Goal: Transaction & Acquisition: Purchase product/service

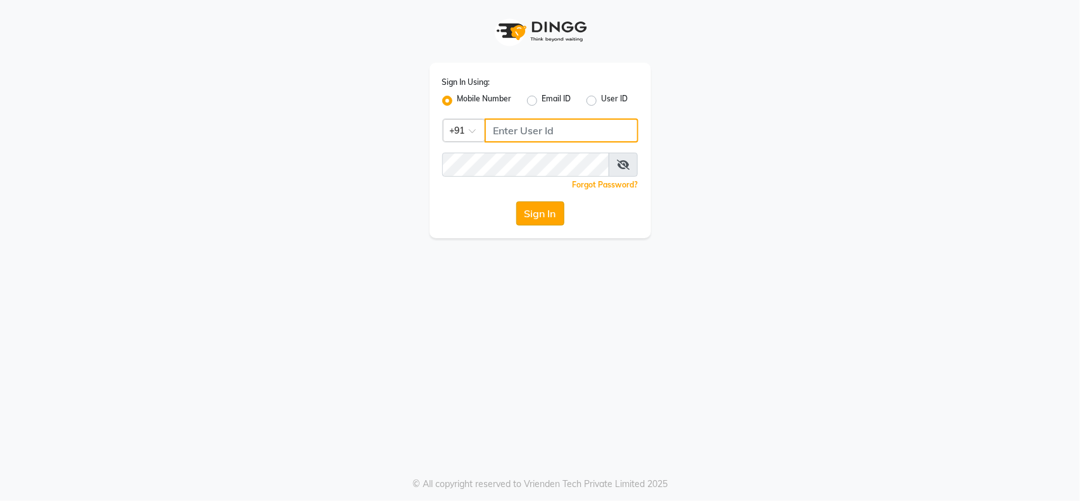
type input "9921216312"
click at [552, 208] on button "Sign In" at bounding box center [540, 213] width 48 height 24
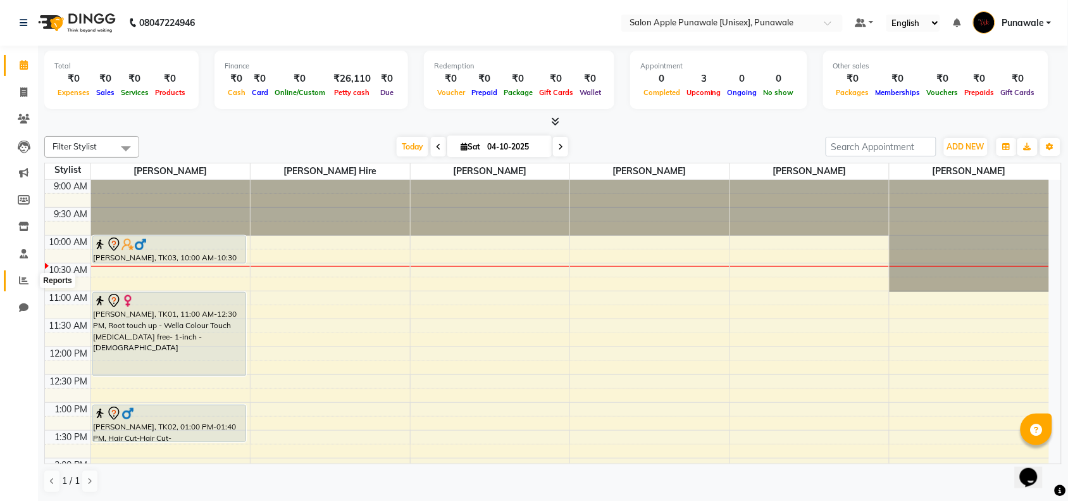
click at [22, 282] on icon at bounding box center [23, 279] width 9 height 9
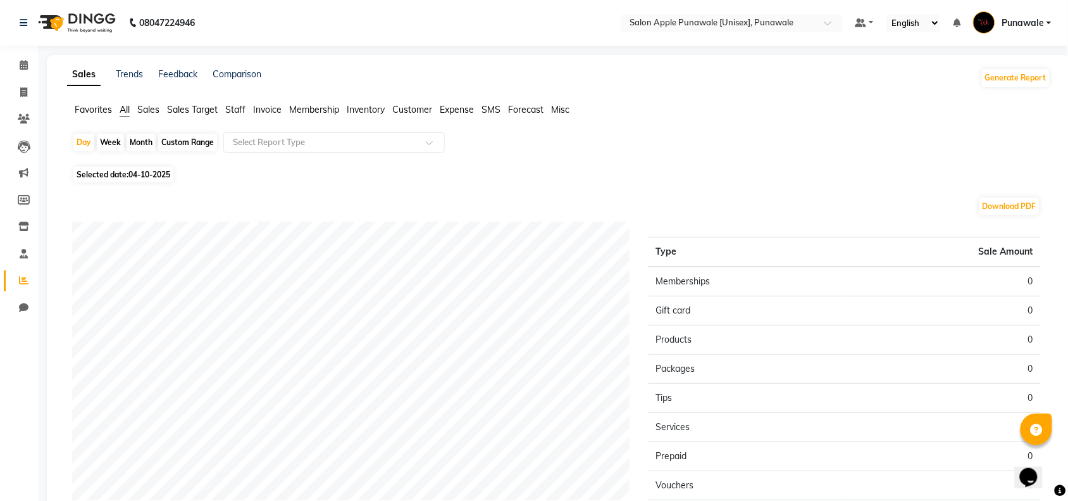
click at [137, 138] on div "Month" at bounding box center [141, 143] width 29 height 18
select select "10"
select select "2025"
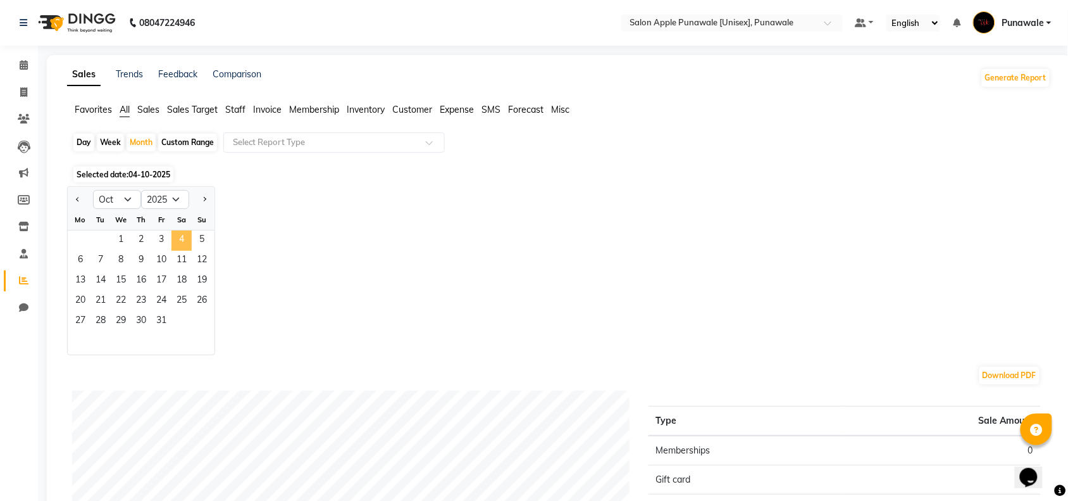
click at [184, 242] on span "4" at bounding box center [182, 240] width 20 height 20
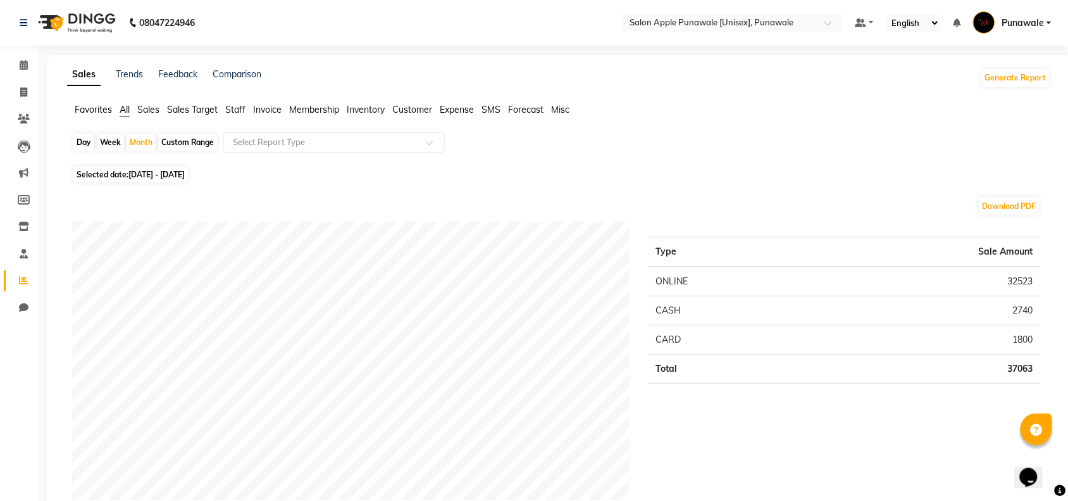
click at [242, 106] on span "Staff" at bounding box center [235, 109] width 20 height 11
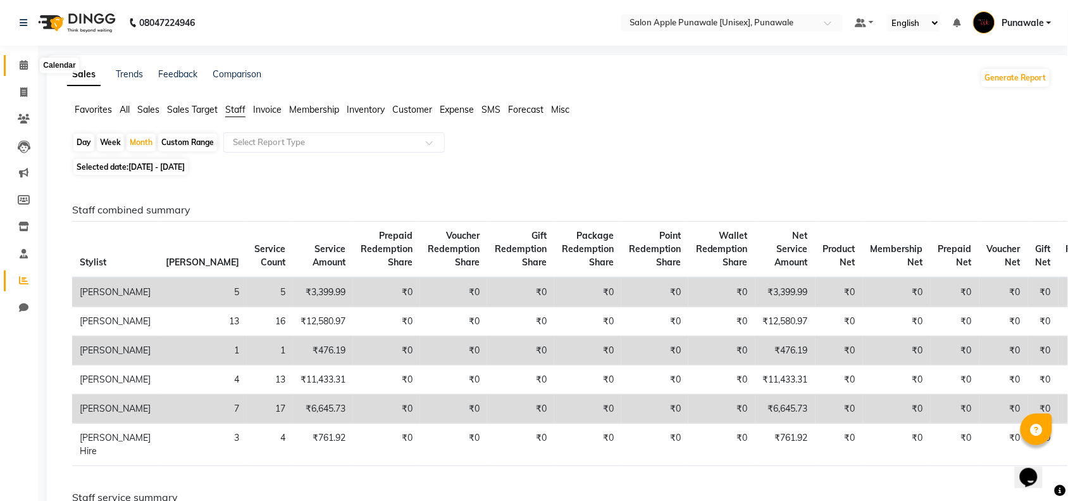
click at [20, 71] on span at bounding box center [24, 65] width 22 height 15
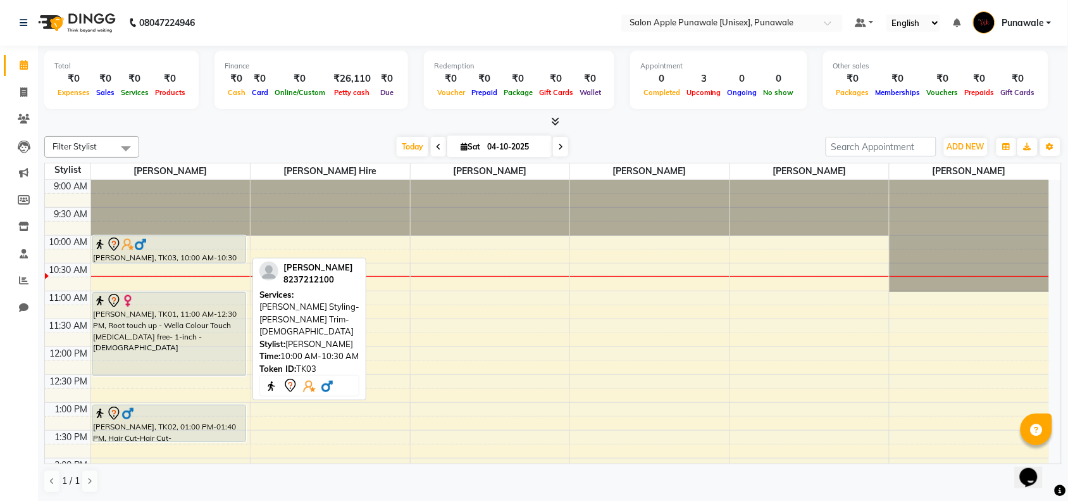
click at [151, 254] on div "Hari Choudhary, TK03, 10:00 AM-10:30 AM, Beard Styling-Beard Trim-Male" at bounding box center [169, 249] width 153 height 27
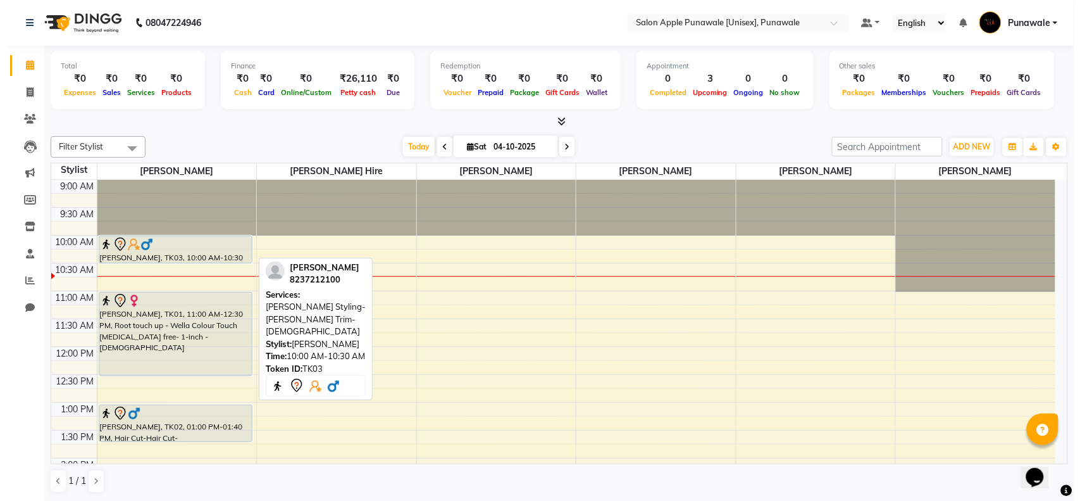
select select "7"
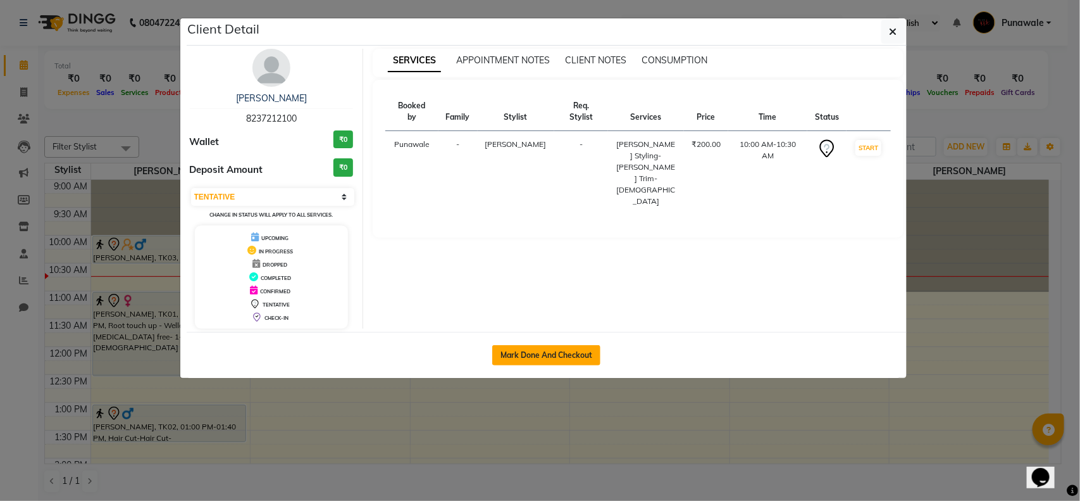
click at [582, 363] on button "Mark Done And Checkout" at bounding box center [546, 355] width 108 height 20
select select "5421"
select select "service"
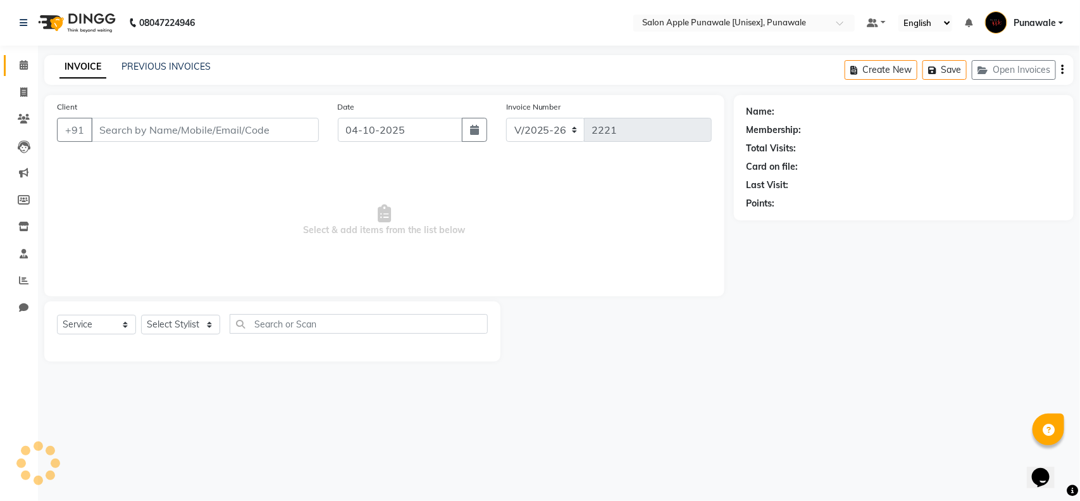
type input "8237212100"
select select "54408"
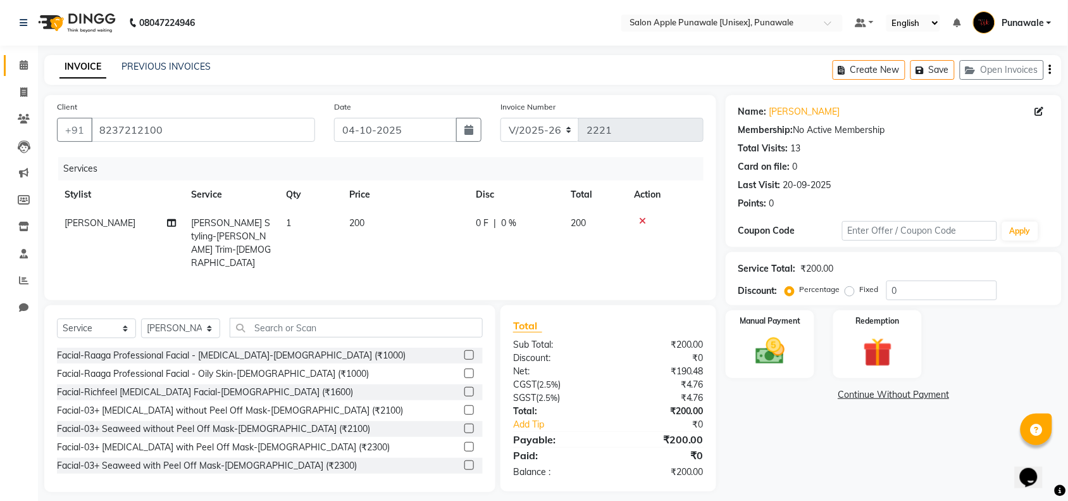
scroll to position [5, 0]
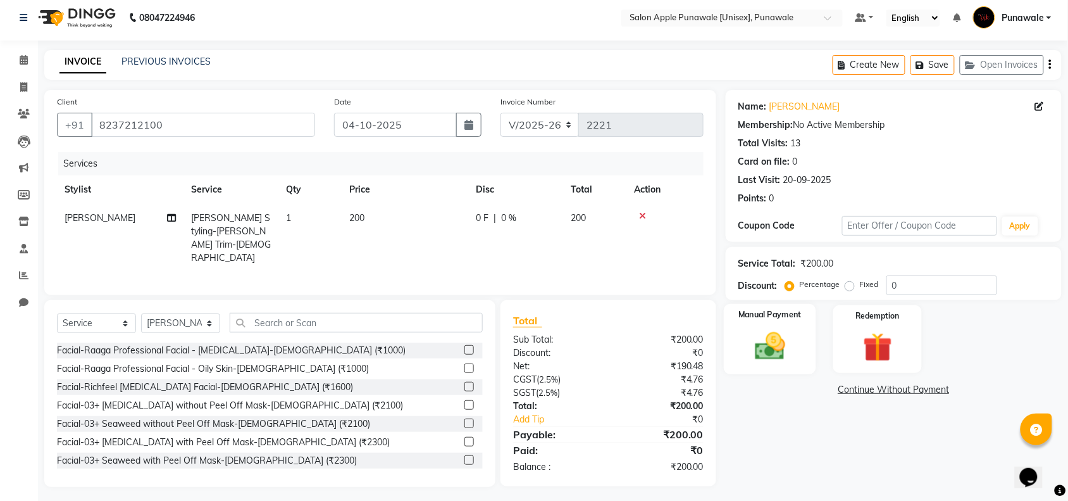
click at [788, 326] on div "Manual Payment" at bounding box center [770, 339] width 92 height 71
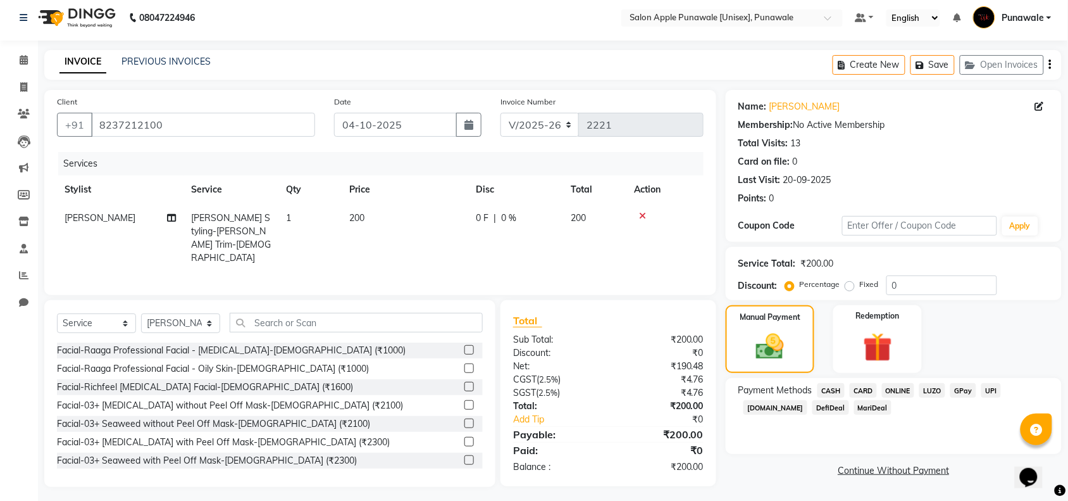
click at [642, 213] on icon at bounding box center [642, 215] width 7 height 9
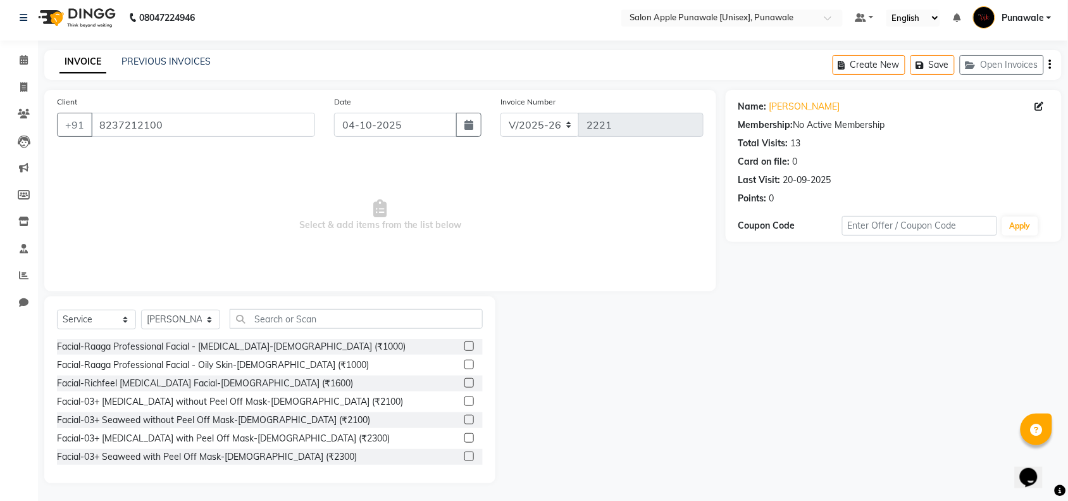
click at [382, 304] on div "Select Service Product Membership Package Voucher Prepaid Gift Card Select Styl…" at bounding box center [269, 389] width 451 height 187
drag, startPoint x: 382, startPoint y: 322, endPoint x: 382, endPoint y: 335, distance: 13.9
click at [382, 333] on div "Select Service Product Membership Package Voucher Prepaid Gift Card Select Styl…" at bounding box center [270, 324] width 426 height 30
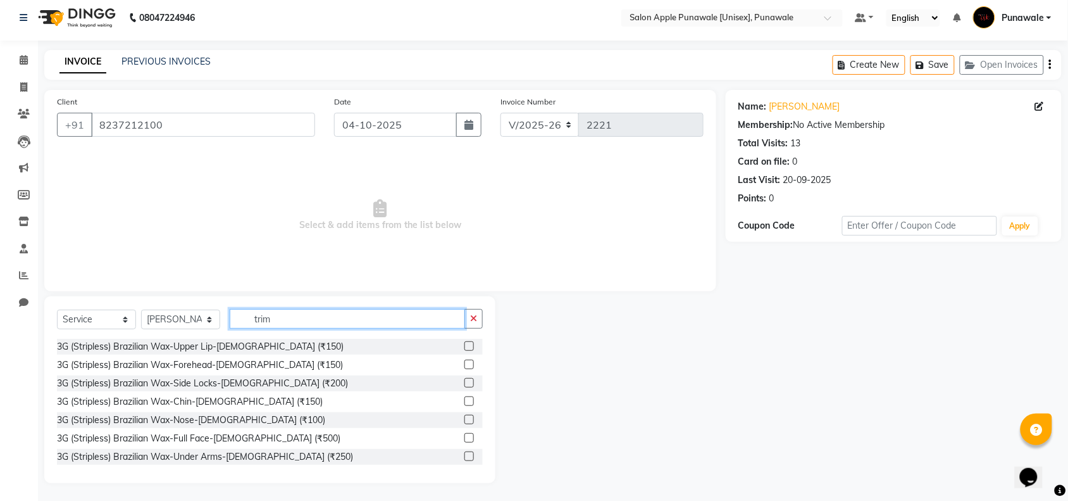
scroll to position [0, 0]
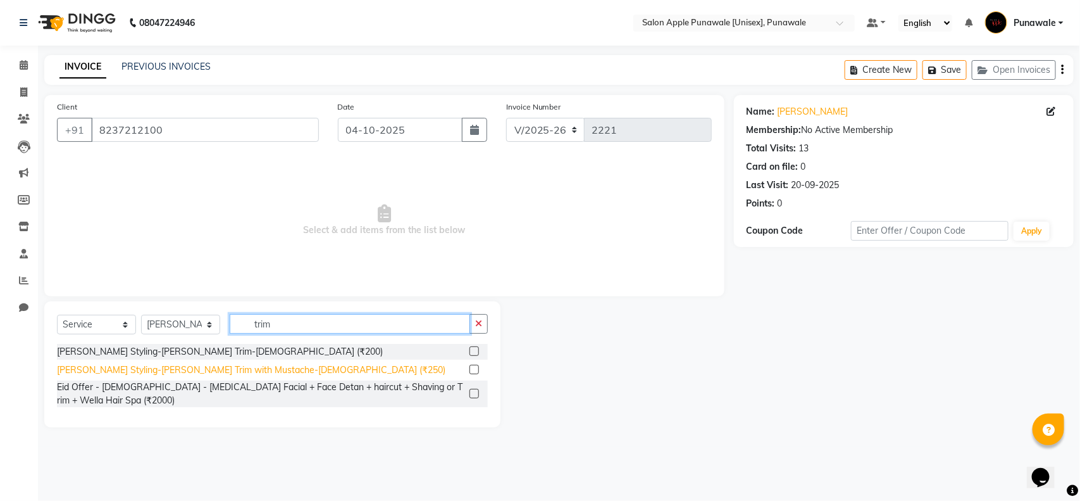
type input "trim"
click at [246, 368] on div "Beard Styling-Beard Trim with Mustache-Male (₹250)" at bounding box center [251, 369] width 389 height 13
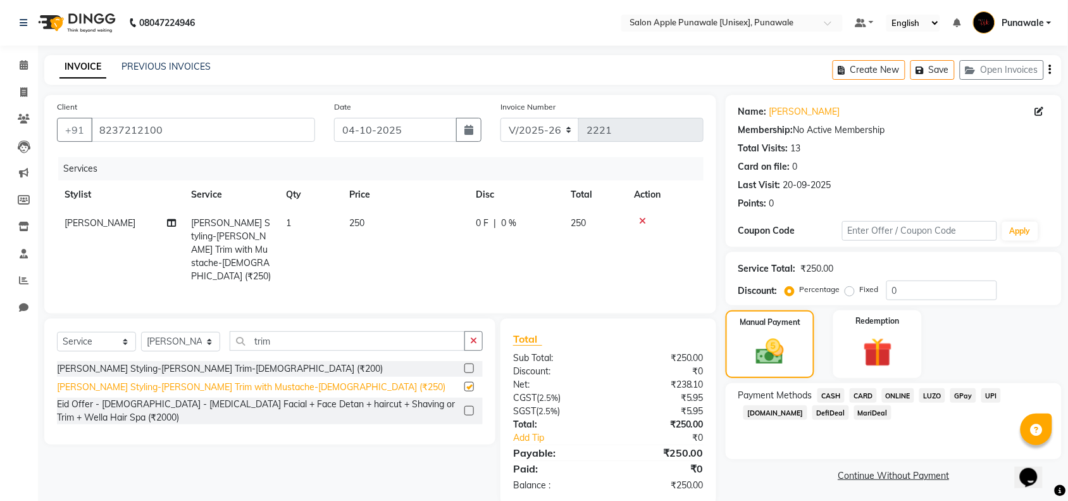
checkbox input "false"
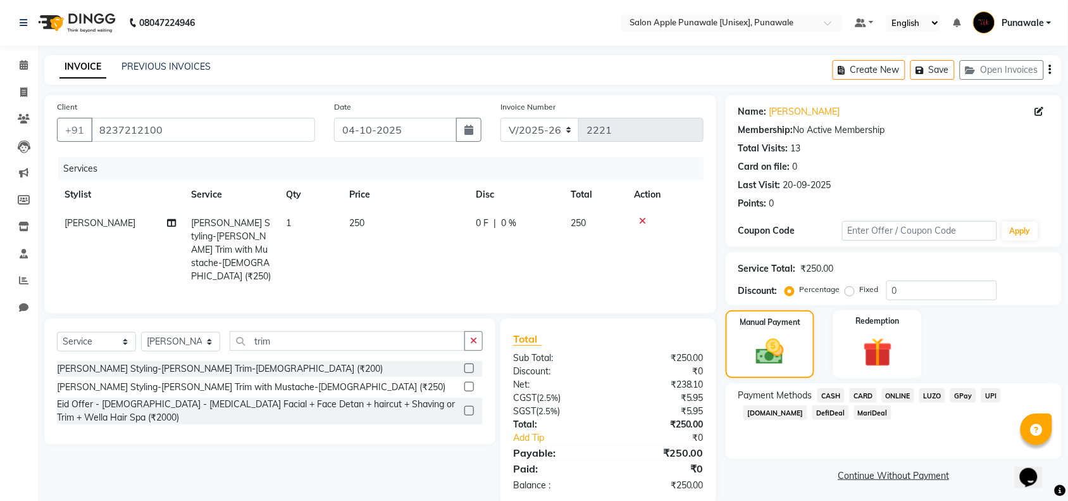
click at [897, 397] on span "ONLINE" at bounding box center [898, 395] width 33 height 15
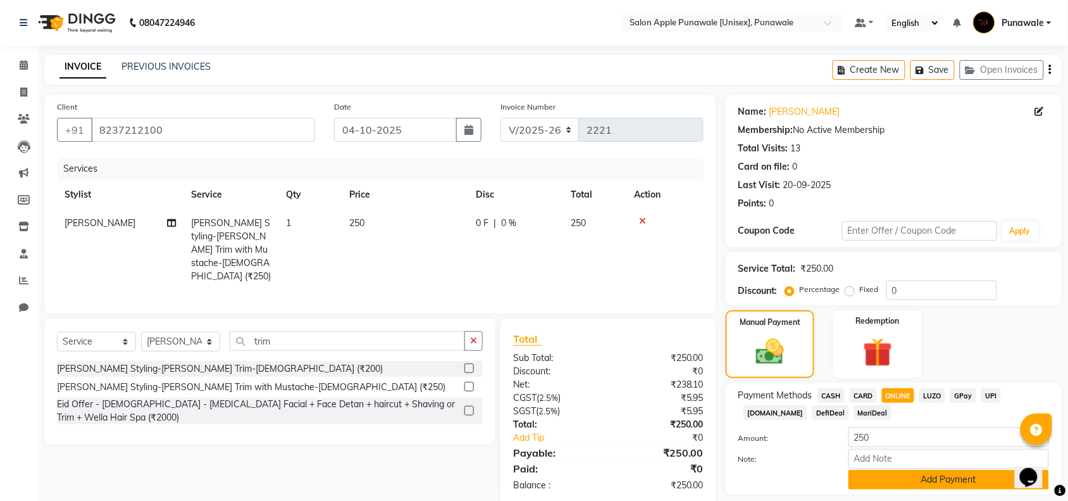
click at [899, 478] on button "Add Payment" at bounding box center [949, 480] width 201 height 20
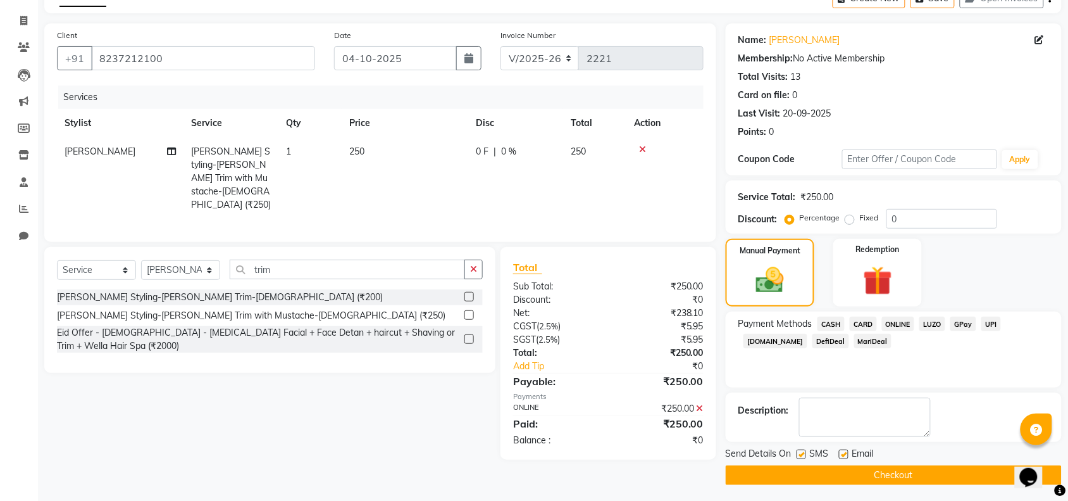
scroll to position [75, 0]
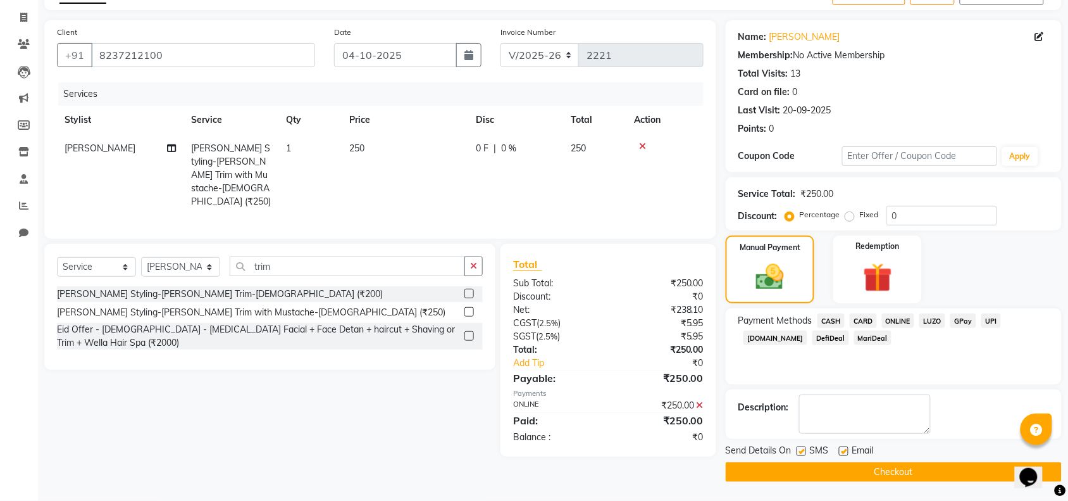
click at [899, 478] on button "Checkout" at bounding box center [894, 472] width 336 height 20
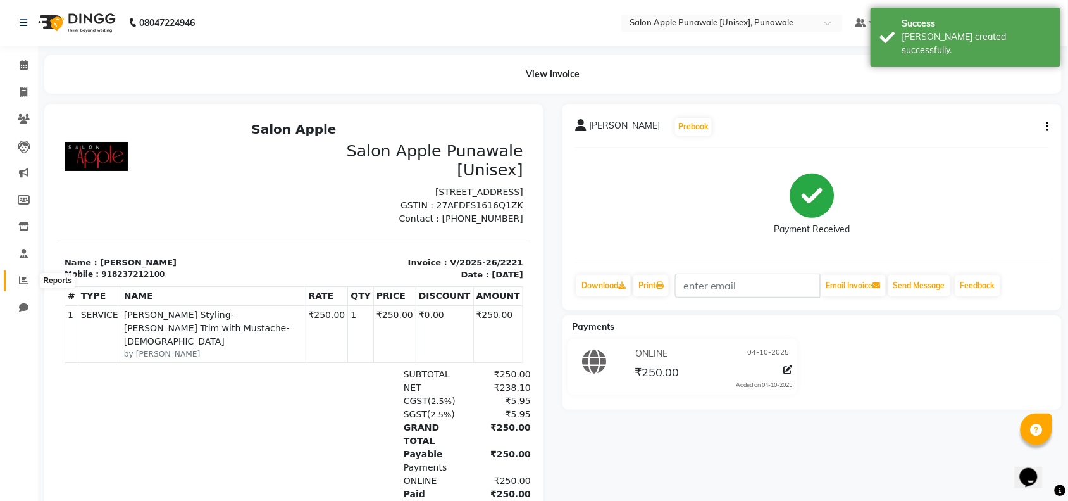
click at [22, 280] on icon at bounding box center [23, 279] width 9 height 9
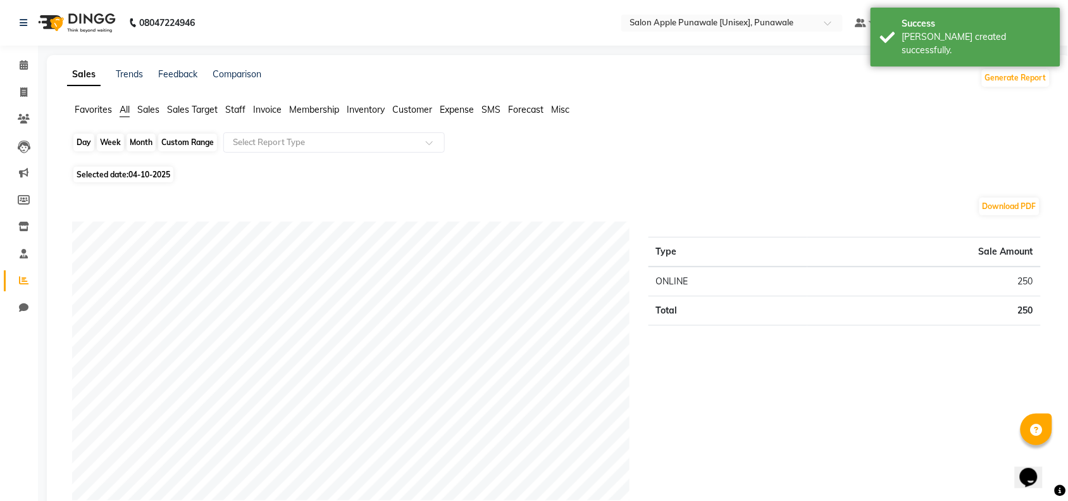
click at [84, 140] on div "Day" at bounding box center [83, 143] width 21 height 18
select select "10"
select select "2025"
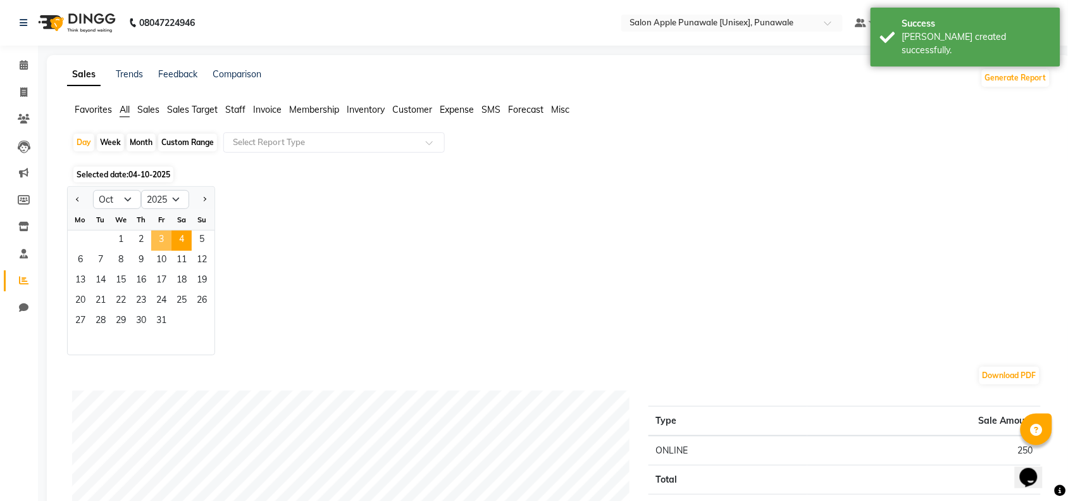
click at [155, 239] on span "3" at bounding box center [161, 240] width 20 height 20
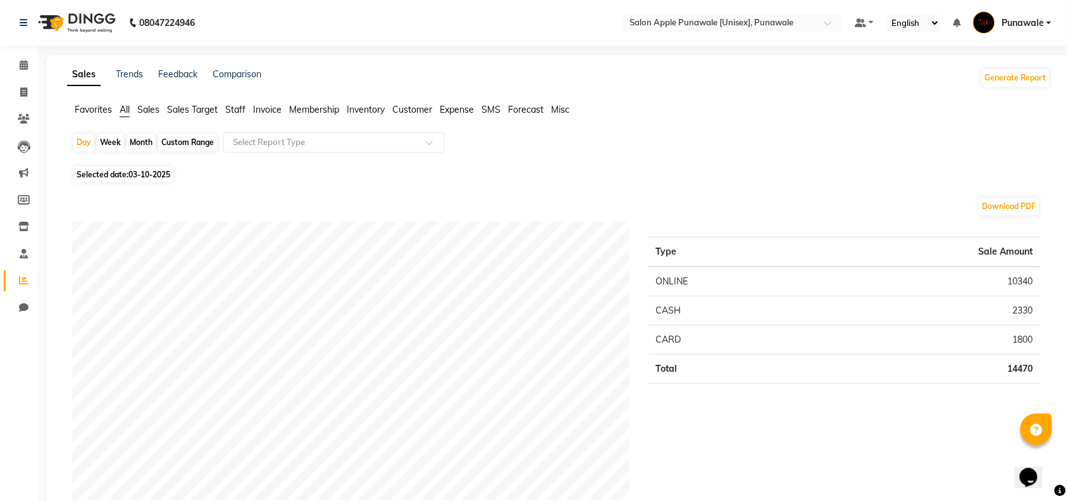
click at [237, 109] on span "Staff" at bounding box center [235, 109] width 20 height 11
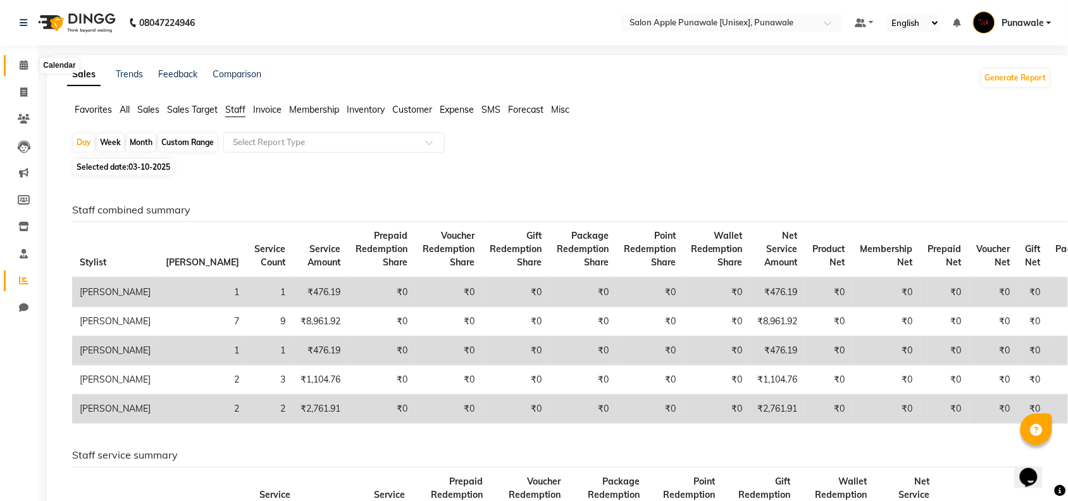
click at [27, 61] on span at bounding box center [24, 65] width 22 height 15
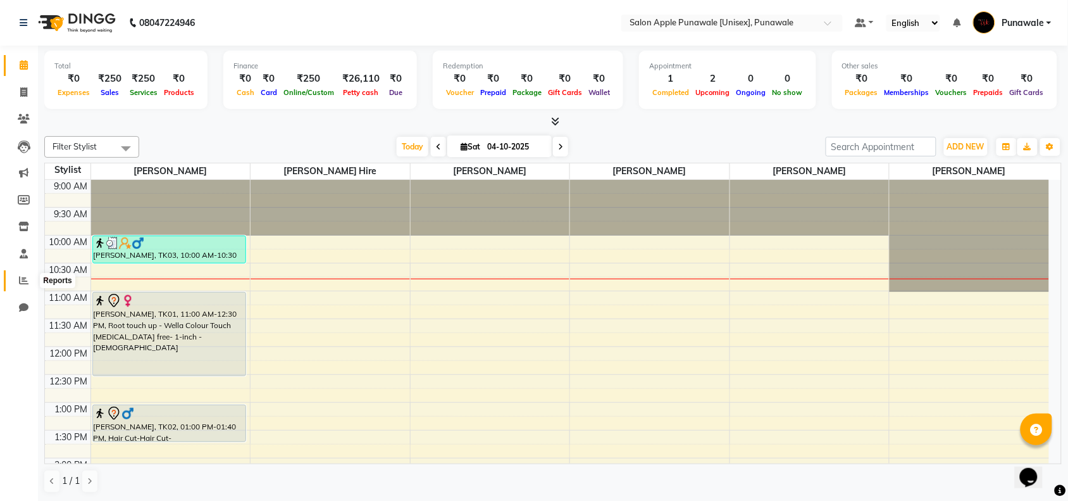
click at [17, 282] on span at bounding box center [24, 280] width 22 height 15
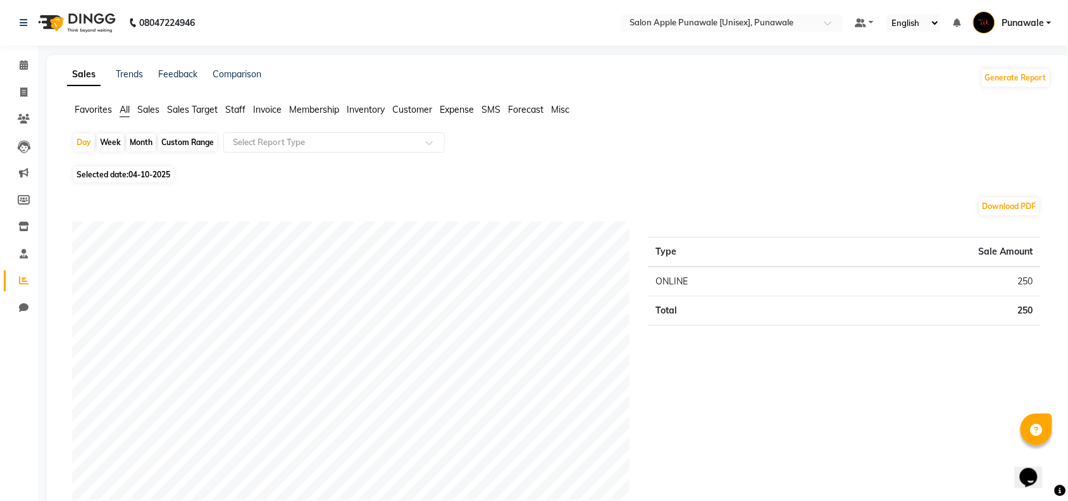
click at [137, 144] on div "Month" at bounding box center [141, 143] width 29 height 18
select select "10"
select select "2025"
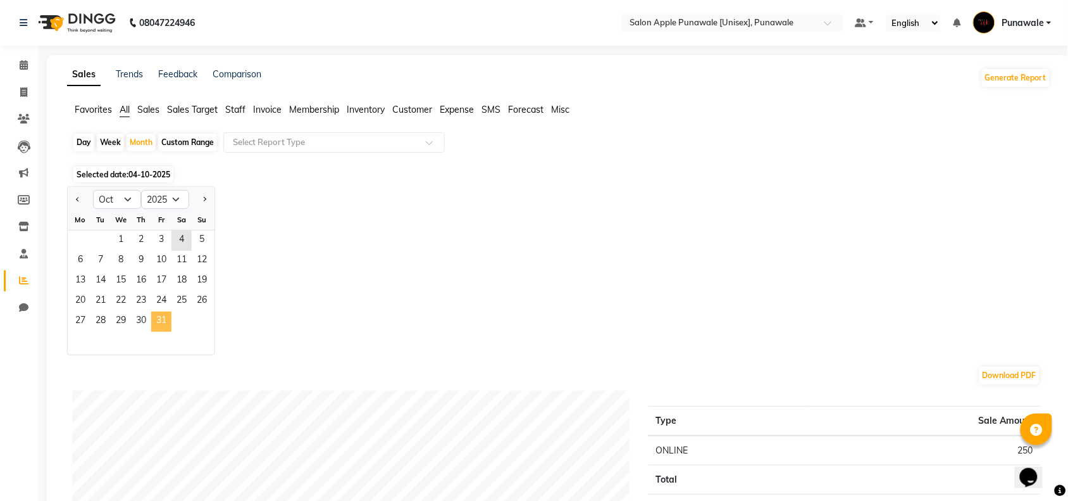
click at [161, 322] on span "31" at bounding box center [161, 321] width 20 height 20
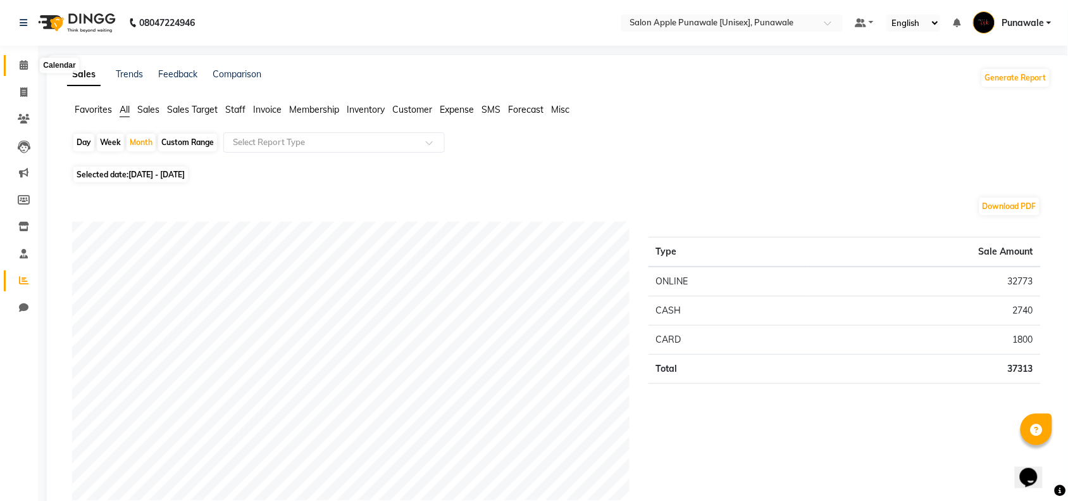
click at [23, 59] on span at bounding box center [24, 65] width 22 height 15
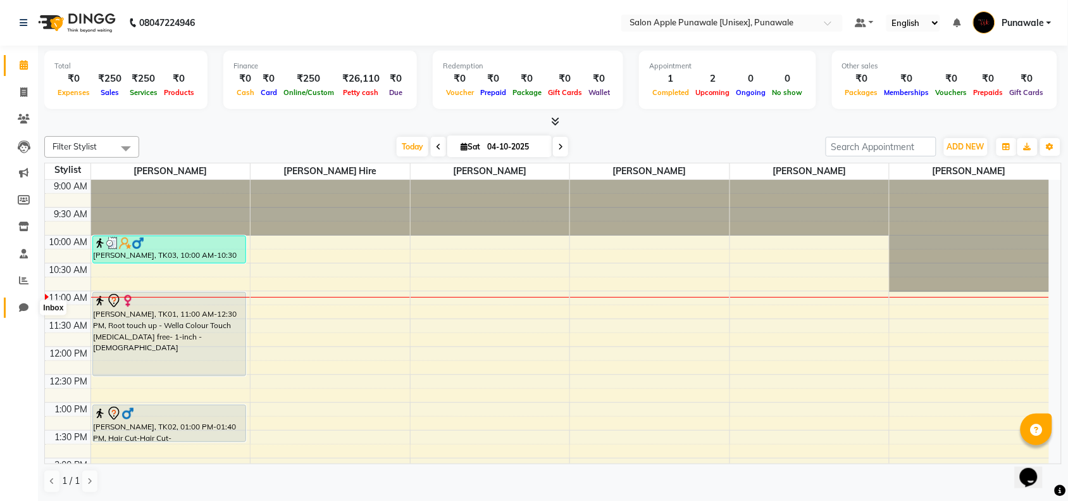
click at [25, 306] on icon at bounding box center [23, 307] width 9 height 9
select select "100"
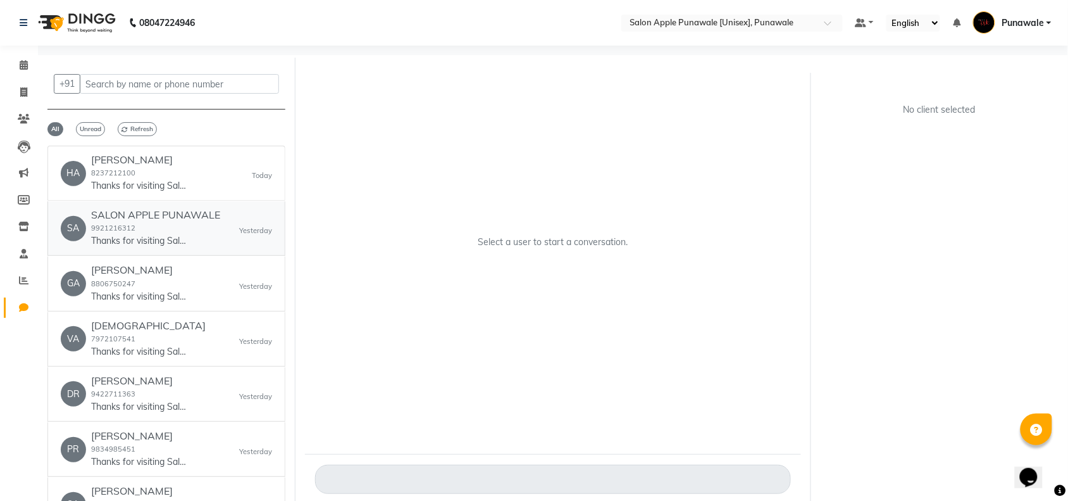
click at [179, 222] on div "SALON APPLE PUNAWALE 9921216312 Thanks for visiting Salon Apple Punawale [Unise…" at bounding box center [155, 228] width 129 height 39
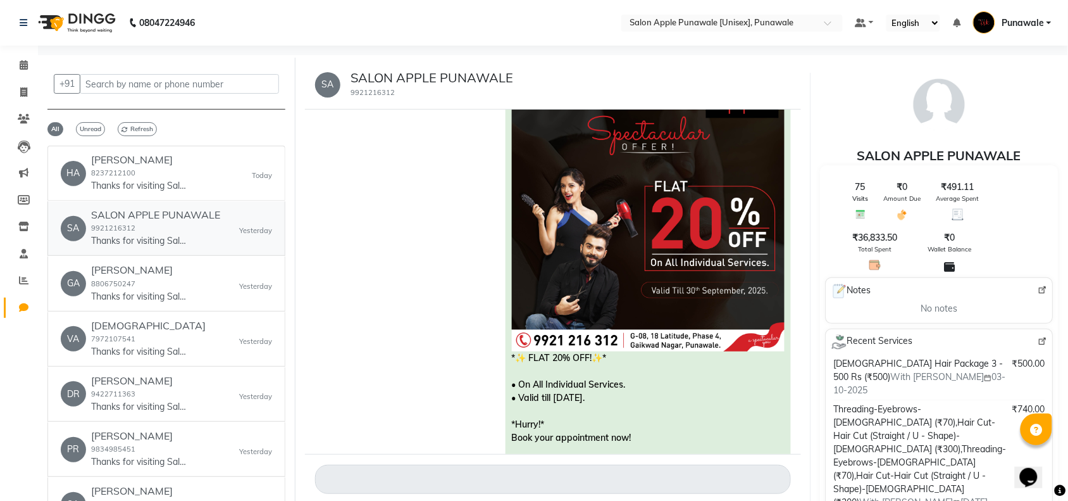
scroll to position [2459, 0]
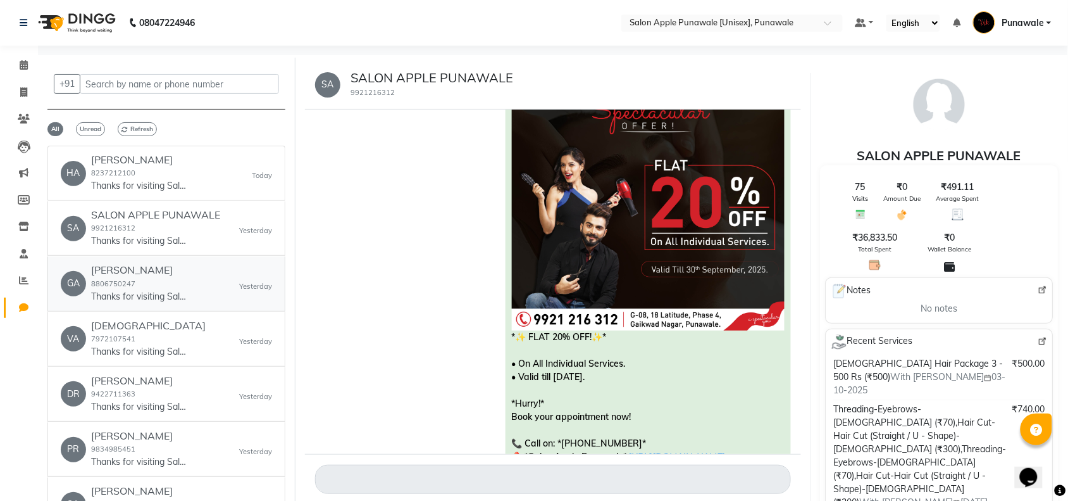
click at [156, 283] on div "Gauri Deshmukh 8806750247 Thanks for visiting Salon Apple Punawale [Unisex], Pu…" at bounding box center [138, 283] width 95 height 39
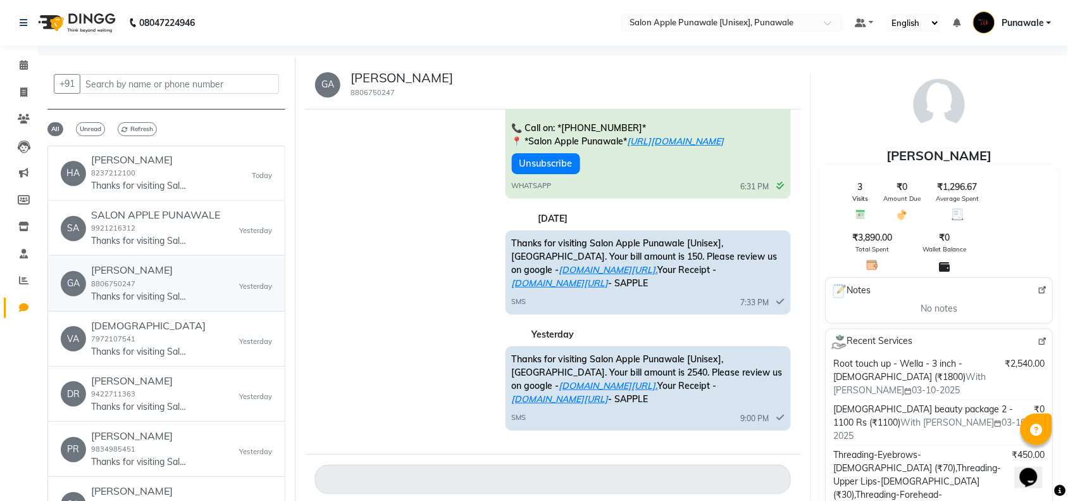
scroll to position [1060, 0]
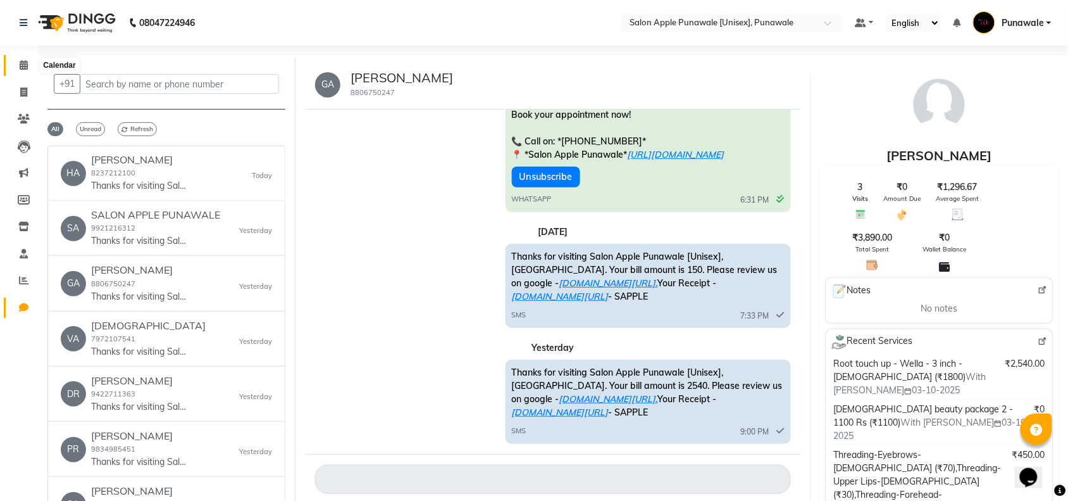
click at [20, 62] on icon at bounding box center [24, 64] width 8 height 9
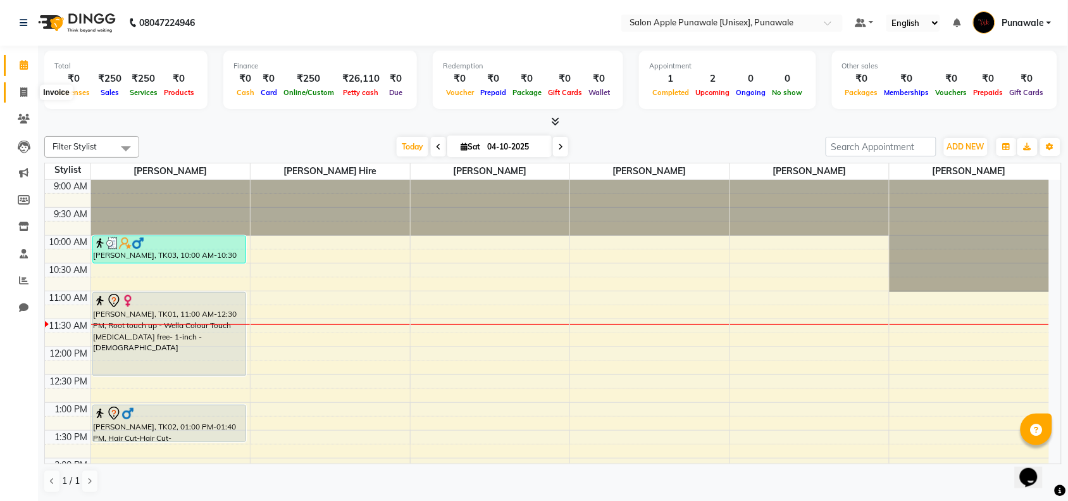
click at [23, 93] on icon at bounding box center [23, 91] width 7 height 9
select select "service"
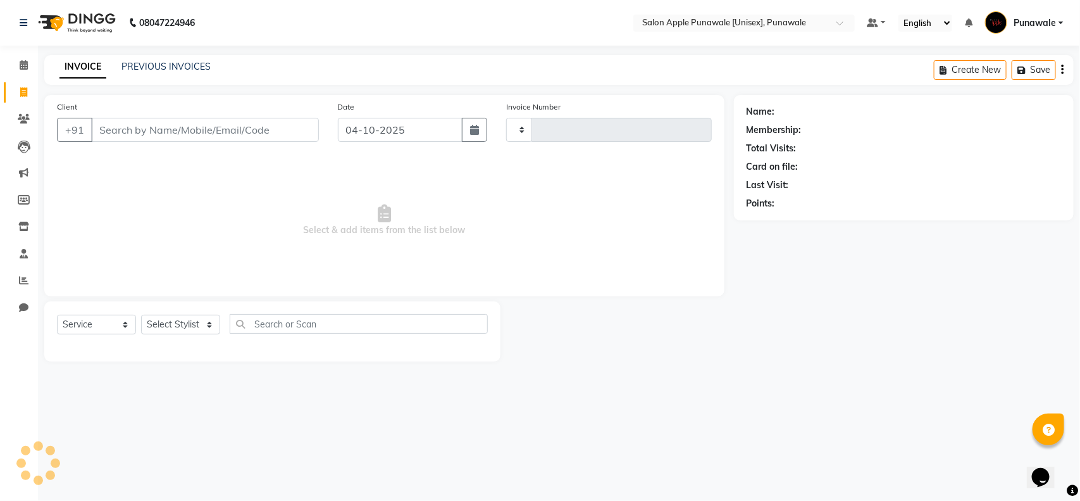
type input "2222"
select select "5421"
click at [156, 65] on link "PREVIOUS INVOICES" at bounding box center [166, 66] width 89 height 11
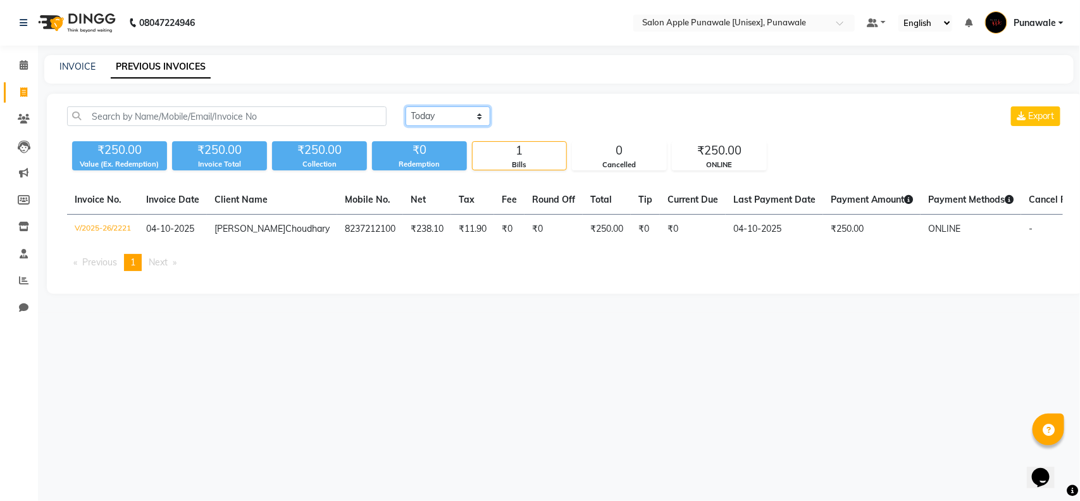
click at [435, 122] on select "Today Yesterday Custom Range" at bounding box center [448, 116] width 85 height 20
click at [406, 106] on select "Today Yesterday Custom Range" at bounding box center [448, 116] width 85 height 20
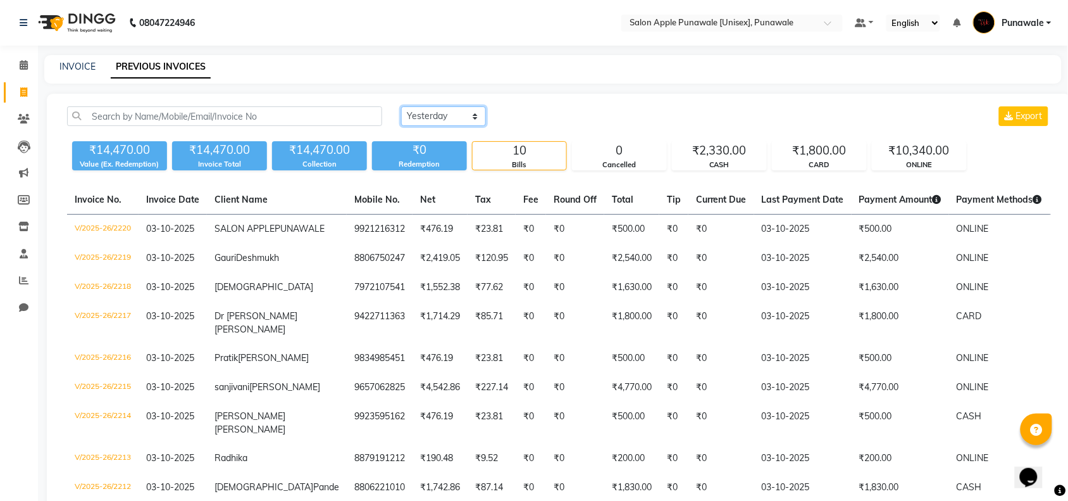
click at [469, 120] on select "Today Yesterday Custom Range" at bounding box center [443, 116] width 85 height 20
select select "today"
click at [401, 106] on select "Today Yesterday Custom Range" at bounding box center [443, 116] width 85 height 20
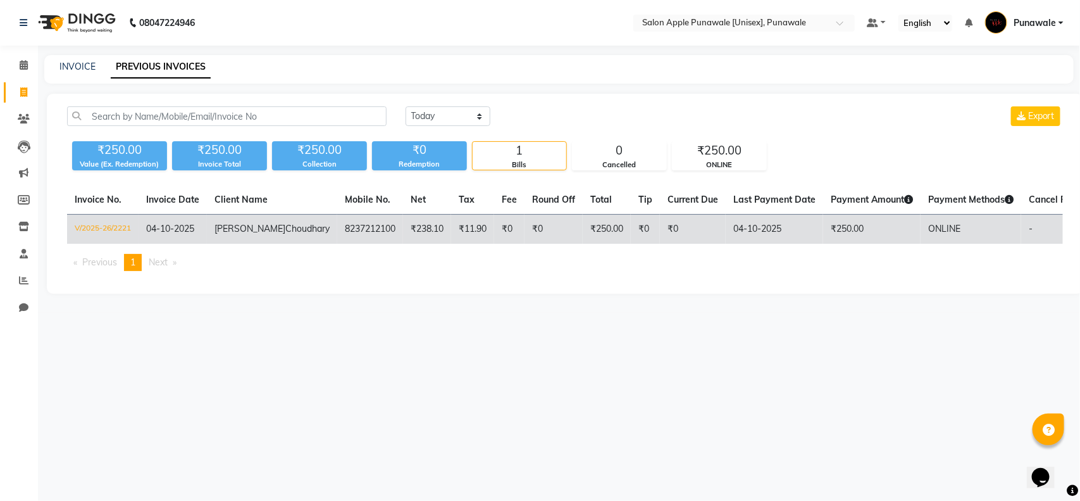
click at [337, 244] on td "8237212100" at bounding box center [370, 230] width 66 height 30
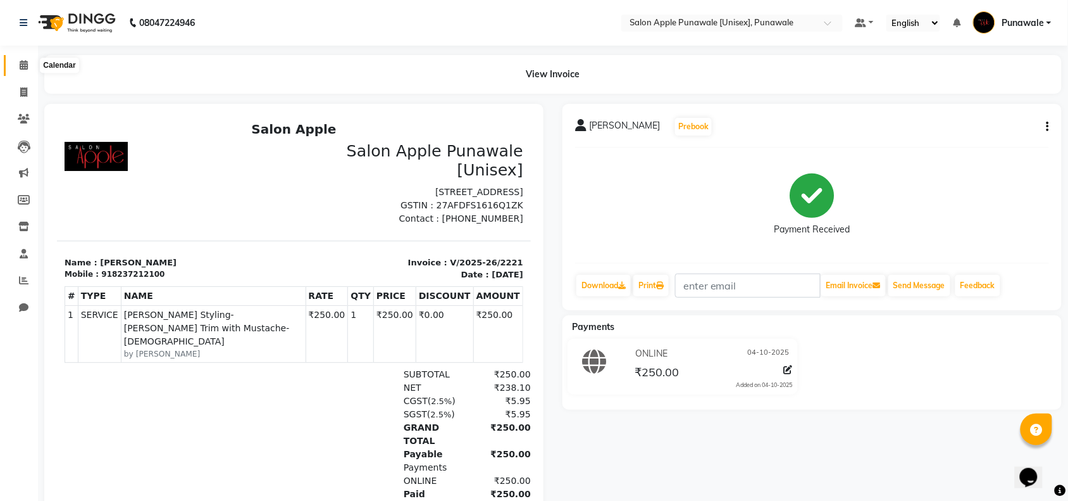
click at [20, 65] on icon at bounding box center [24, 64] width 8 height 9
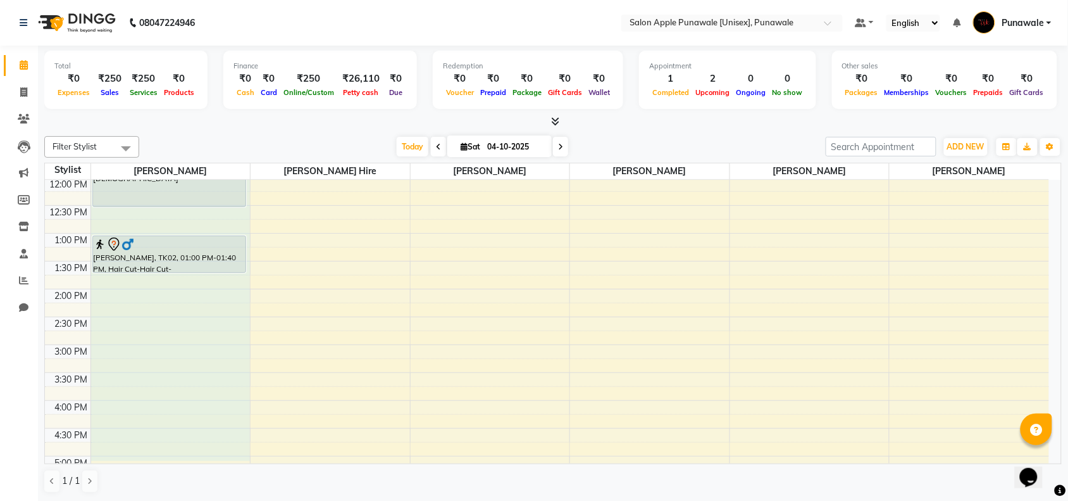
scroll to position [178, 0]
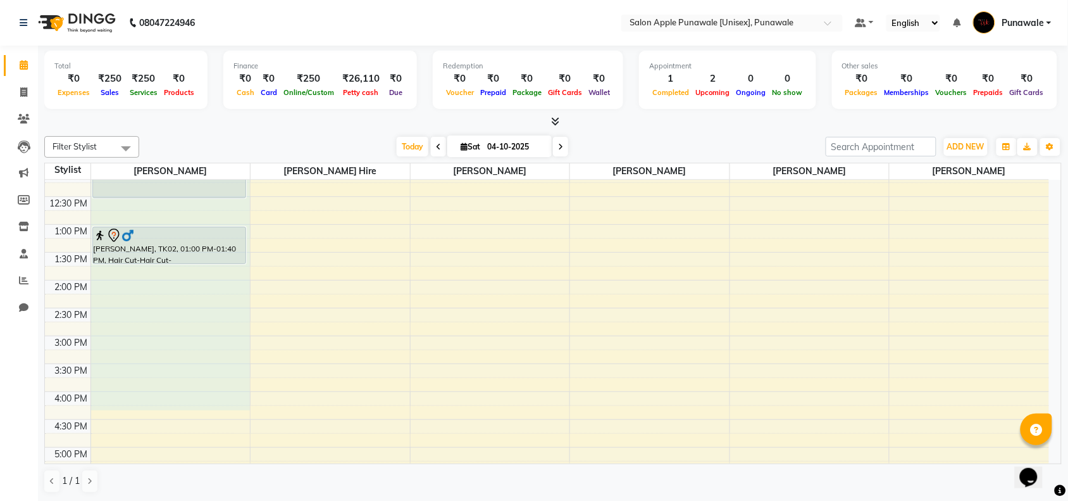
drag, startPoint x: 149, startPoint y: 228, endPoint x: 124, endPoint y: 396, distance: 170.1
click at [124, 396] on div "Hari Choudhary, TK03, 10:00 AM-10:30 AM, Beard Styling-Beard Trim with Mustache…" at bounding box center [170, 391] width 159 height 779
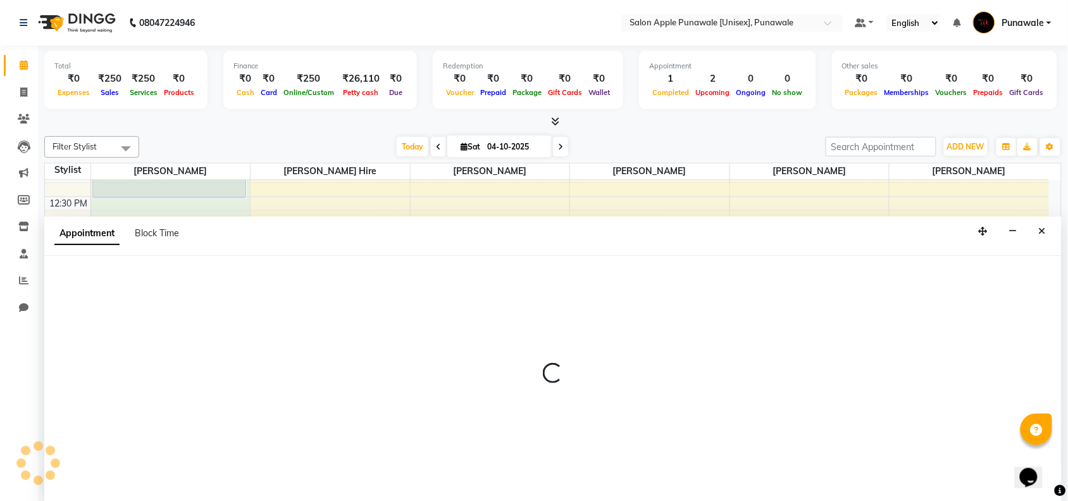
scroll to position [1, 0]
select select "54408"
select select "705"
select select "tentative"
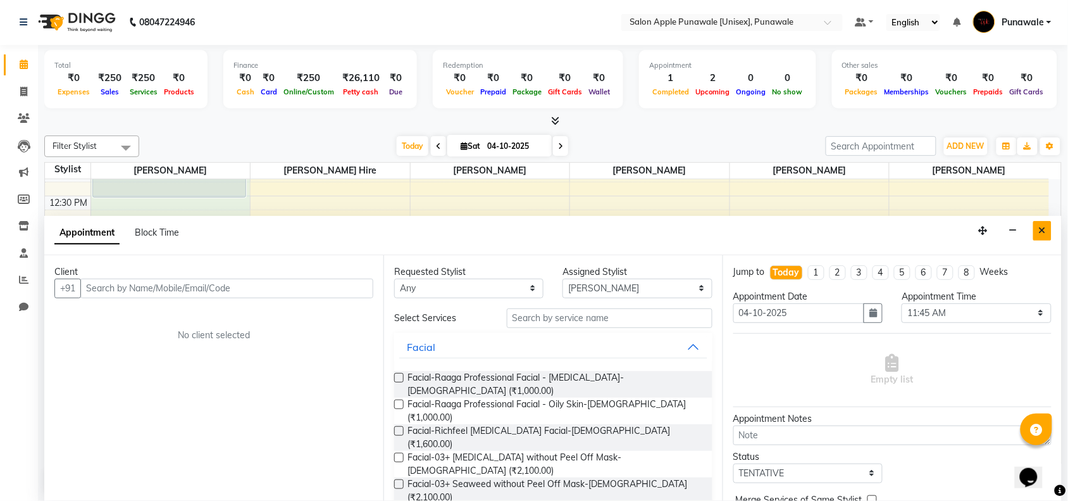
click at [1046, 228] on button "Close" at bounding box center [1042, 231] width 18 height 20
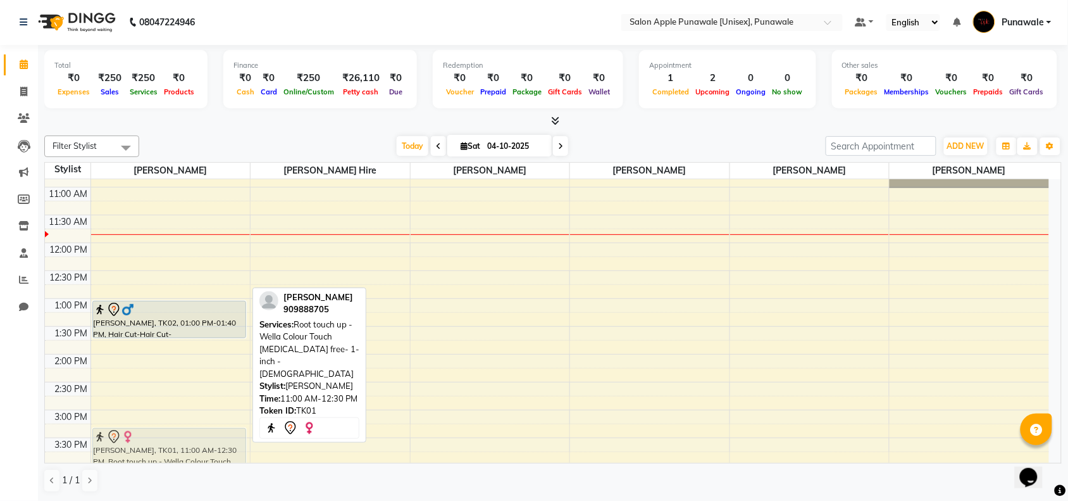
scroll to position [109, 0]
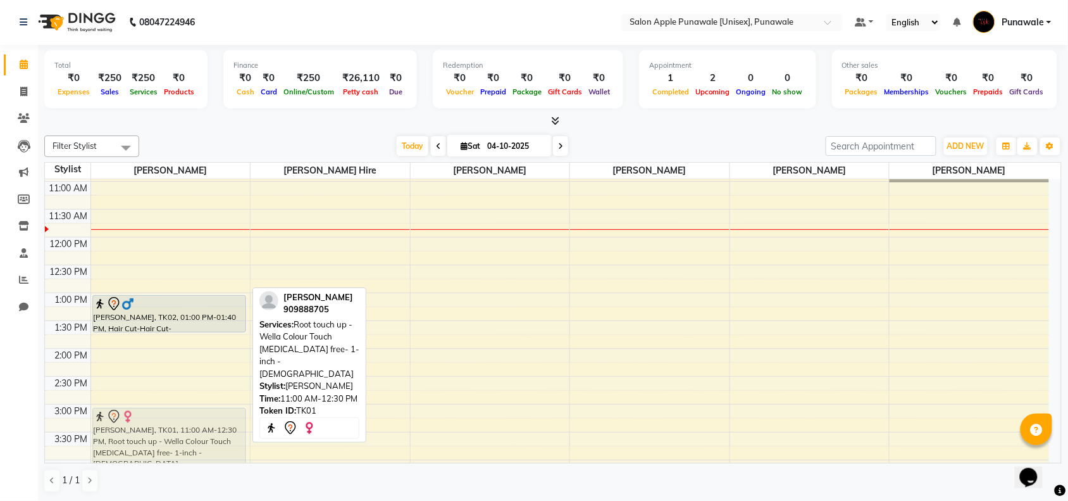
drag, startPoint x: 160, startPoint y: 307, endPoint x: 146, endPoint y: 421, distance: 114.8
click at [146, 421] on div "Hari Choudhary, TK03, 10:00 AM-10:30 AM, Beard Styling-Beard Trim with Mustache…" at bounding box center [170, 459] width 159 height 779
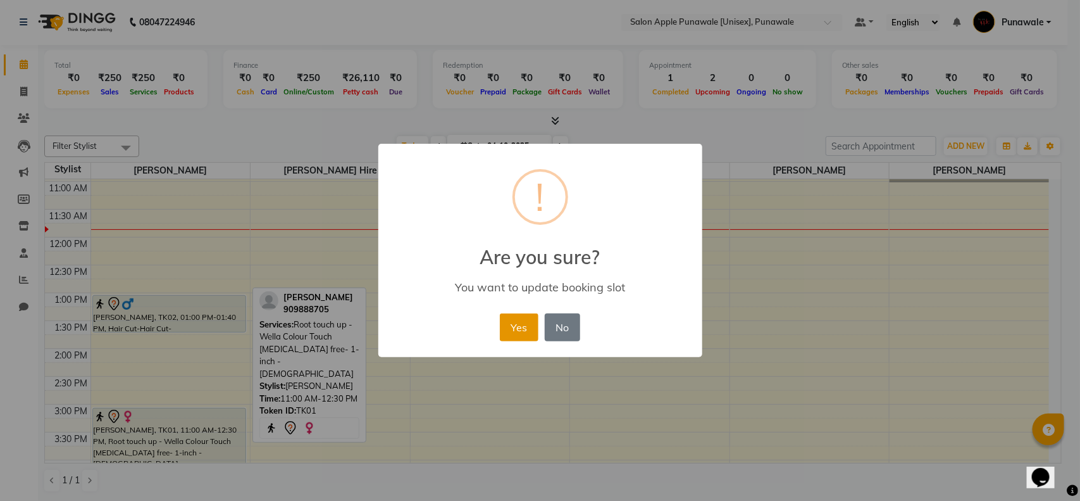
click at [514, 324] on button "Yes" at bounding box center [519, 327] width 39 height 28
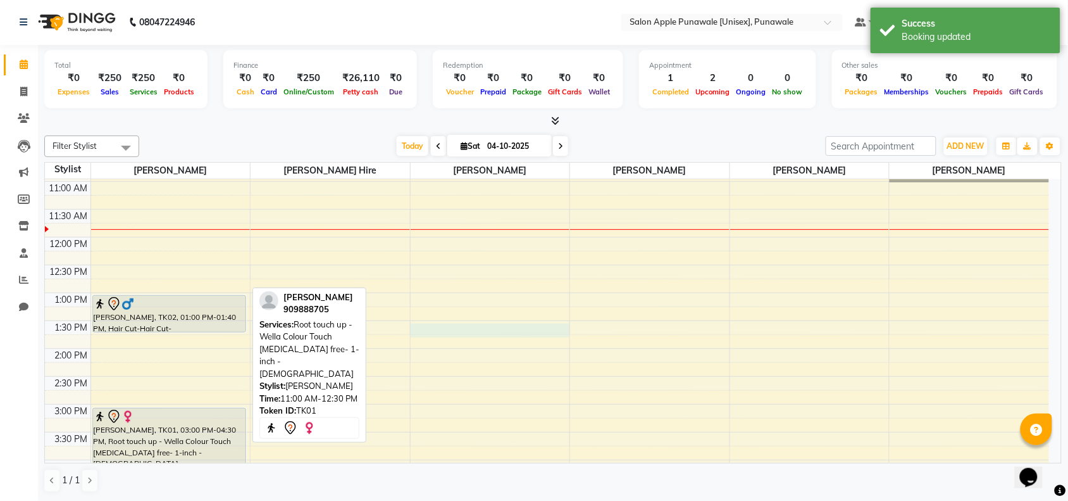
click at [434, 336] on div "9:00 AM 9:30 AM 10:00 AM 10:30 AM 11:00 AM 11:30 AM 12:00 PM 12:30 PM 1:00 PM 1…" at bounding box center [547, 459] width 1004 height 779
select select "88723"
select select "810"
select select "tentative"
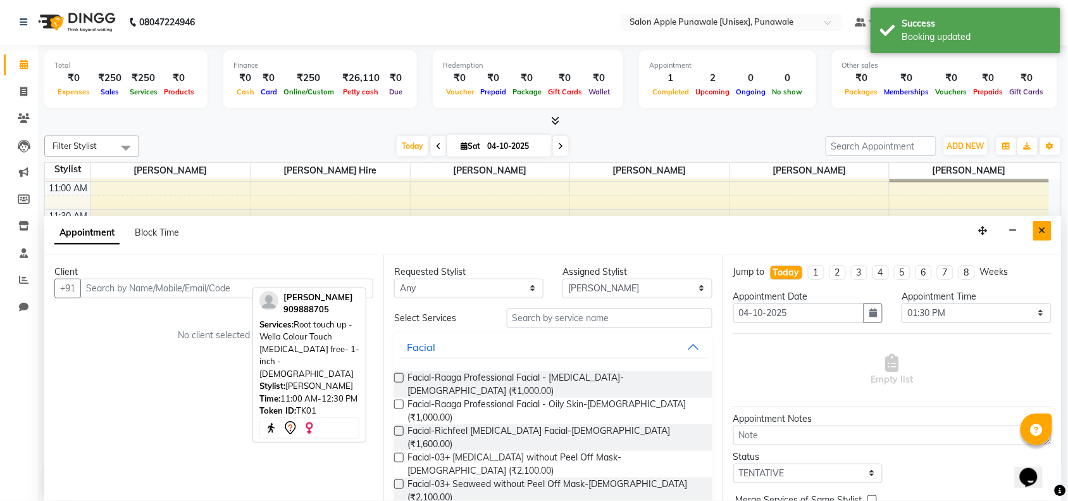
click at [1046, 226] on icon "Close" at bounding box center [1042, 230] width 7 height 9
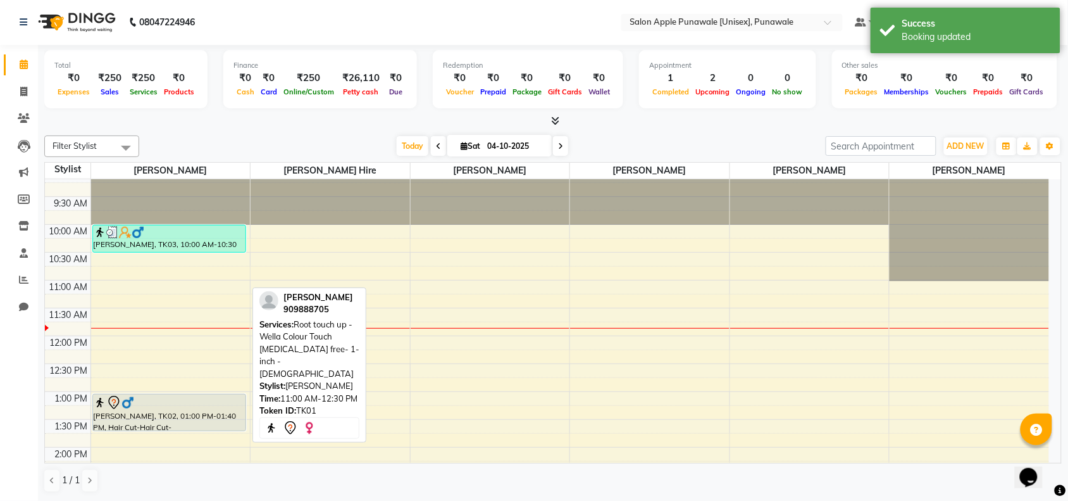
scroll to position [0, 0]
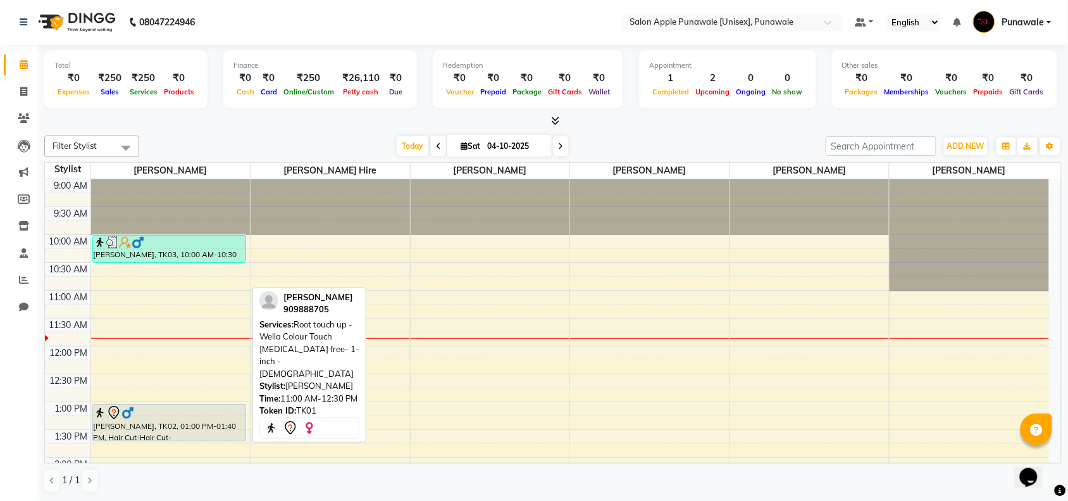
select select "88723"
select select "750"
select select "tentative"
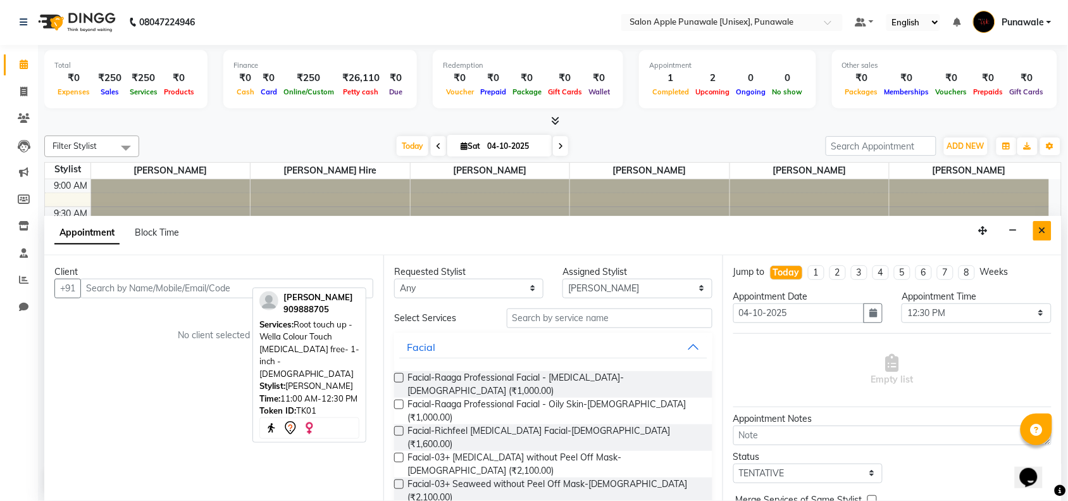
click at [1042, 227] on icon "Close" at bounding box center [1042, 230] width 7 height 9
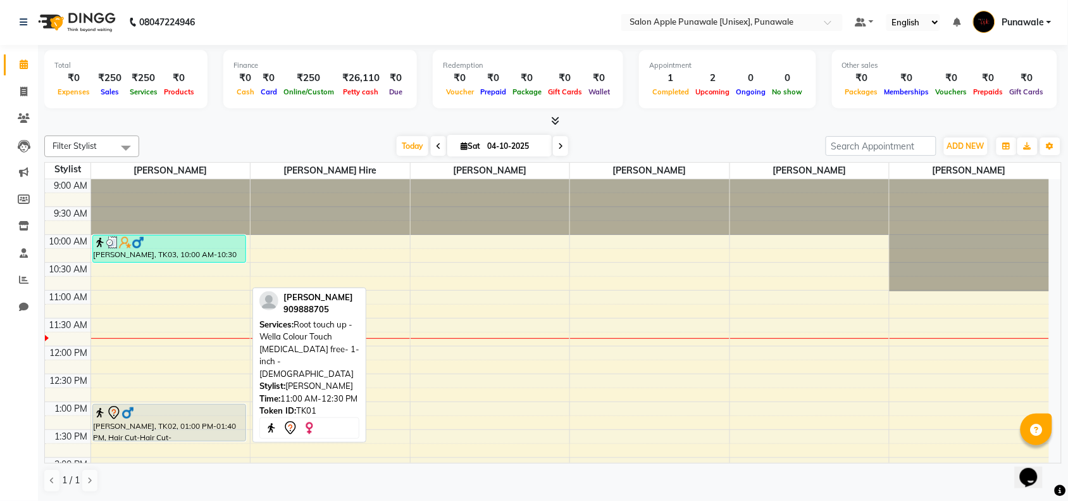
select select "80185"
select select "tentative"
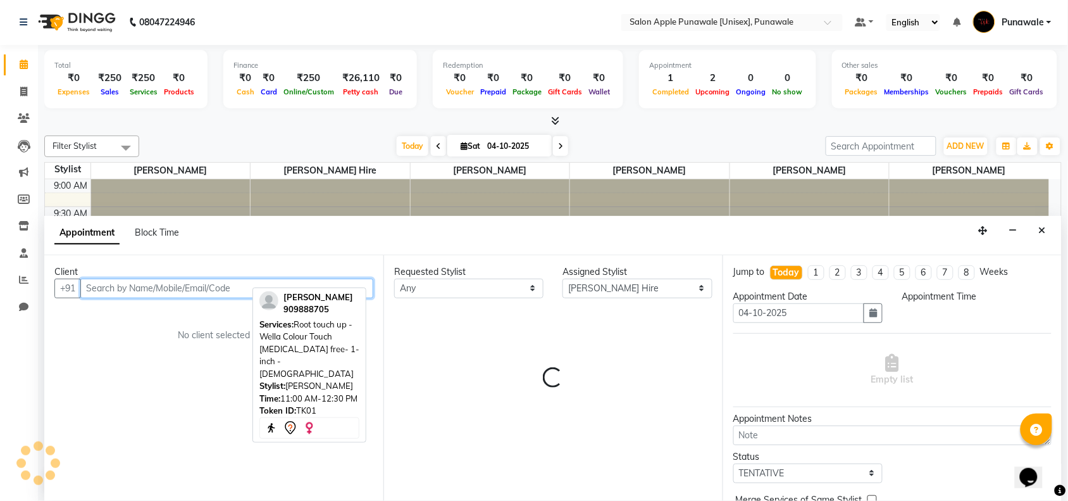
select select "720"
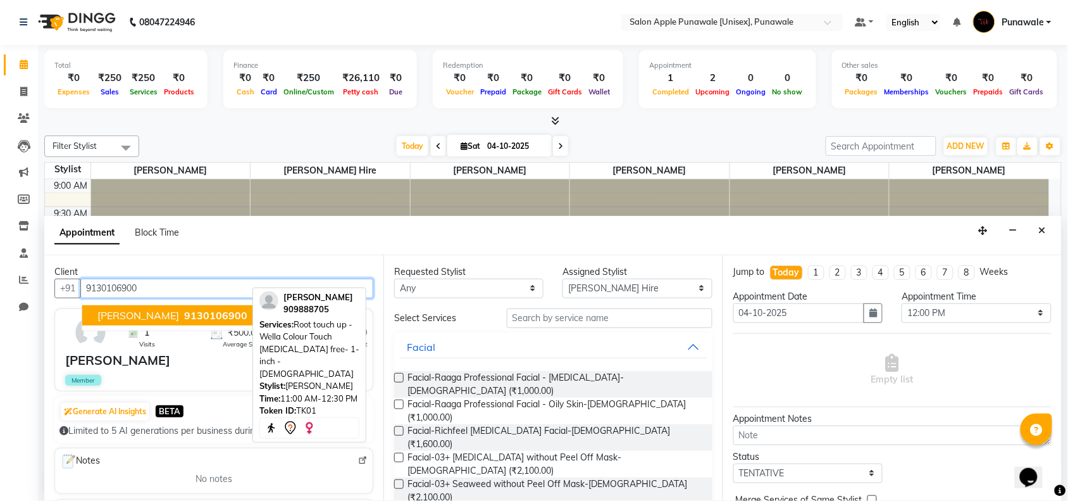
click at [184, 315] on span "9130106900" at bounding box center [215, 315] width 63 height 13
type input "9130106900"
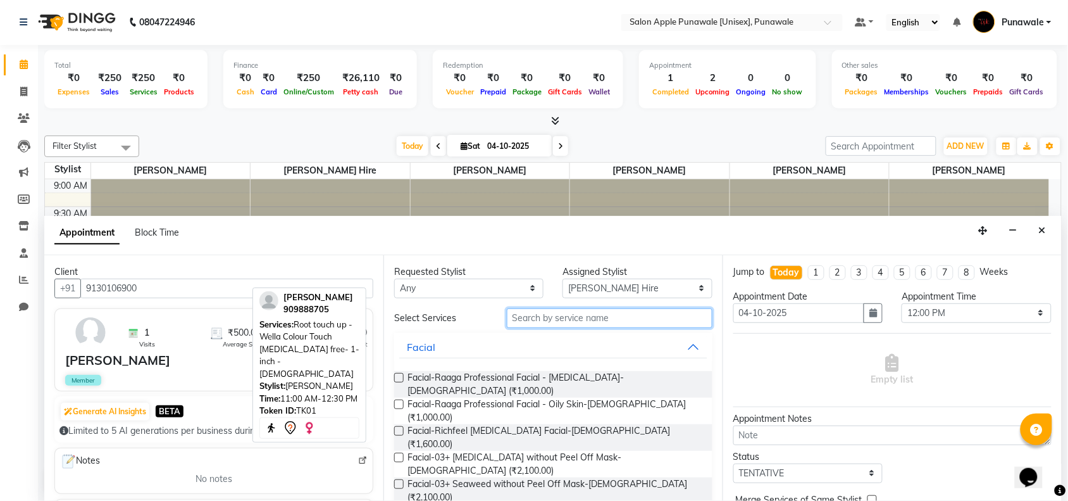
click at [563, 320] on input "text" at bounding box center [610, 318] width 206 height 20
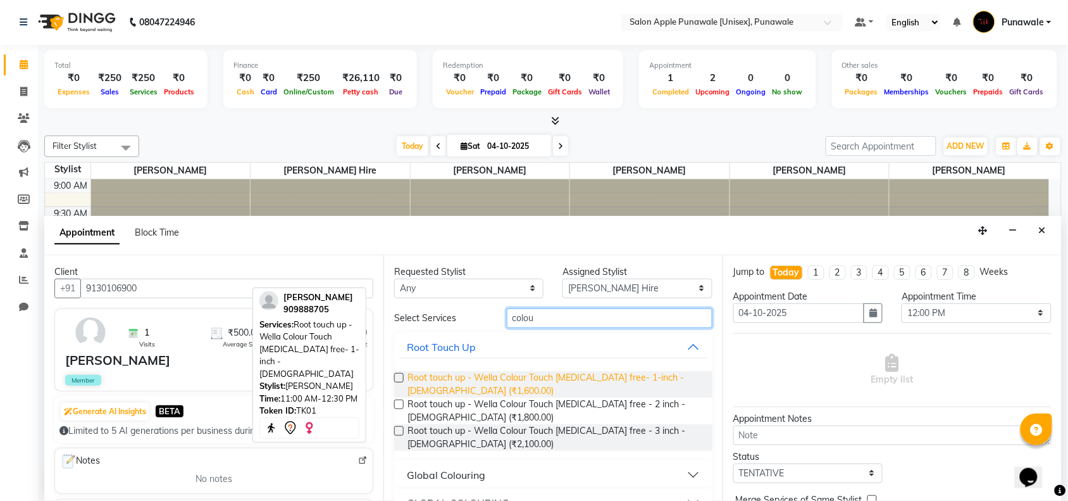
type input "colou"
click at [495, 384] on span "Root touch up - Wella Colour Touch Ammonia free- 1-inch - Female (₹1,600.00)" at bounding box center [555, 384] width 295 height 27
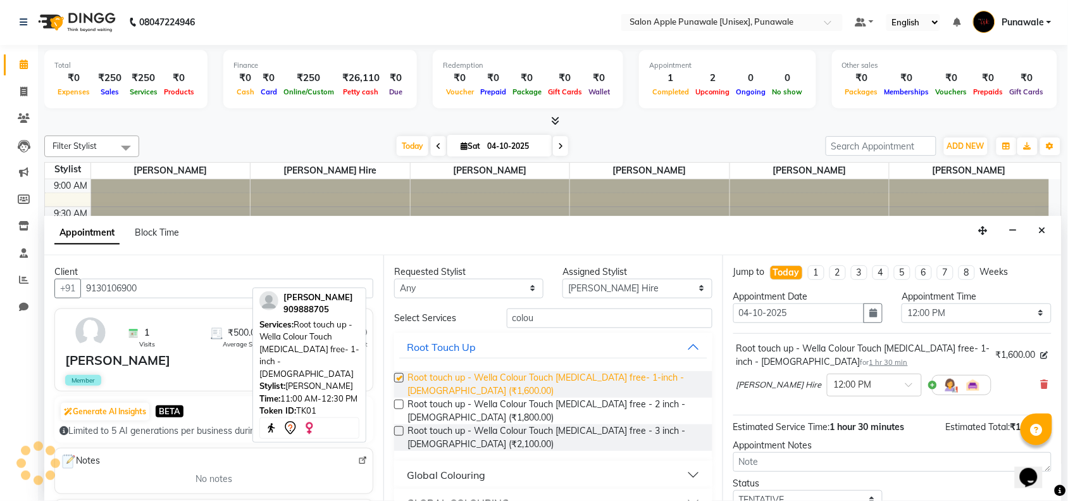
checkbox input "false"
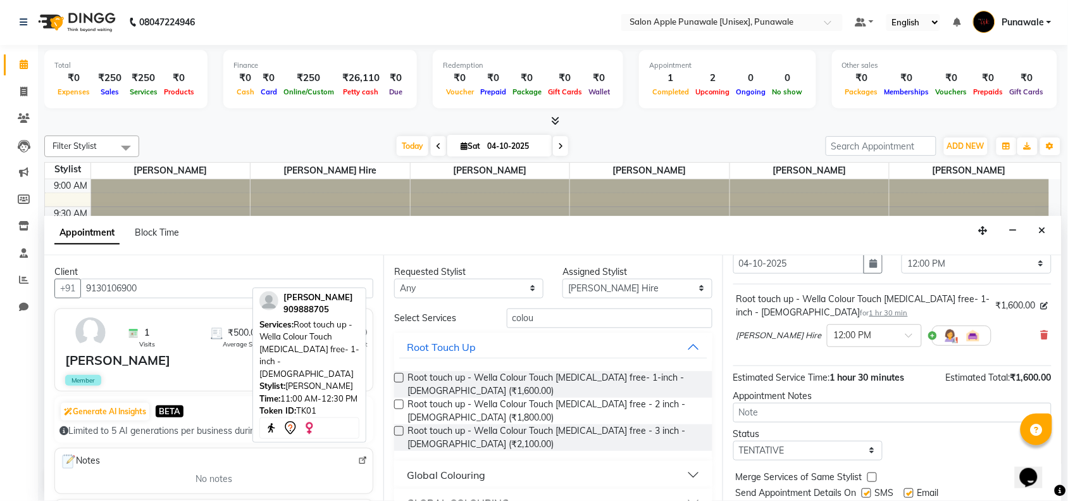
scroll to position [89, 0]
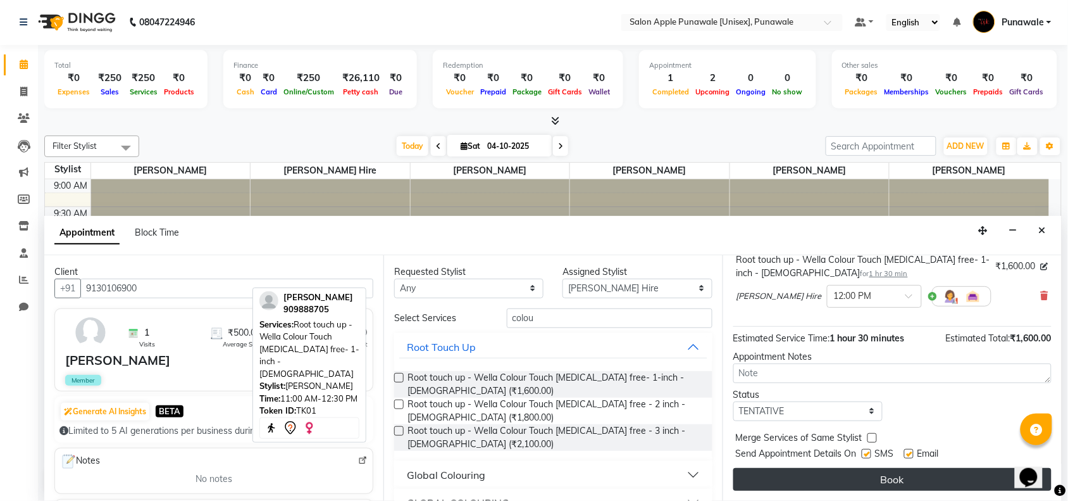
click at [889, 478] on button "Book" at bounding box center [893, 479] width 318 height 23
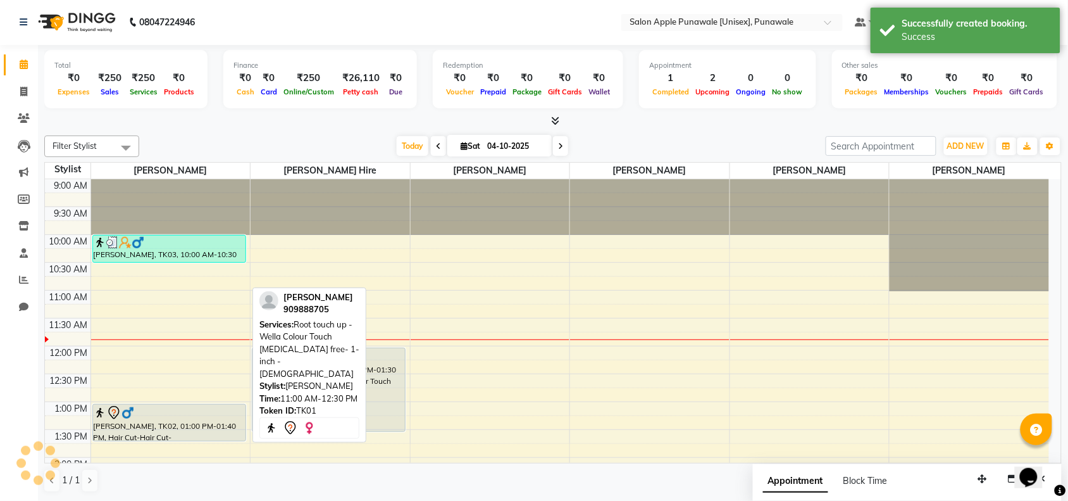
scroll to position [0, 0]
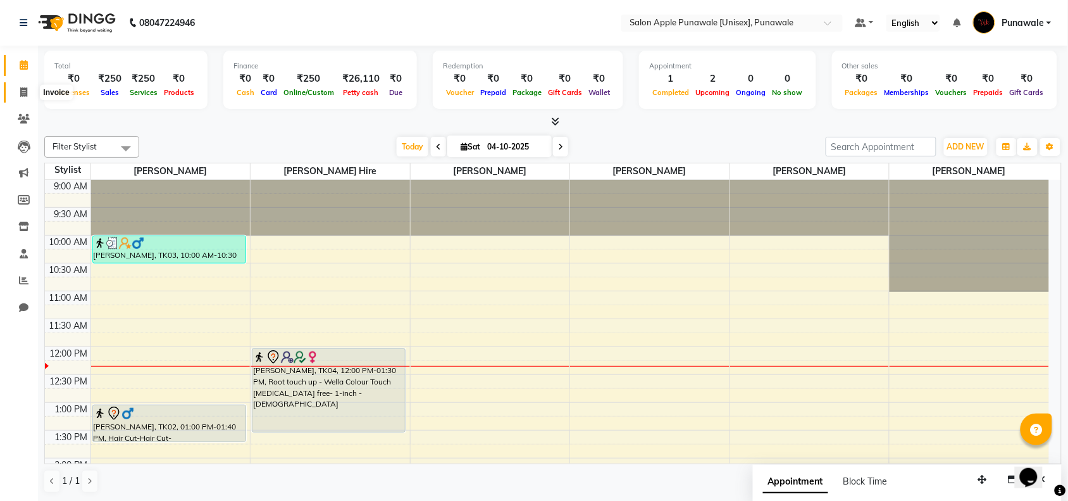
click at [25, 87] on icon at bounding box center [23, 91] width 7 height 9
select select "5421"
select select "service"
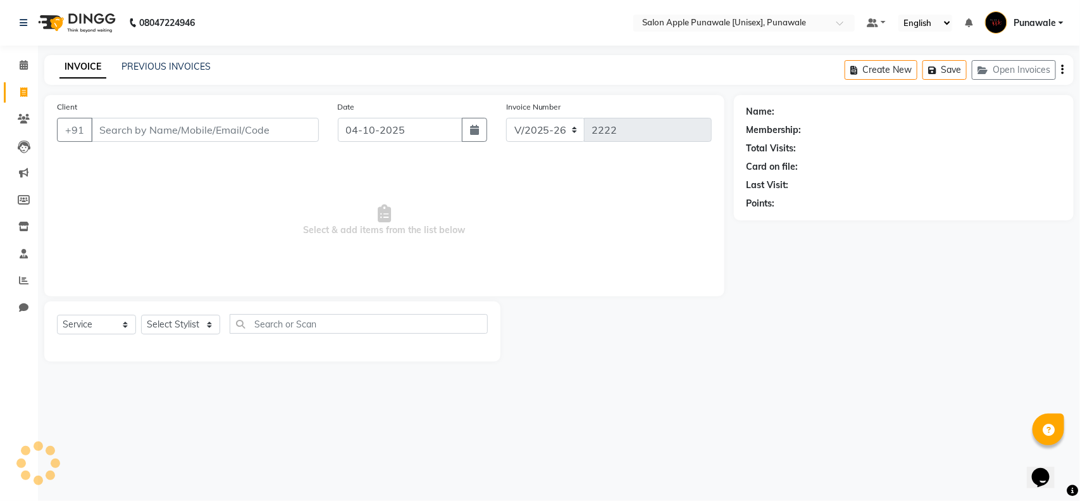
click at [204, 128] on input "Client" at bounding box center [205, 130] width 228 height 24
click at [181, 326] on select "Select Stylist Apurva deshmukh Avi Sonawane Kamlesh 1 Kamlesh Nikam Kaveri Nika…" at bounding box center [180, 325] width 79 height 20
select select "80185"
click at [141, 315] on select "Select Stylist Apurva deshmukh Avi Sonawane Kamlesh 1 Kamlesh Nikam Kaveri Nika…" at bounding box center [180, 325] width 79 height 20
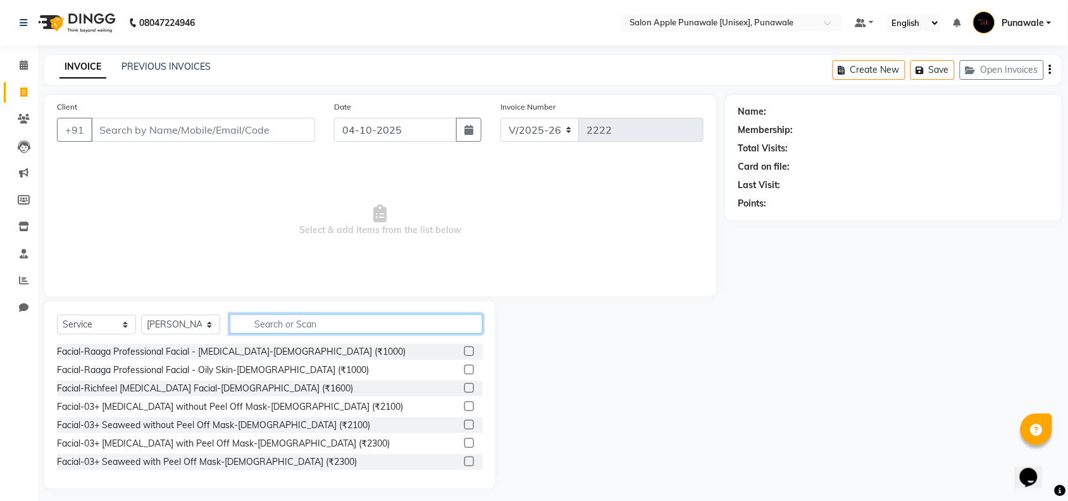
click at [278, 326] on input "text" at bounding box center [356, 324] width 253 height 20
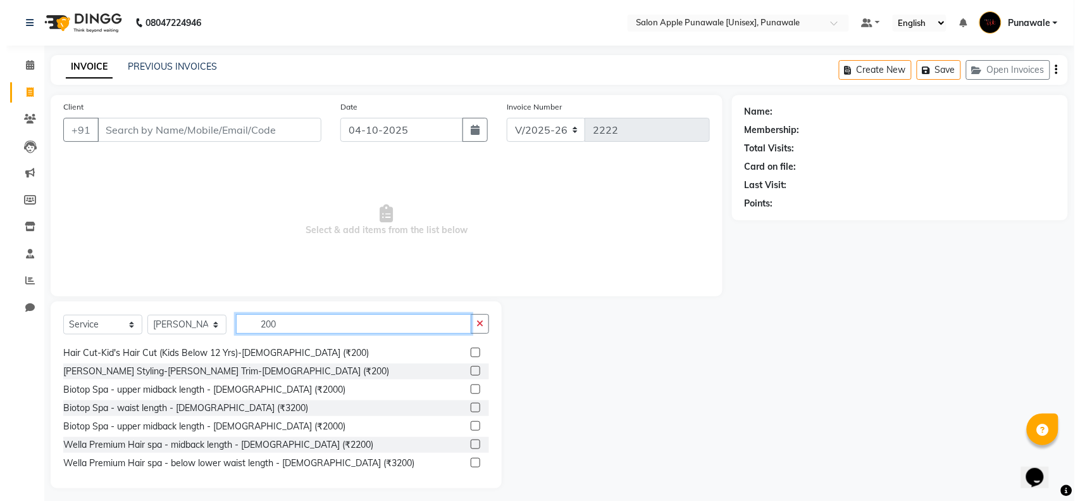
scroll to position [158, 0]
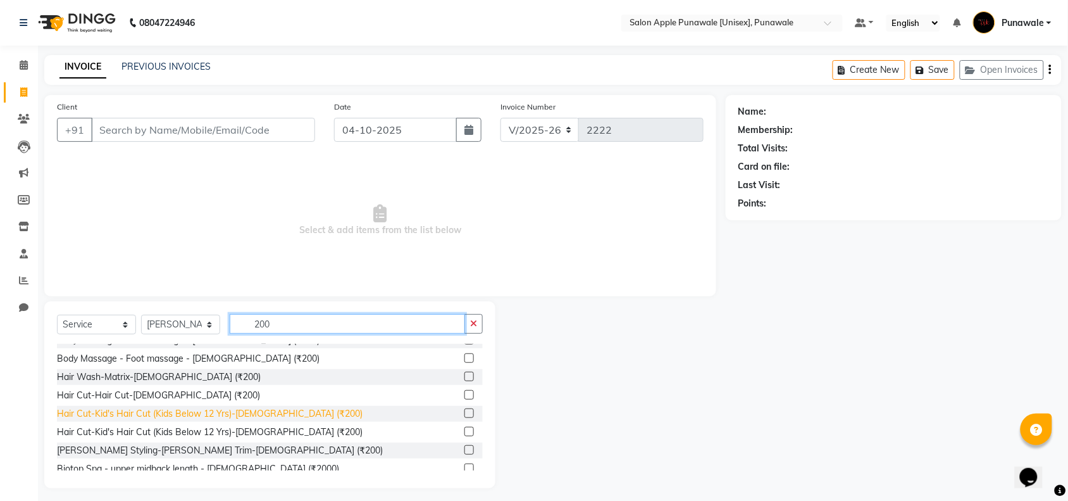
type input "200"
click at [187, 413] on div "Hair Cut-Kid's Hair Cut (Kids Below 12 Yrs)-Male (₹200)" at bounding box center [210, 413] width 306 height 13
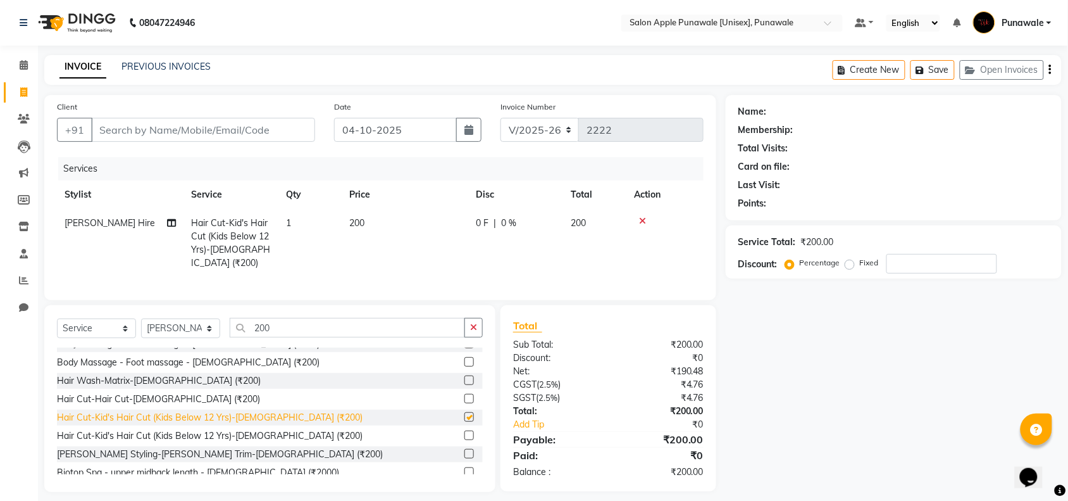
checkbox input "false"
click at [21, 120] on icon at bounding box center [24, 118] width 12 height 9
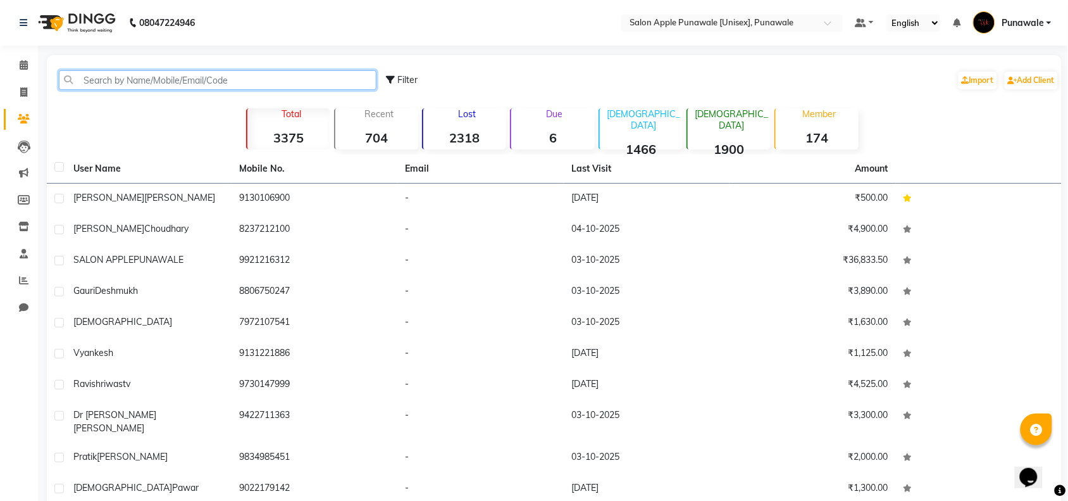
click at [211, 85] on input "text" at bounding box center [218, 80] width 318 height 20
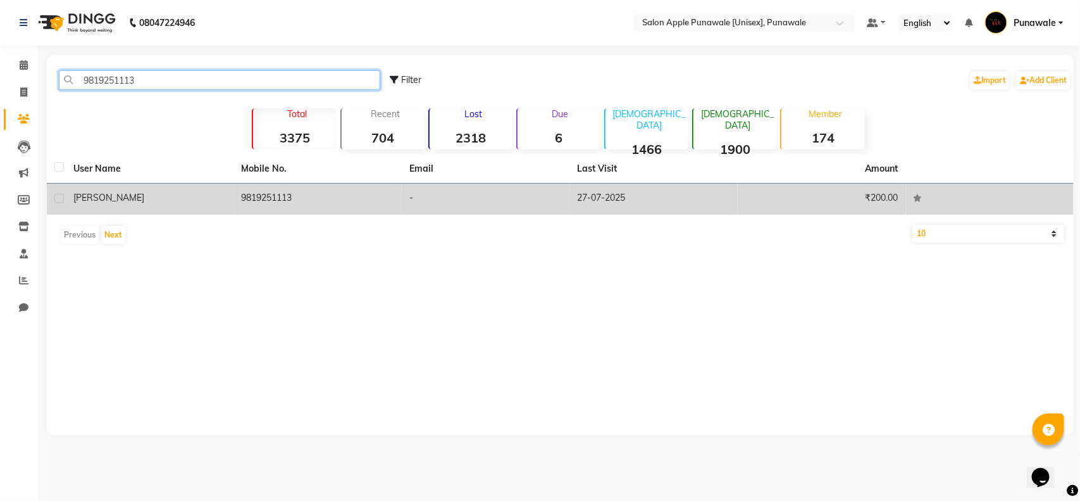
type input "9819251113"
click at [182, 195] on div "kalpesh" at bounding box center [149, 197] width 153 height 13
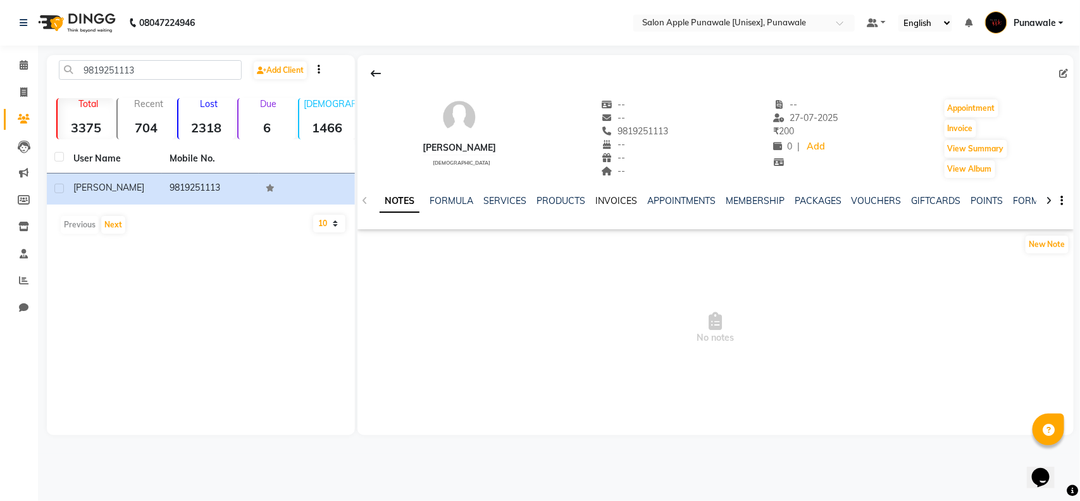
click at [613, 204] on link "INVOICES" at bounding box center [617, 200] width 42 height 11
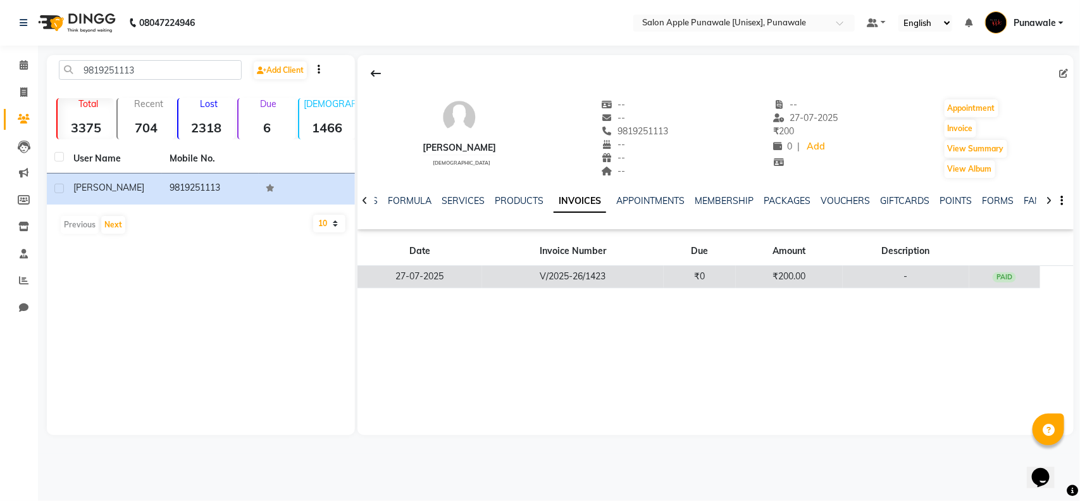
click at [509, 273] on td "V/2025-26/1423" at bounding box center [573, 277] width 182 height 22
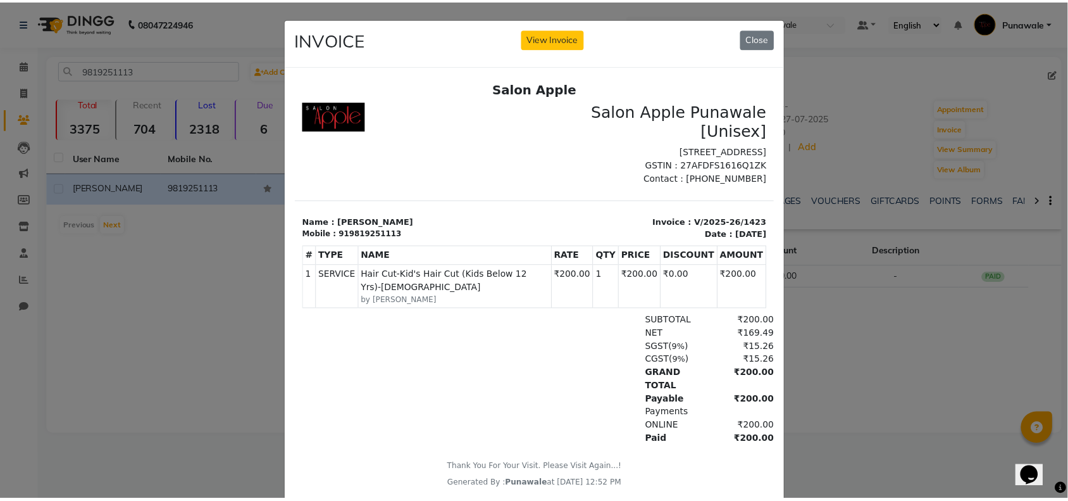
scroll to position [11, 0]
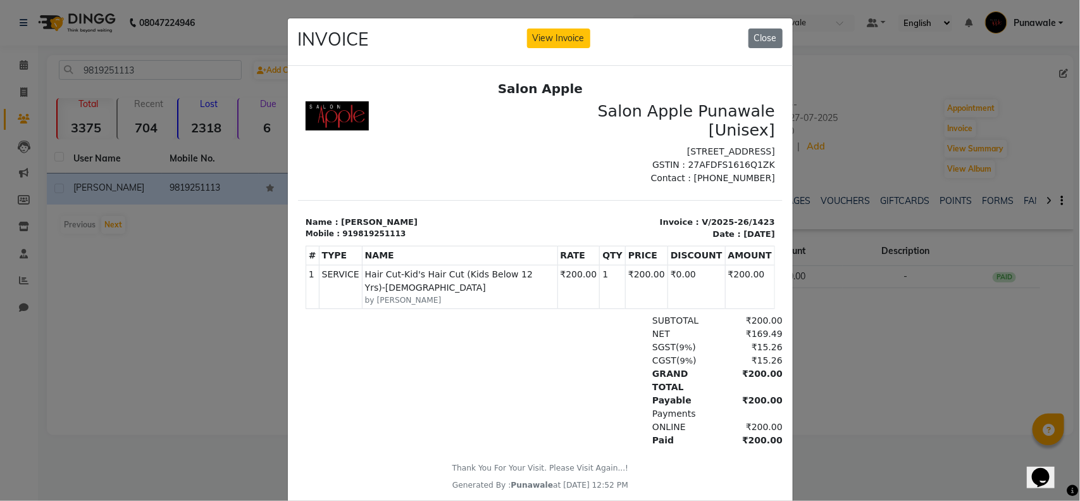
click at [828, 311] on ngb-modal-window "INVOICE View Invoice Close" at bounding box center [540, 250] width 1080 height 501
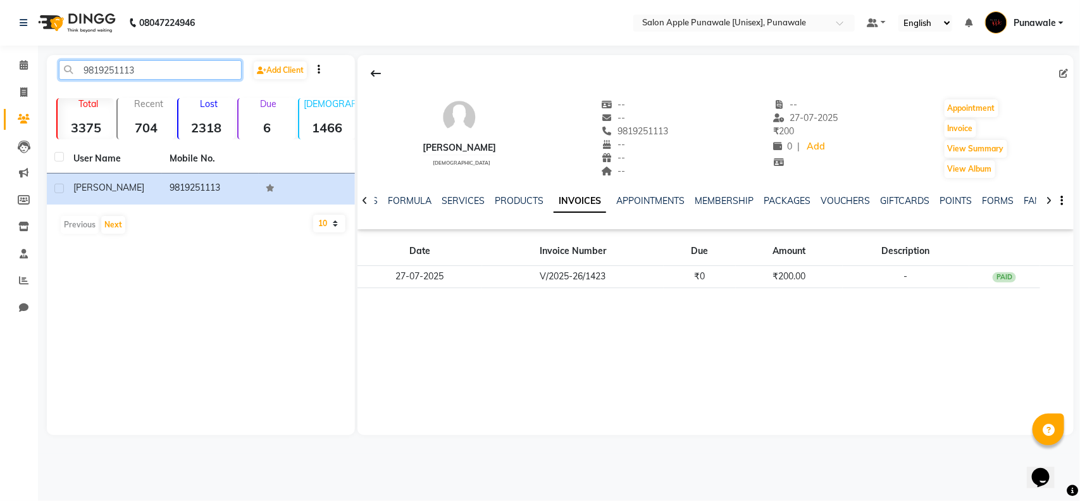
click at [103, 70] on input "9819251113" at bounding box center [150, 70] width 183 height 20
click at [21, 92] on icon at bounding box center [23, 91] width 7 height 9
select select "service"
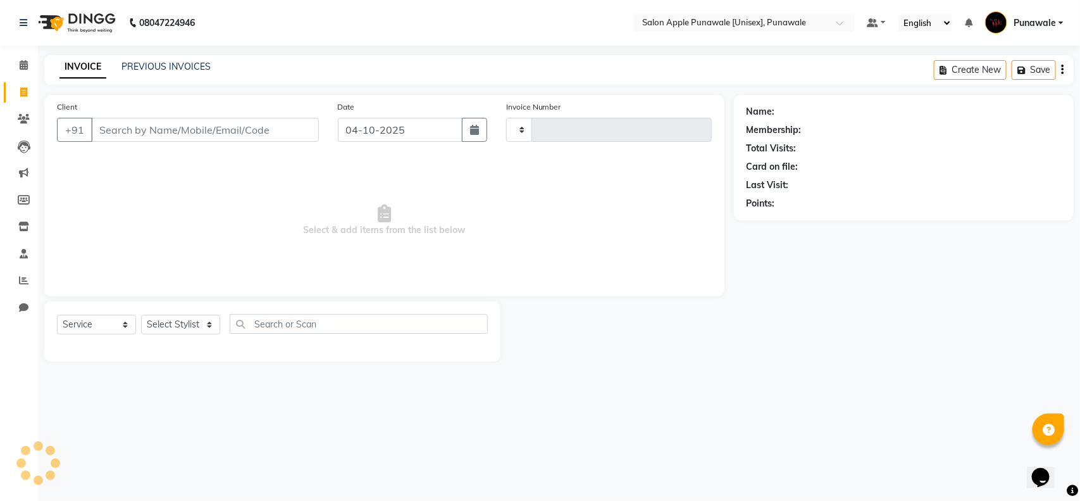
type input "2222"
select select "5421"
click at [156, 124] on input "Client" at bounding box center [205, 130] width 228 height 24
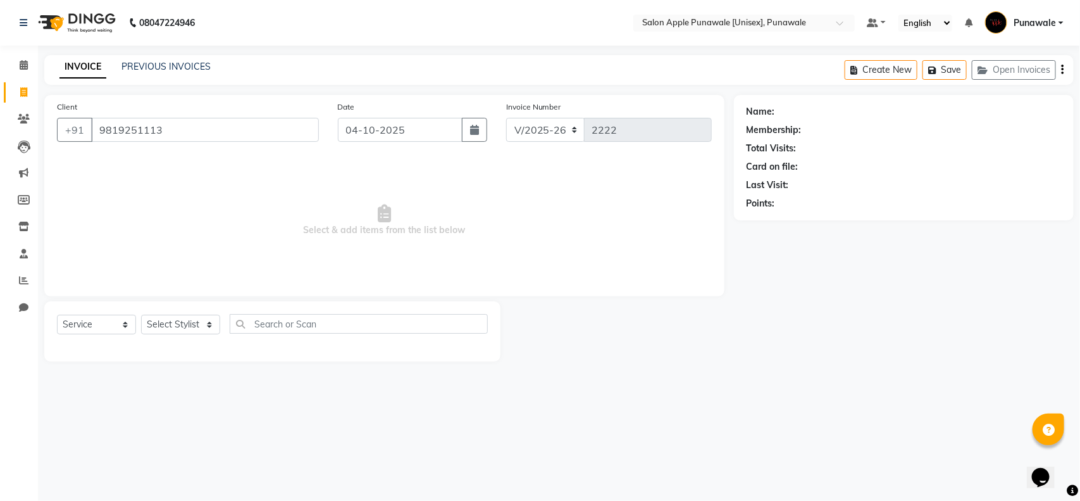
type input "9819251113"
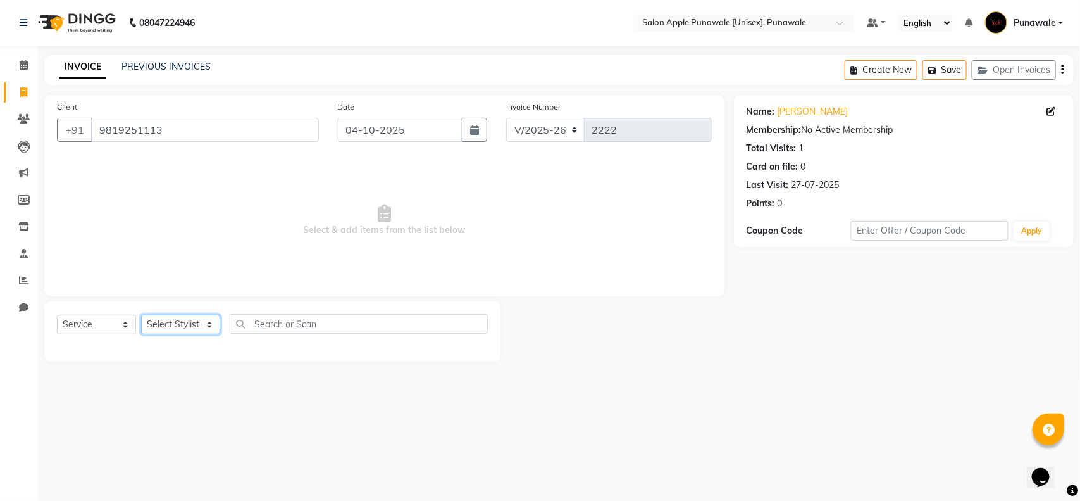
click at [175, 325] on select "Select Stylist Apurva deshmukh Avi Sonawane Kamlesh 1 Kamlesh Nikam Kaveri Nika…" at bounding box center [180, 325] width 79 height 20
select select "80185"
click at [141, 315] on select "Select Stylist Apurva deshmukh Avi Sonawane Kamlesh 1 Kamlesh Nikam Kaveri Nika…" at bounding box center [180, 325] width 79 height 20
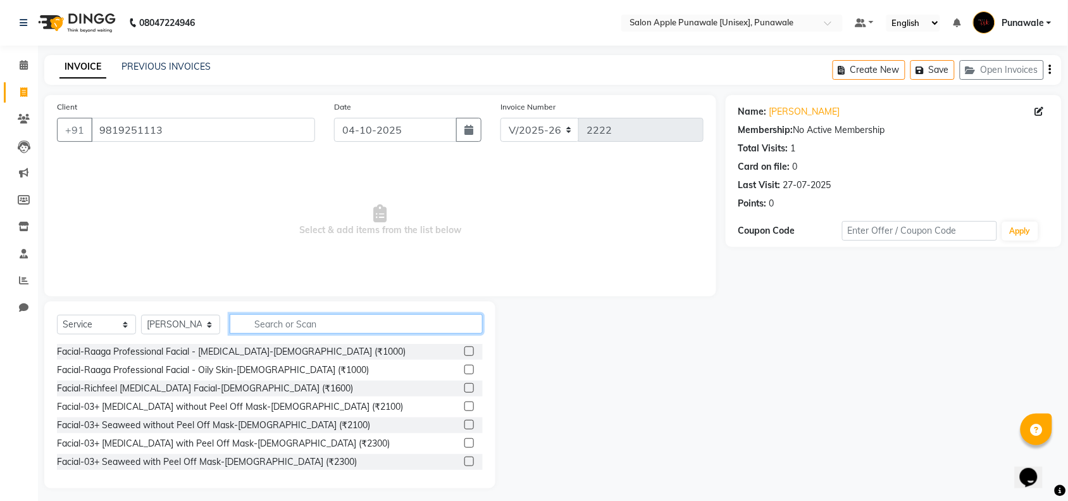
click at [293, 321] on input "text" at bounding box center [356, 324] width 253 height 20
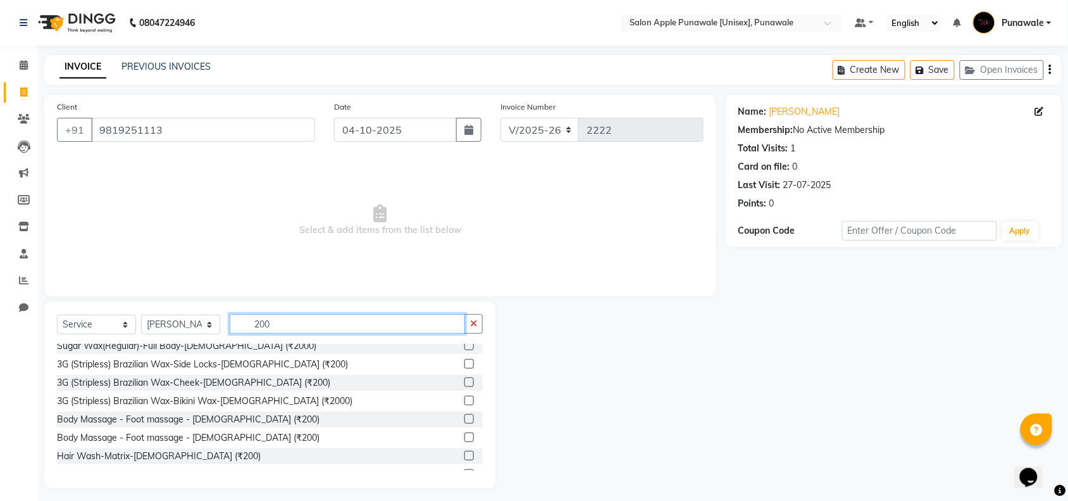
scroll to position [158, 0]
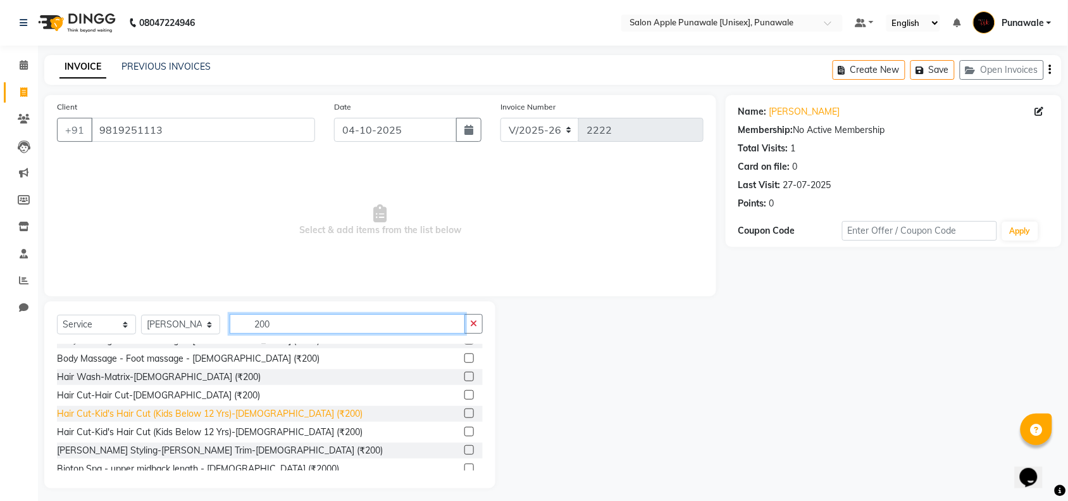
type input "200"
click at [235, 413] on div "Hair Cut-Kid's Hair Cut (Kids Below 12 Yrs)-Male (₹200)" at bounding box center [210, 413] width 306 height 13
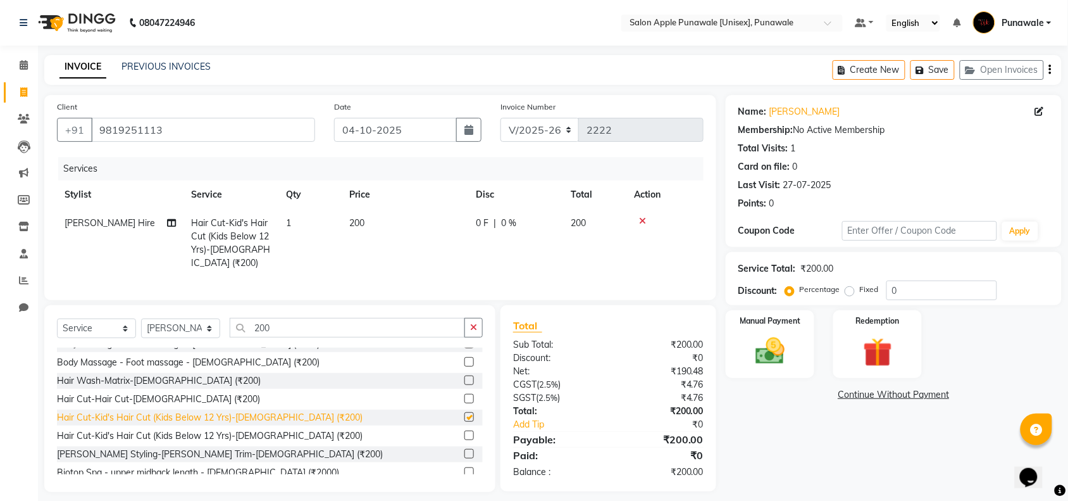
checkbox input "false"
click at [759, 353] on img at bounding box center [770, 351] width 49 height 35
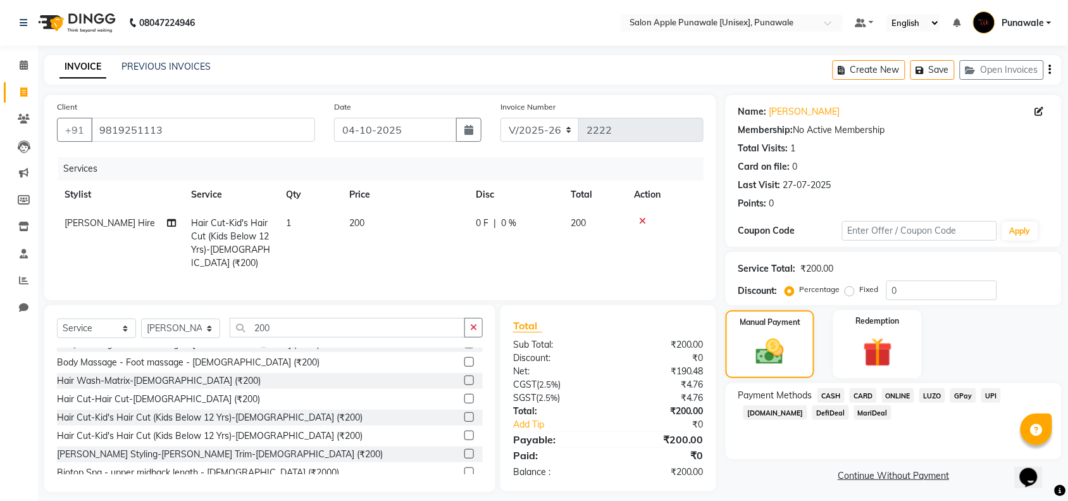
click at [899, 397] on span "ONLINE" at bounding box center [898, 395] width 33 height 15
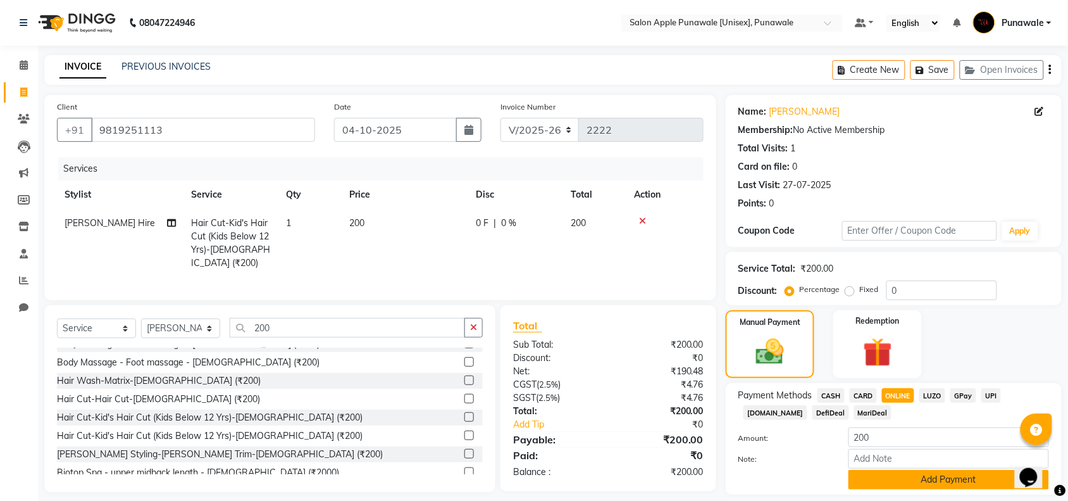
scroll to position [38, 0]
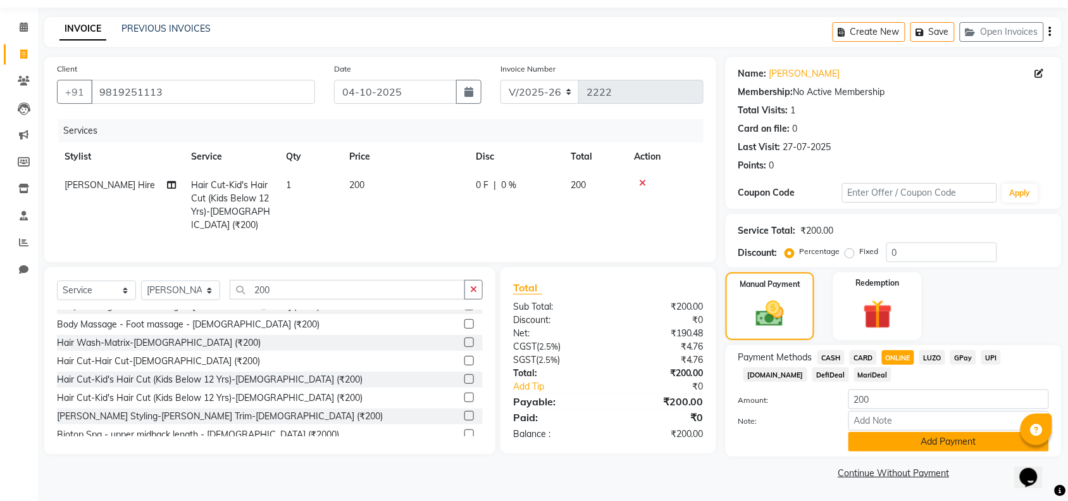
click at [908, 444] on button "Add Payment" at bounding box center [949, 442] width 201 height 20
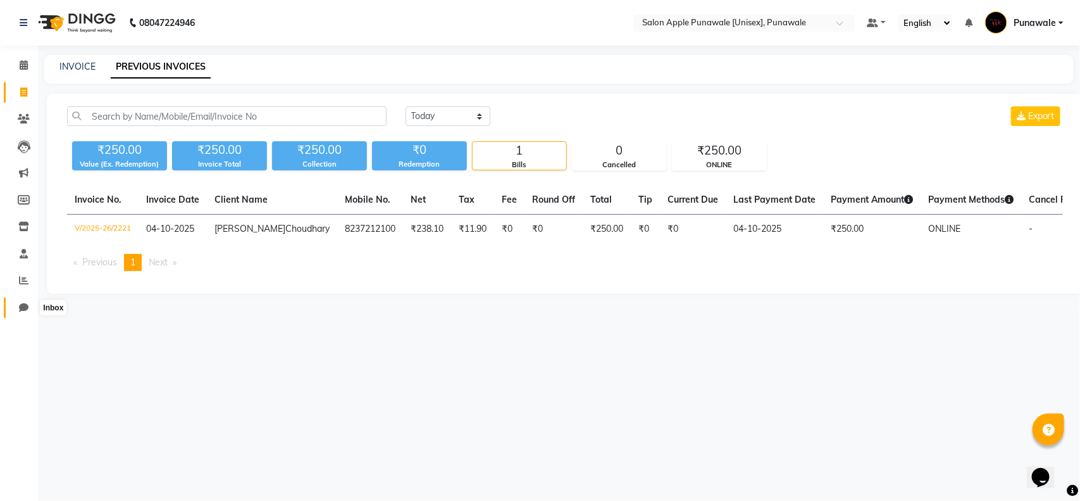
click at [27, 308] on icon at bounding box center [23, 307] width 9 height 9
select select "100"
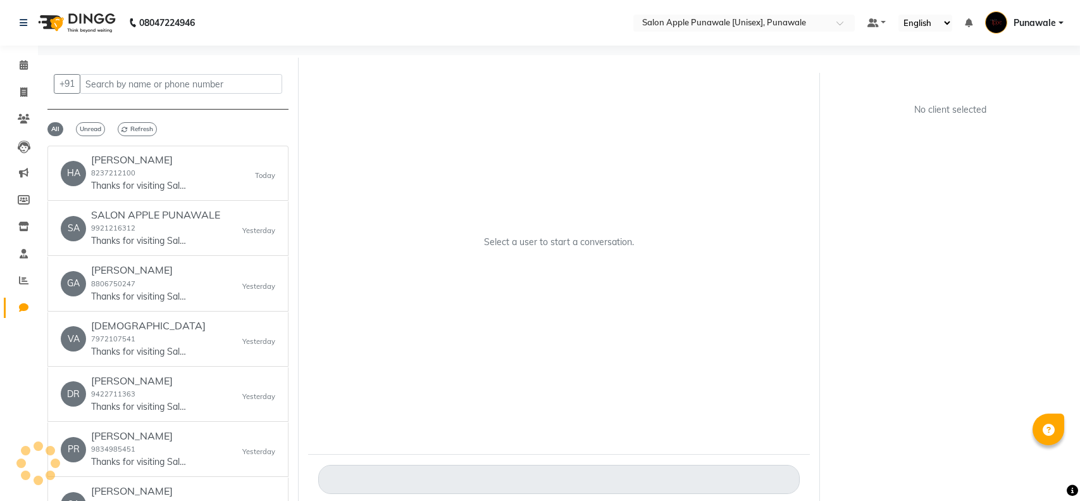
select select "100"
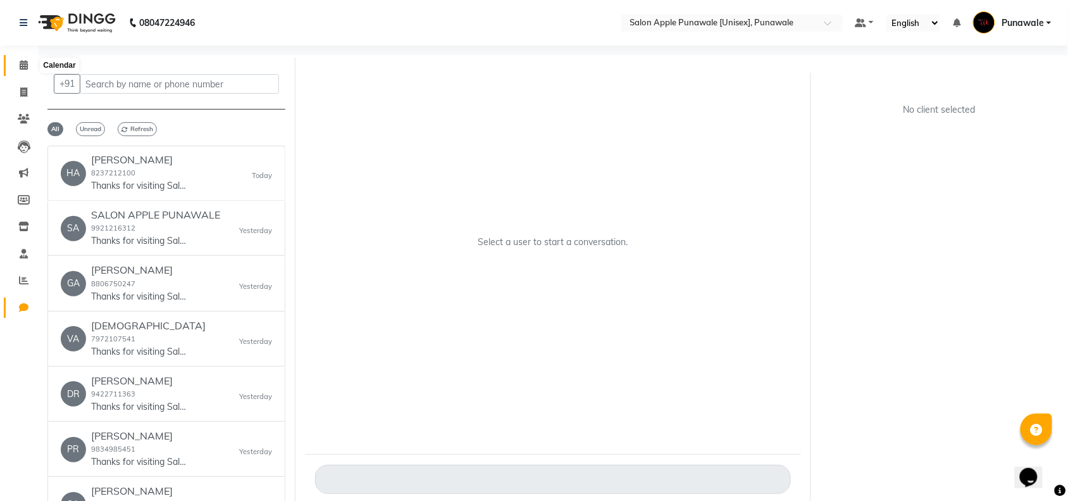
click at [23, 60] on icon at bounding box center [24, 64] width 8 height 9
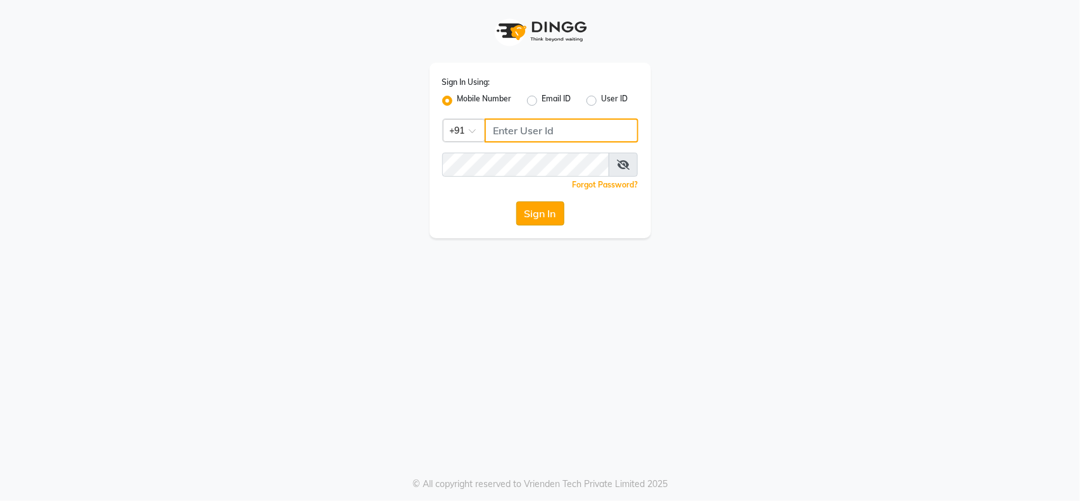
type input "9921216312"
click at [544, 213] on button "Sign In" at bounding box center [540, 213] width 48 height 24
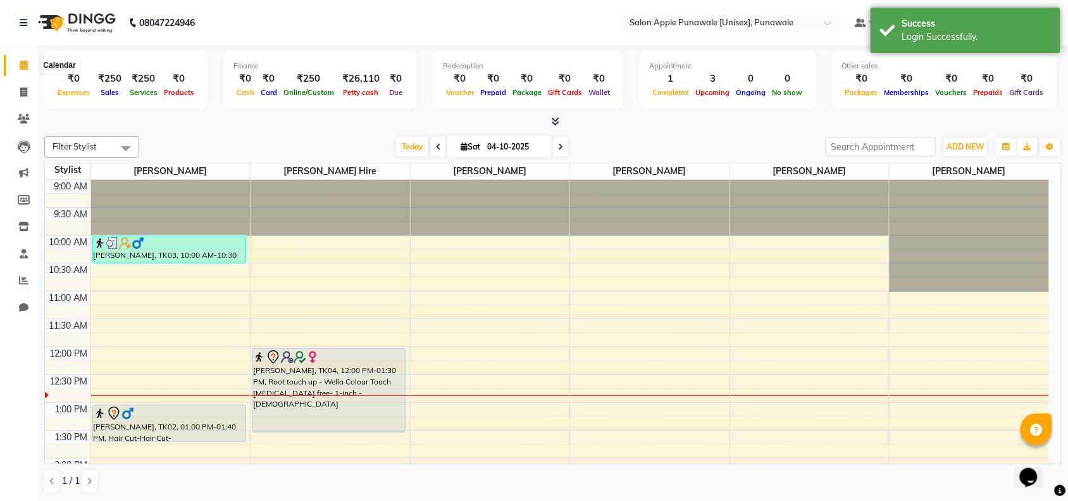
click at [23, 68] on icon at bounding box center [24, 64] width 8 height 9
click at [20, 95] on icon at bounding box center [23, 91] width 7 height 9
select select "5421"
select select "service"
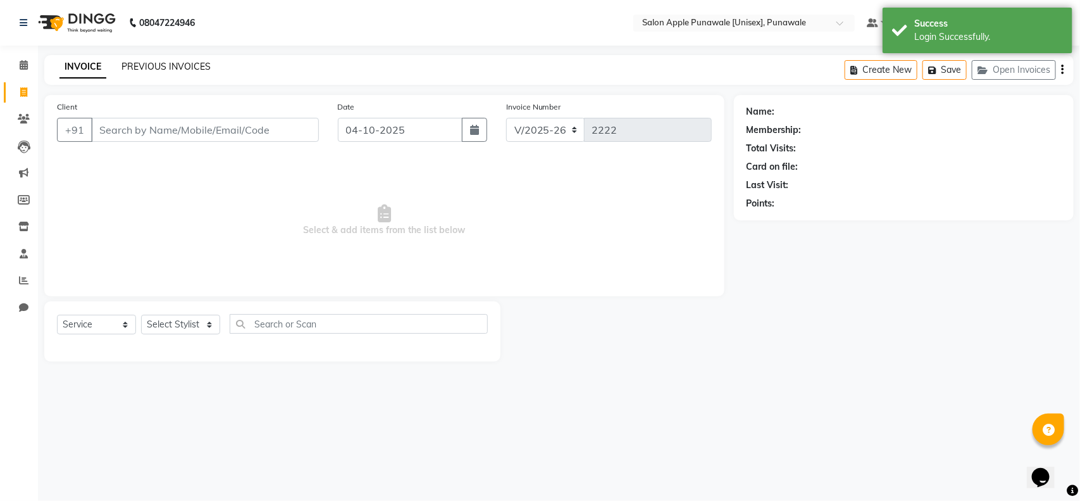
click at [179, 62] on link "PREVIOUS INVOICES" at bounding box center [166, 66] width 89 height 11
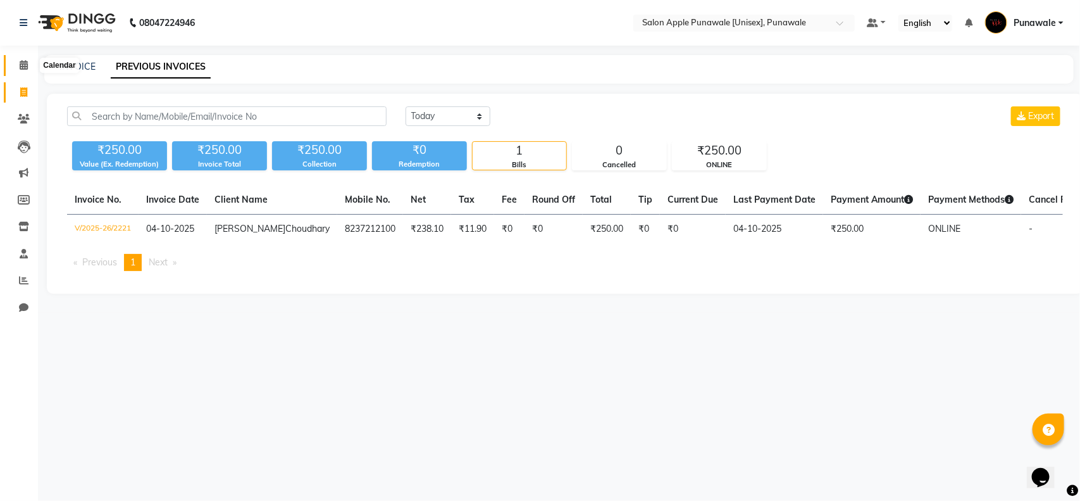
click at [23, 68] on icon at bounding box center [24, 64] width 8 height 9
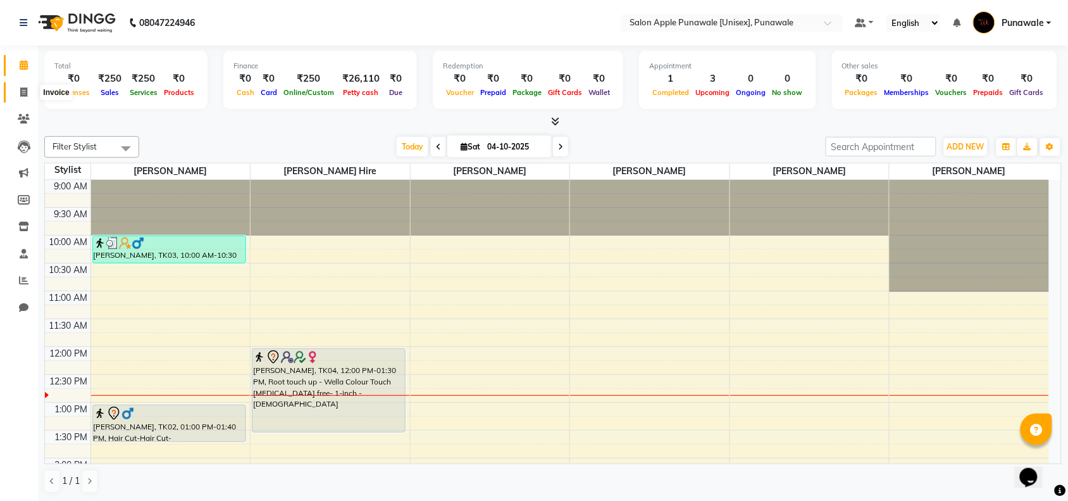
click at [23, 96] on icon at bounding box center [23, 91] width 7 height 9
select select "service"
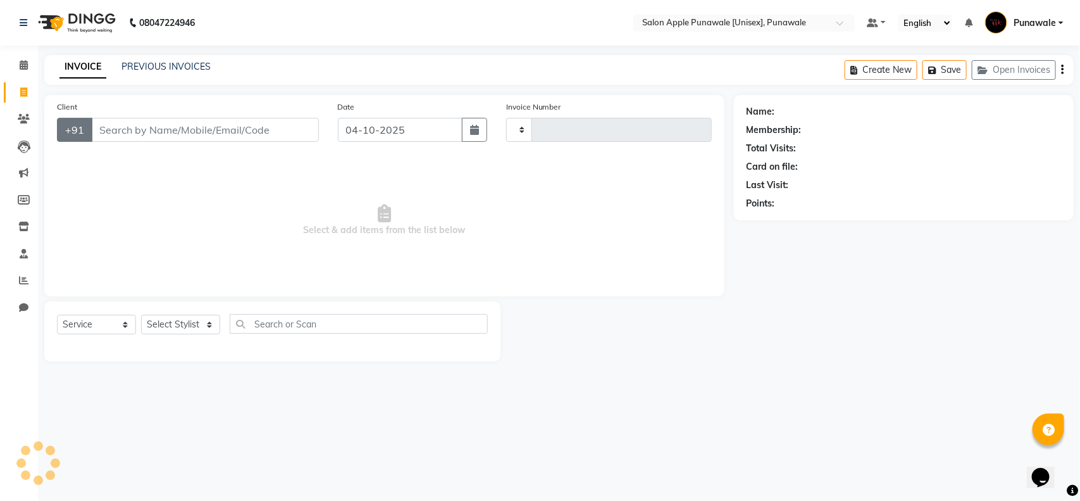
type input "2222"
select select "5421"
click at [116, 132] on input "Client" at bounding box center [205, 130] width 228 height 24
type input "9819251113"
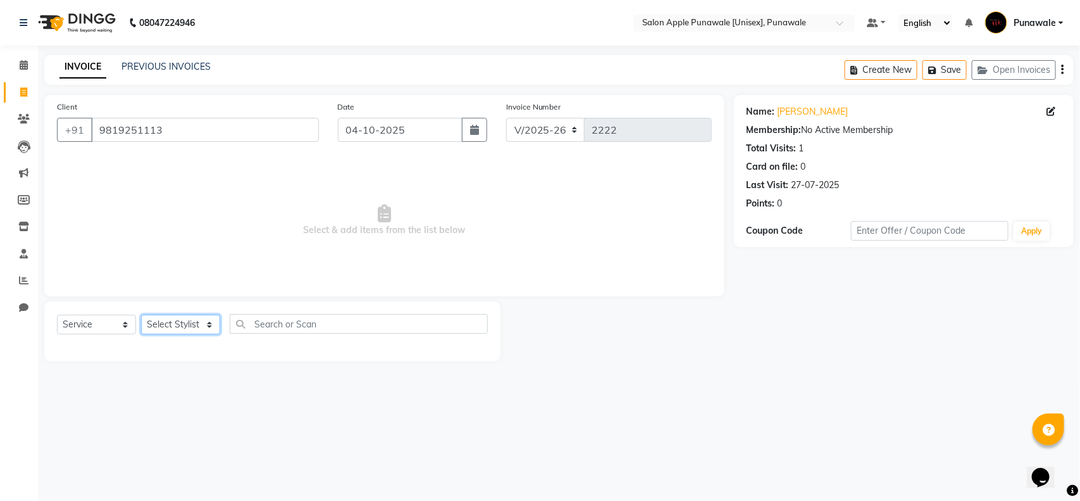
click at [174, 320] on select "Select Stylist Apurva deshmukh Avi Sonawane Kamlesh 1 Kamlesh Nikam Kaveri Nika…" at bounding box center [180, 325] width 79 height 20
select select "80185"
click at [141, 315] on select "Select Stylist Apurva deshmukh Avi Sonawane Kamlesh 1 Kamlesh Nikam Kaveri Nika…" at bounding box center [180, 325] width 79 height 20
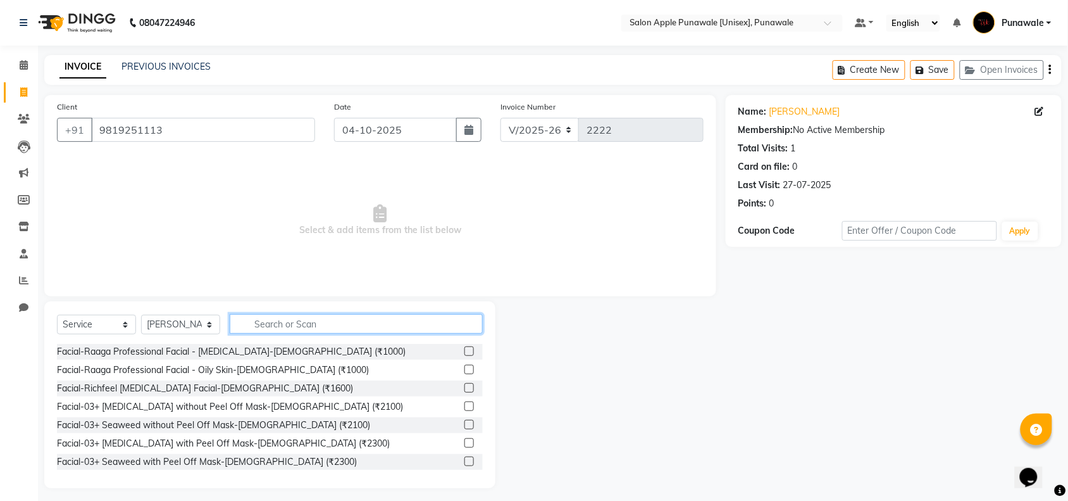
click at [260, 316] on input "text" at bounding box center [356, 324] width 253 height 20
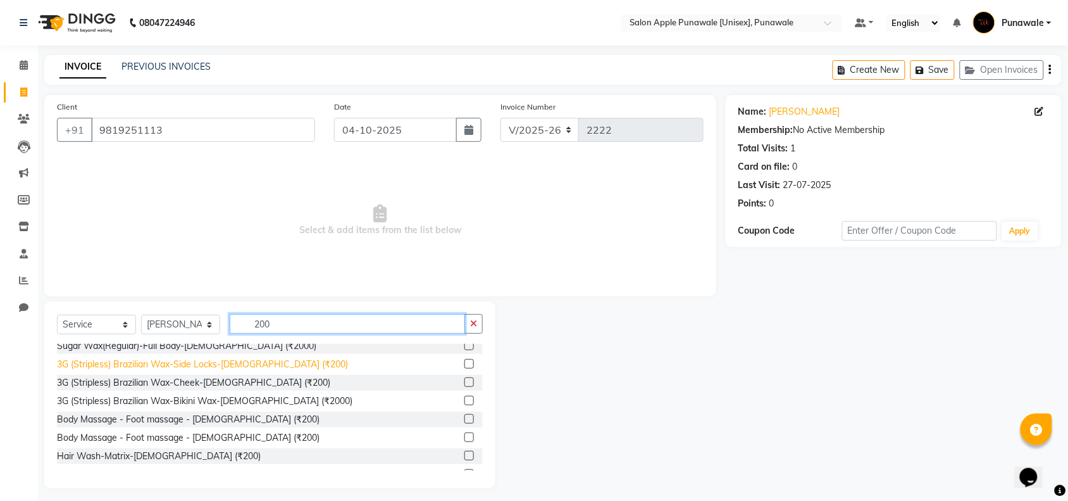
scroll to position [158, 0]
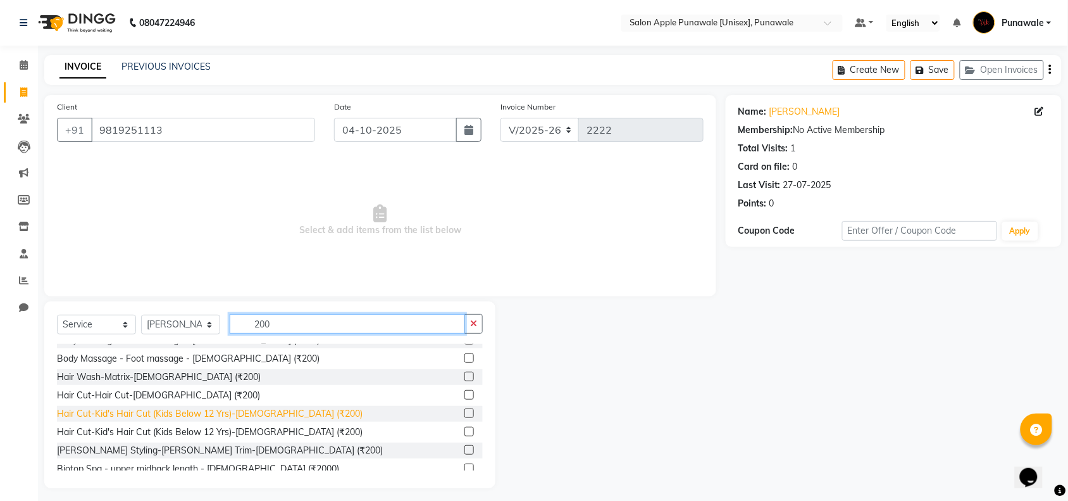
type input "200"
click at [209, 413] on div "Hair Cut-Kid's Hair Cut (Kids Below 12 Yrs)-Male (₹200)" at bounding box center [210, 413] width 306 height 13
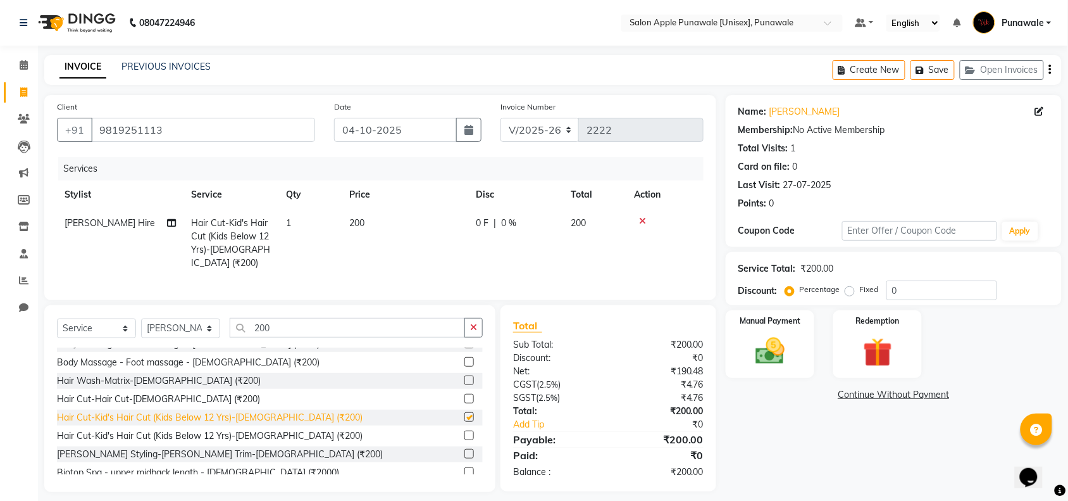
checkbox input "false"
click at [766, 359] on img at bounding box center [770, 351] width 49 height 35
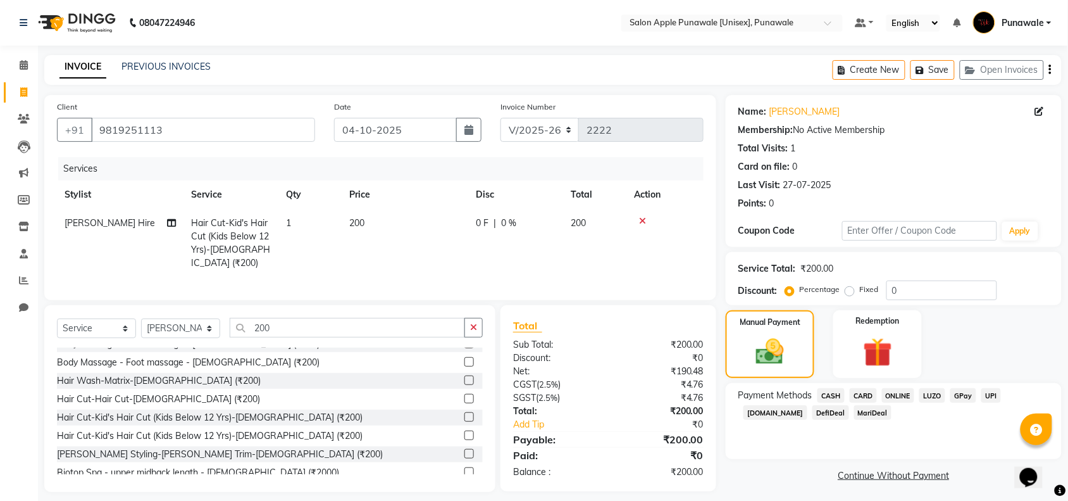
click at [897, 397] on span "ONLINE" at bounding box center [898, 395] width 33 height 15
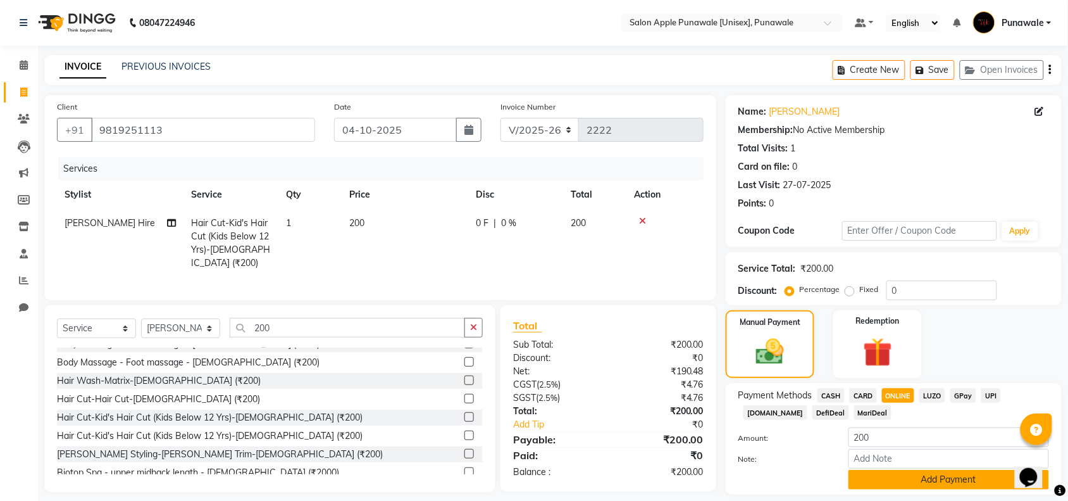
click at [907, 485] on button "Add Payment" at bounding box center [949, 480] width 201 height 20
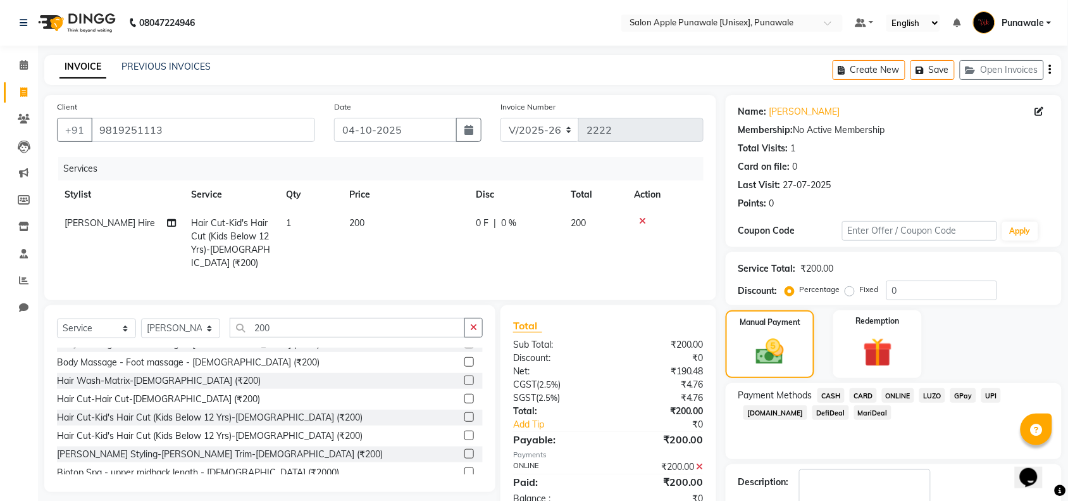
scroll to position [75, 0]
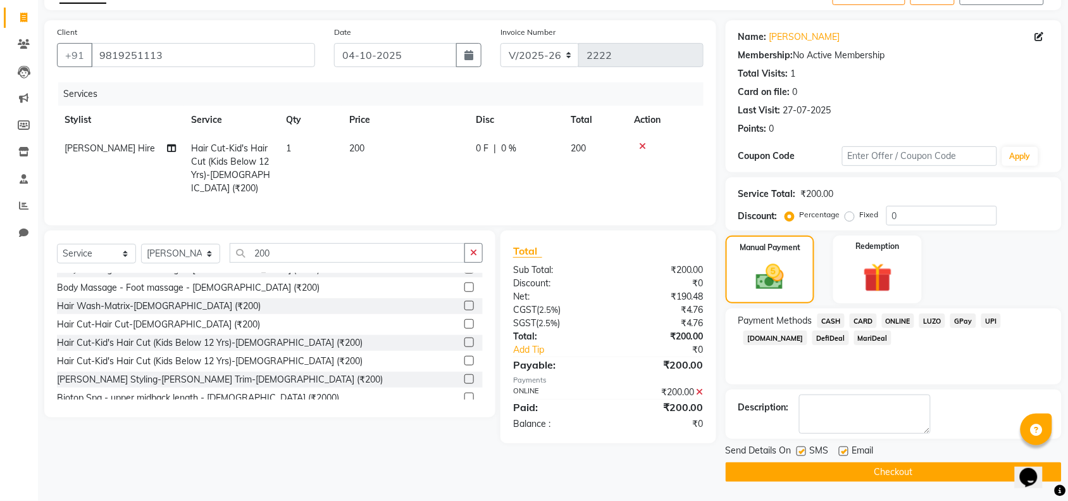
click at [899, 470] on button "Checkout" at bounding box center [894, 472] width 336 height 20
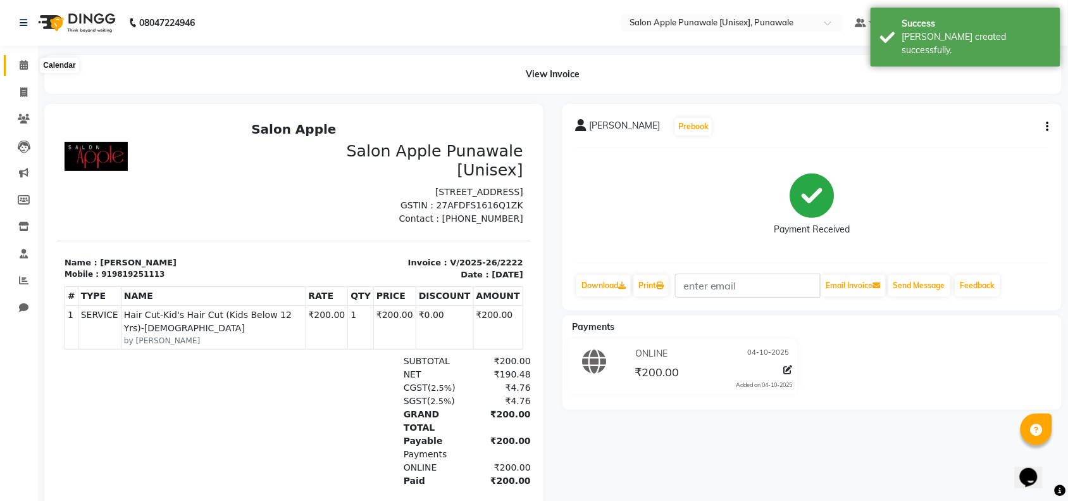
drag, startPoint x: 17, startPoint y: 68, endPoint x: 28, endPoint y: 77, distance: 14.4
click at [17, 68] on span at bounding box center [24, 65] width 22 height 15
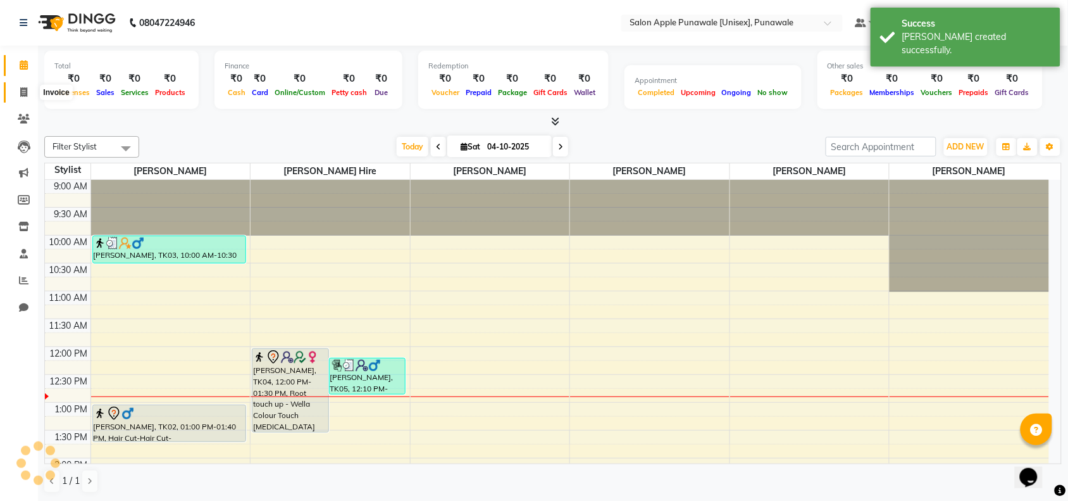
click at [27, 92] on span at bounding box center [24, 92] width 22 height 15
select select "5421"
select select "service"
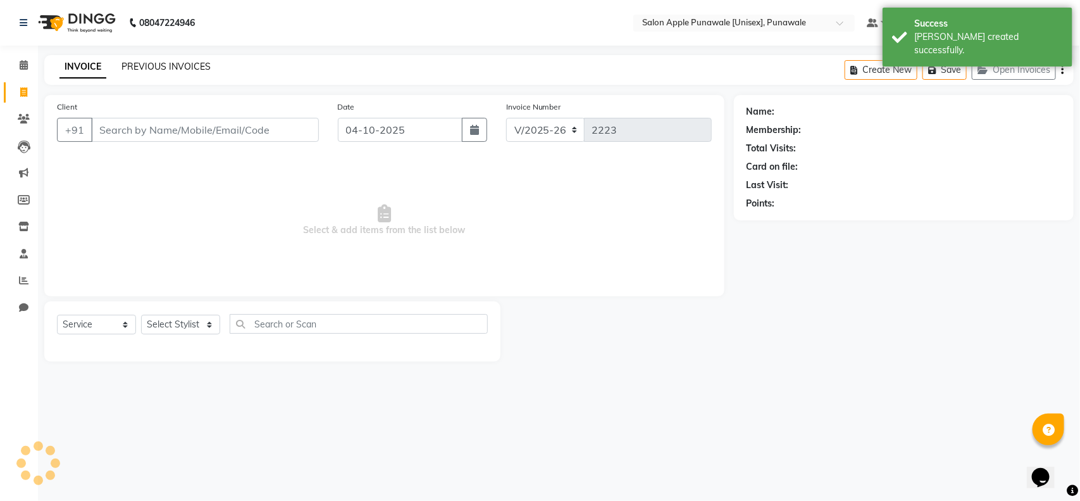
click at [172, 70] on link "PREVIOUS INVOICES" at bounding box center [166, 66] width 89 height 11
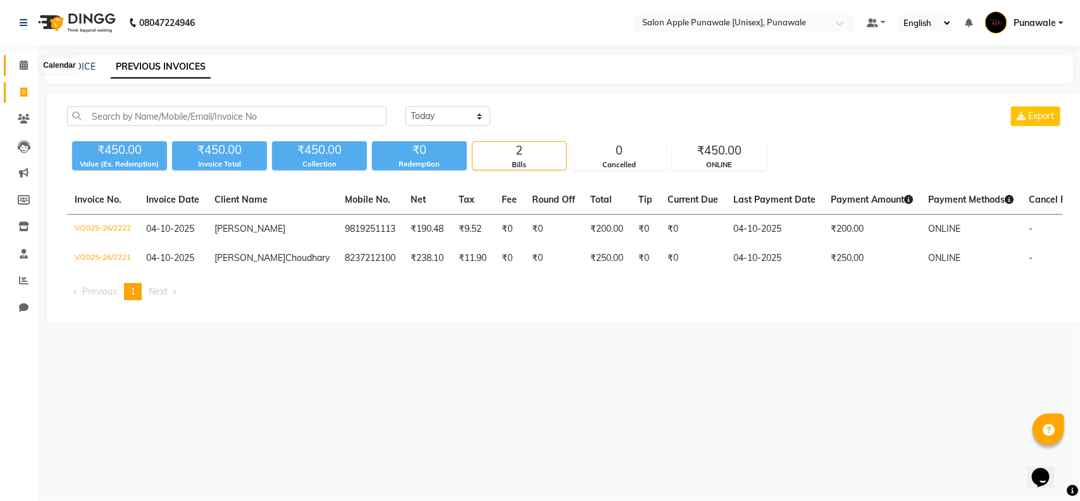
click at [21, 70] on span at bounding box center [24, 65] width 22 height 15
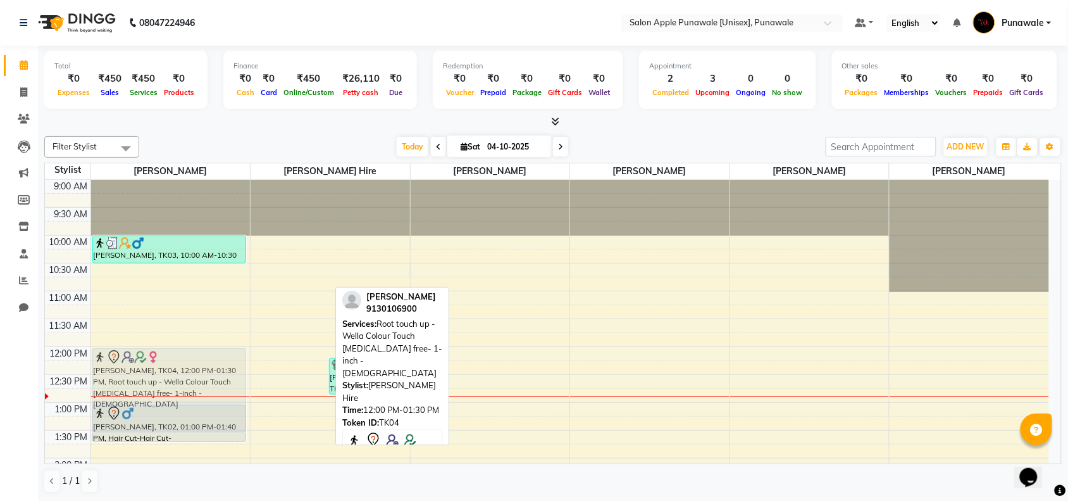
drag, startPoint x: 264, startPoint y: 369, endPoint x: 190, endPoint y: 371, distance: 73.5
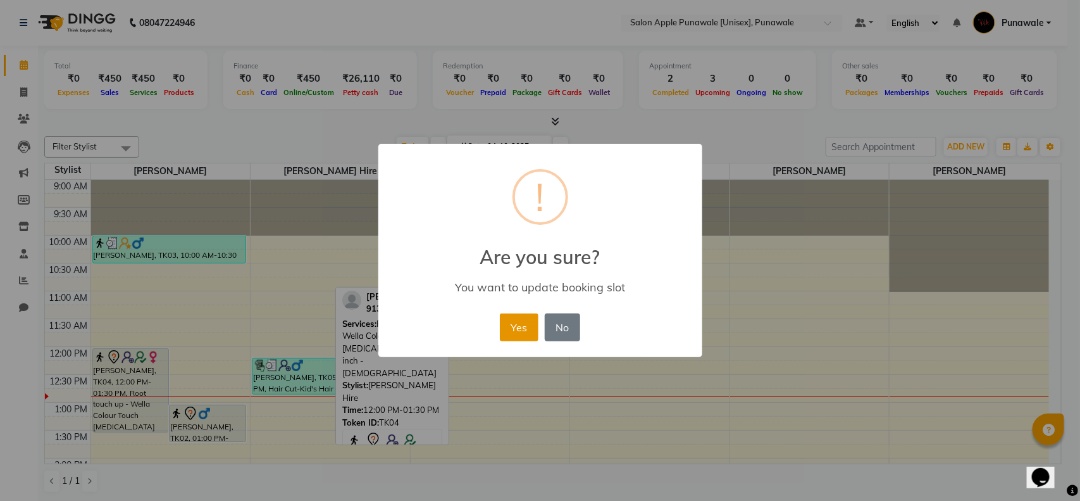
click at [521, 333] on button "Yes" at bounding box center [519, 327] width 39 height 28
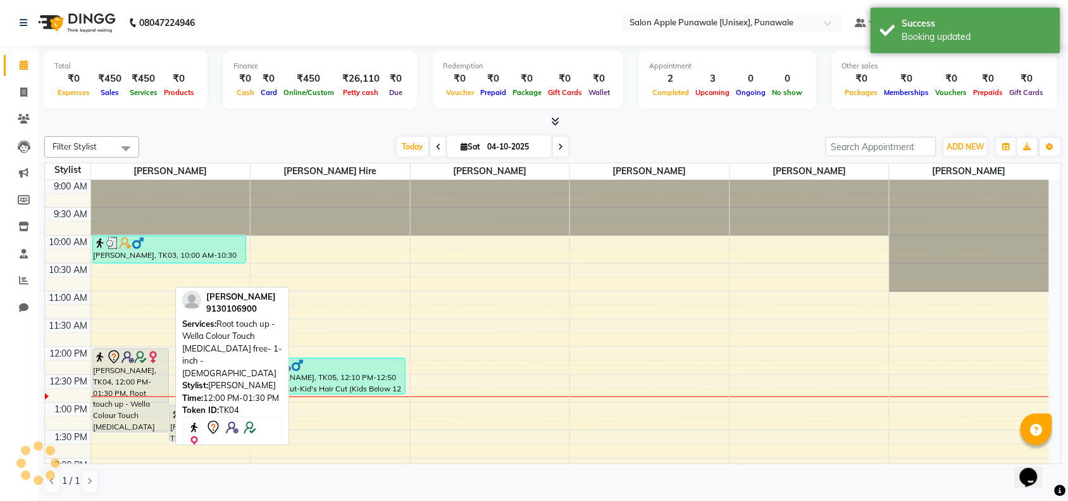
click at [139, 368] on div "[PERSON_NAME], TK04, 12:00 PM-01:30 PM, Root touch up - Wella Colour Touch [MED…" at bounding box center [131, 390] width 76 height 83
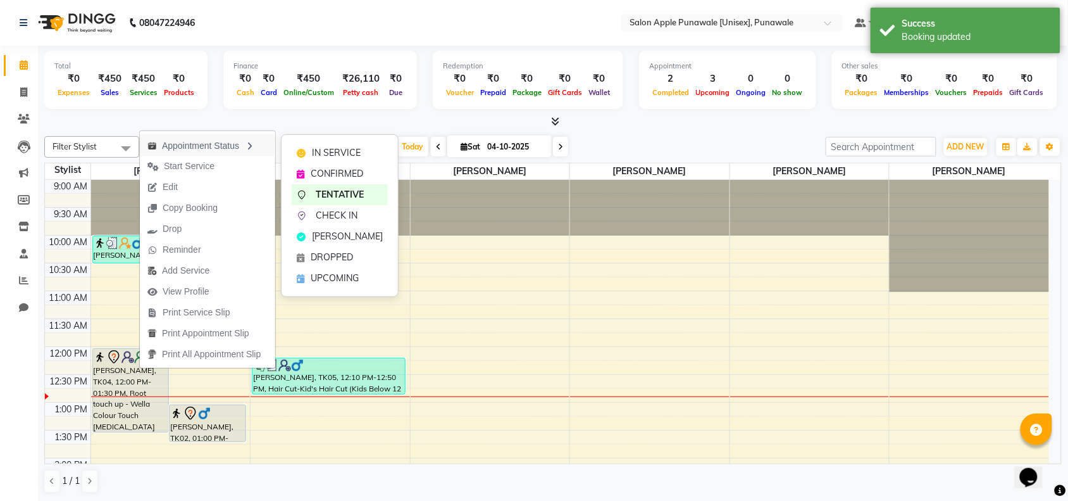
click at [216, 144] on div "Appointment Status" at bounding box center [207, 145] width 135 height 22
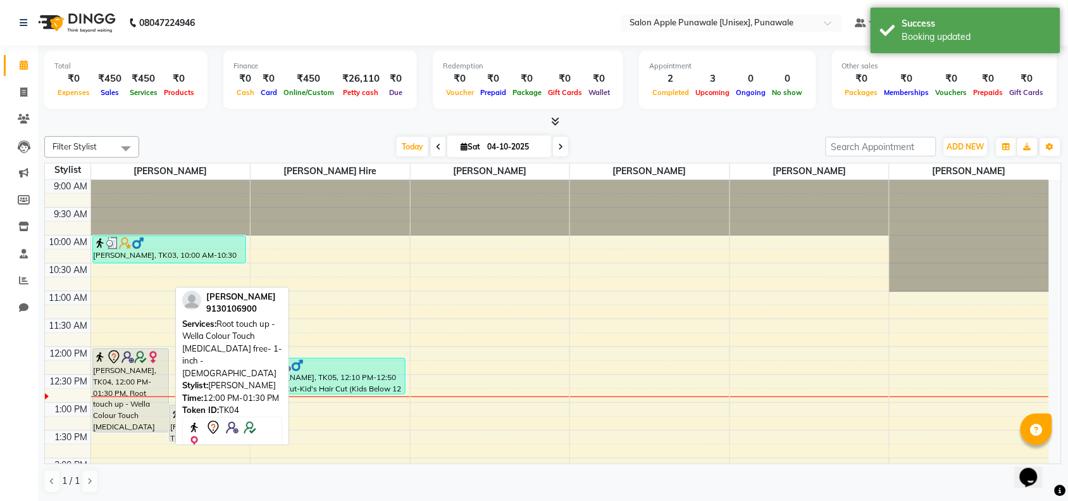
click at [119, 375] on div "[PERSON_NAME], TK04, 12:00 PM-01:30 PM, Root touch up - Wella Colour Touch [MED…" at bounding box center [131, 390] width 76 height 83
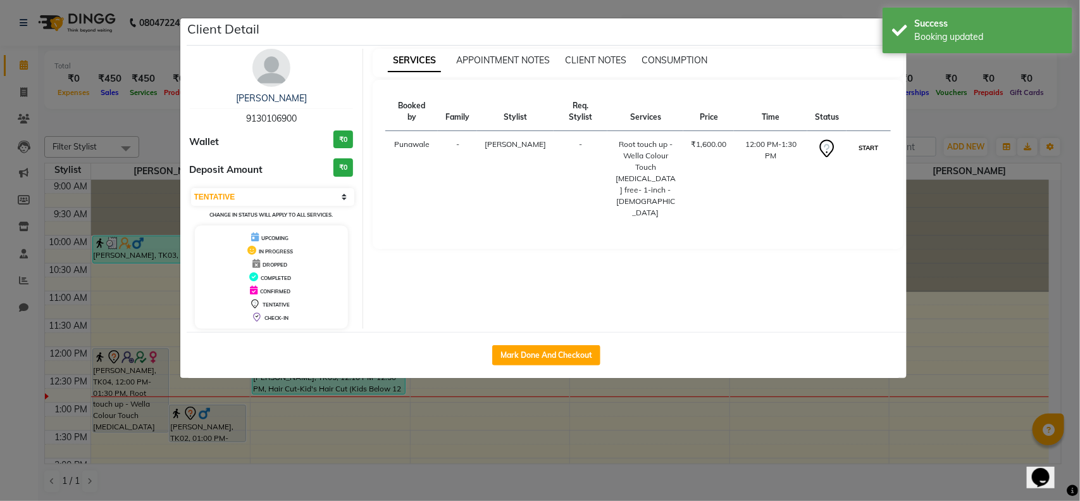
click at [875, 140] on button "START" at bounding box center [869, 148] width 26 height 16
select select "1"
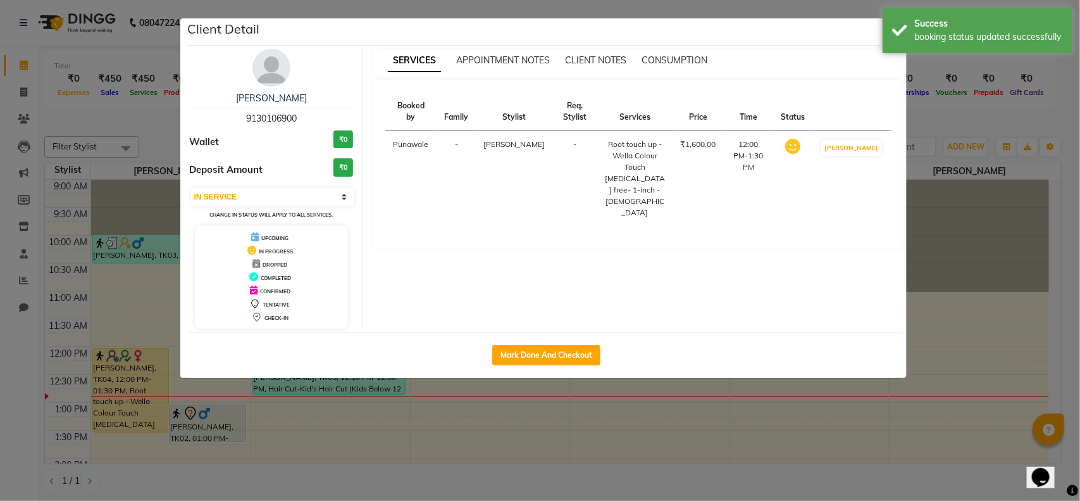
click at [641, 422] on ngb-modal-window "Client Detail Sima dhakate 9130106900 Wallet ₹0 Deposit Amount ₹0 Select IN SER…" at bounding box center [540, 250] width 1080 height 501
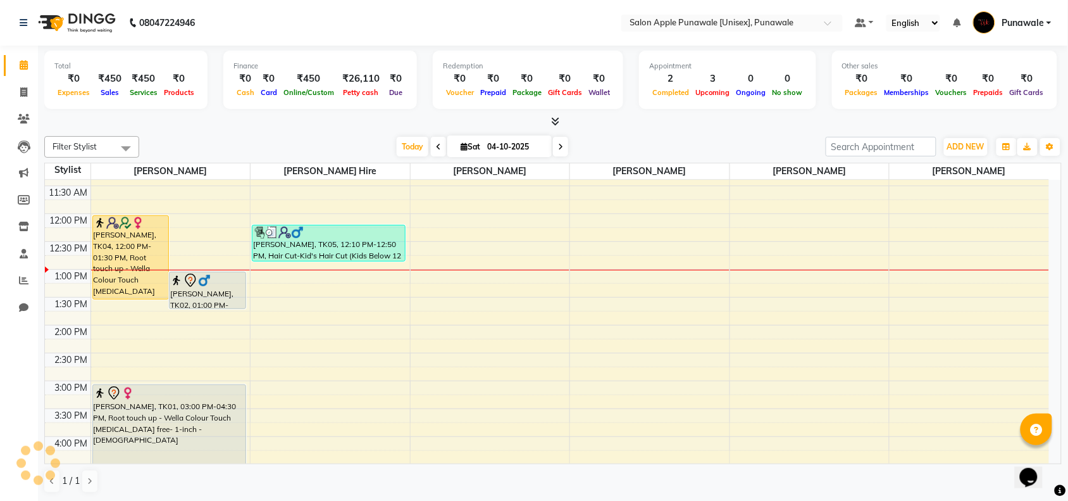
scroll to position [158, 0]
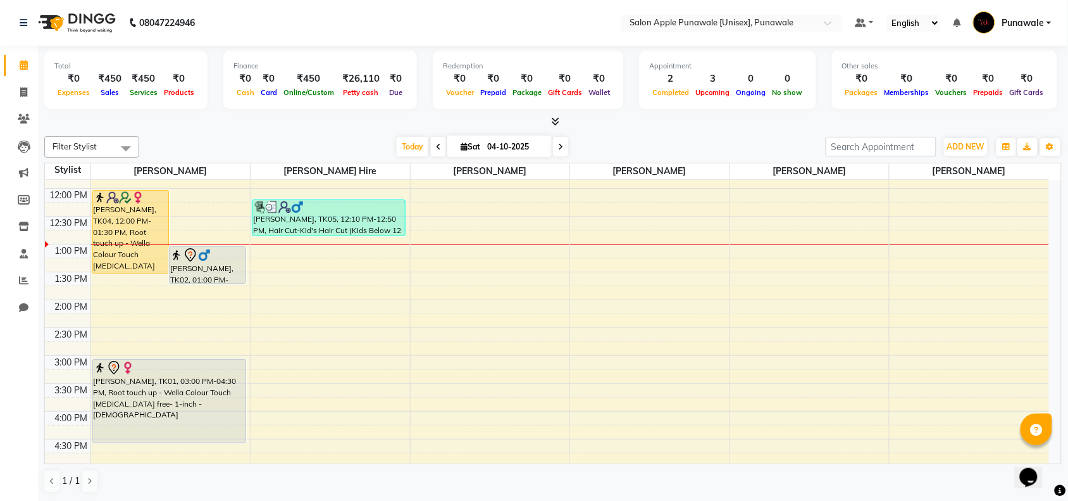
click at [334, 311] on div "9:00 AM 9:30 AM 10:00 AM 10:30 AM 11:00 AM 11:30 AM 12:00 PM 12:30 PM 1:00 PM 1…" at bounding box center [547, 411] width 1004 height 779
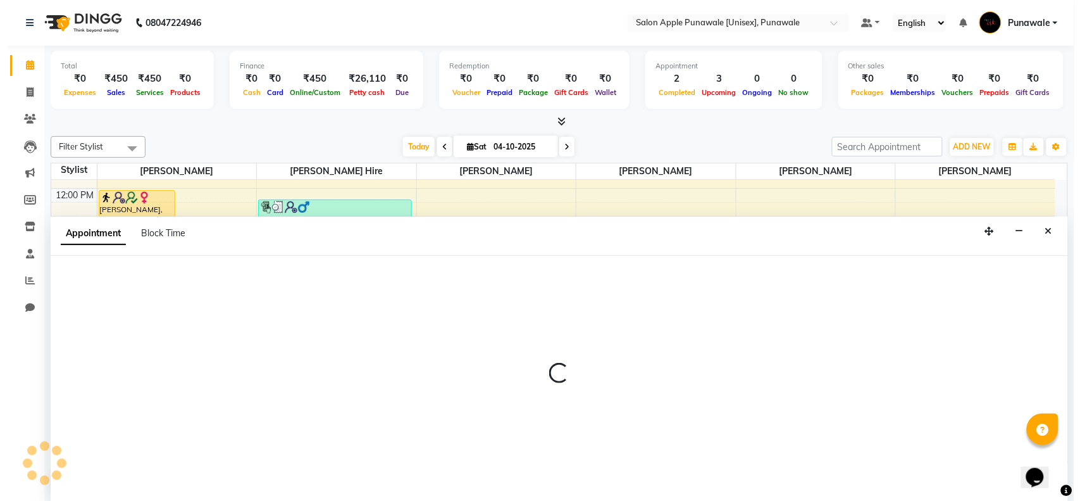
scroll to position [1, 0]
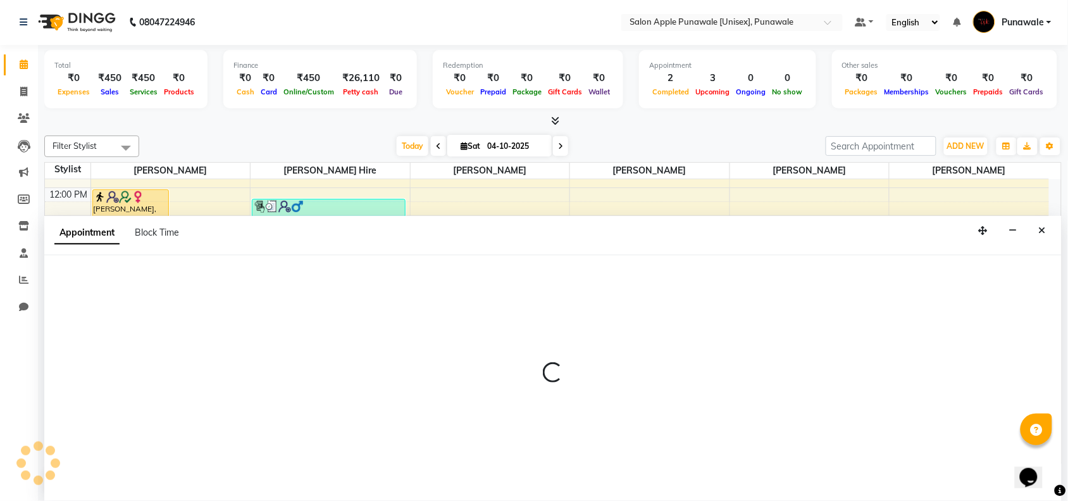
select select "80185"
select select "840"
select select "tentative"
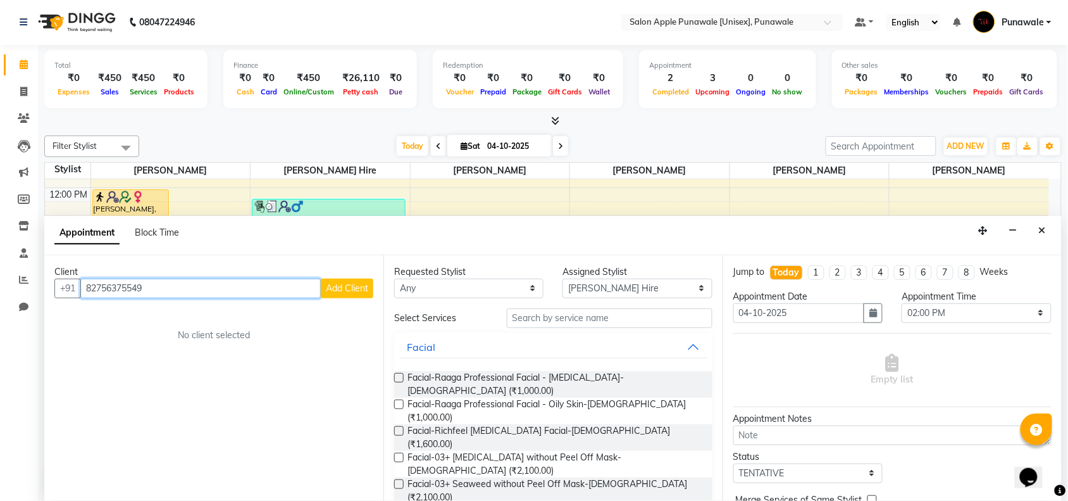
type input "82756375549"
click at [340, 292] on span "Add Client" at bounding box center [347, 287] width 42 height 11
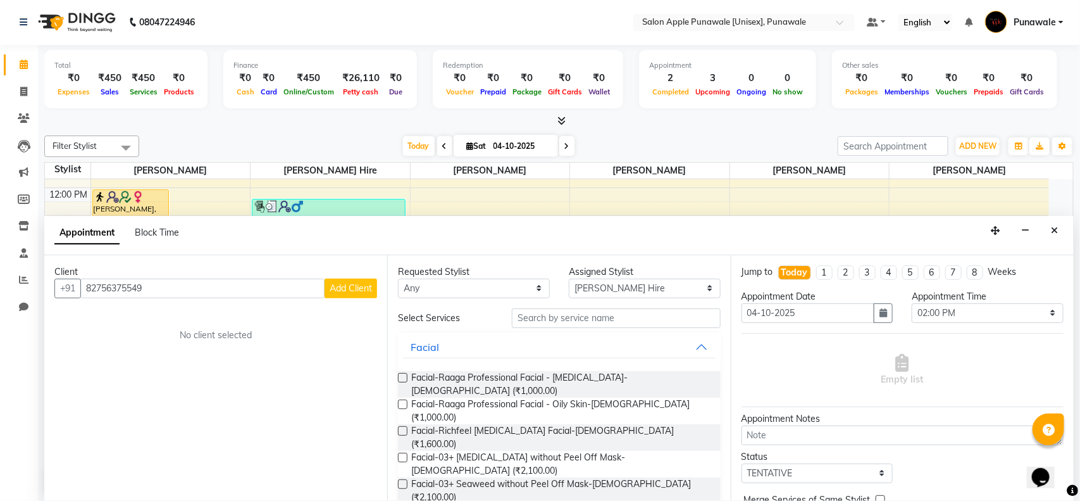
select select "22"
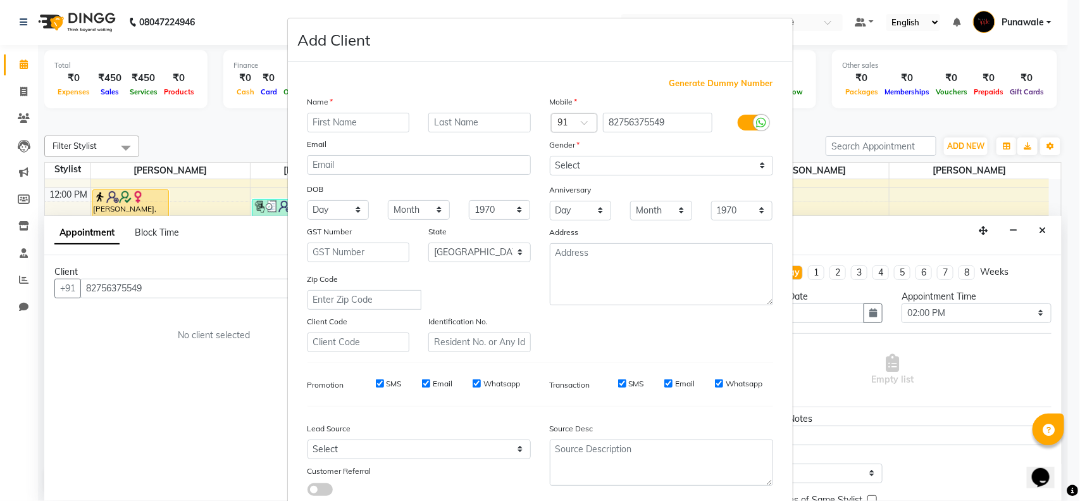
click at [344, 123] on input "text" at bounding box center [359, 123] width 103 height 20
type input "n"
type input "Neha"
click at [693, 168] on select "Select Male Female Other Prefer Not To Say" at bounding box center [661, 166] width 223 height 20
select select "female"
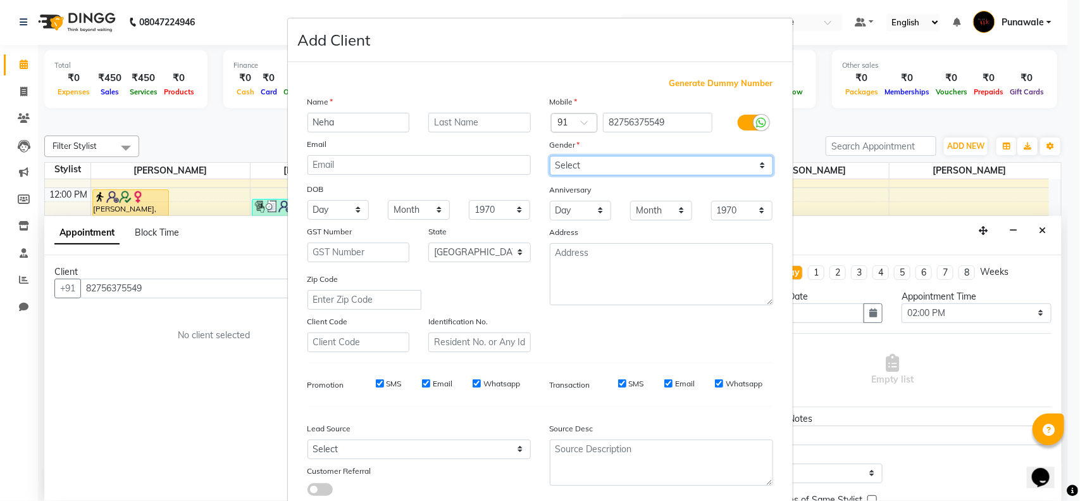
click at [550, 156] on select "Select Male Female Other Prefer Not To Say" at bounding box center [661, 166] width 223 height 20
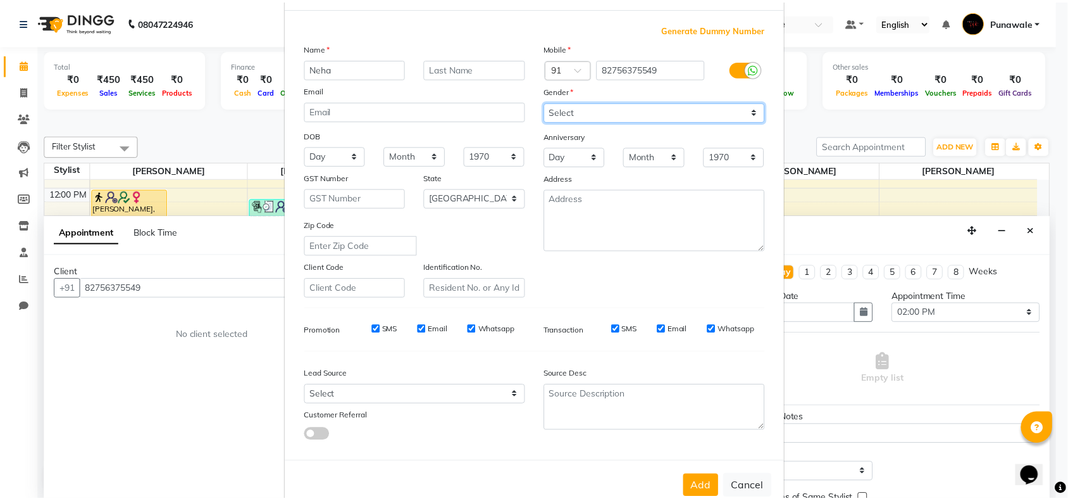
scroll to position [79, 0]
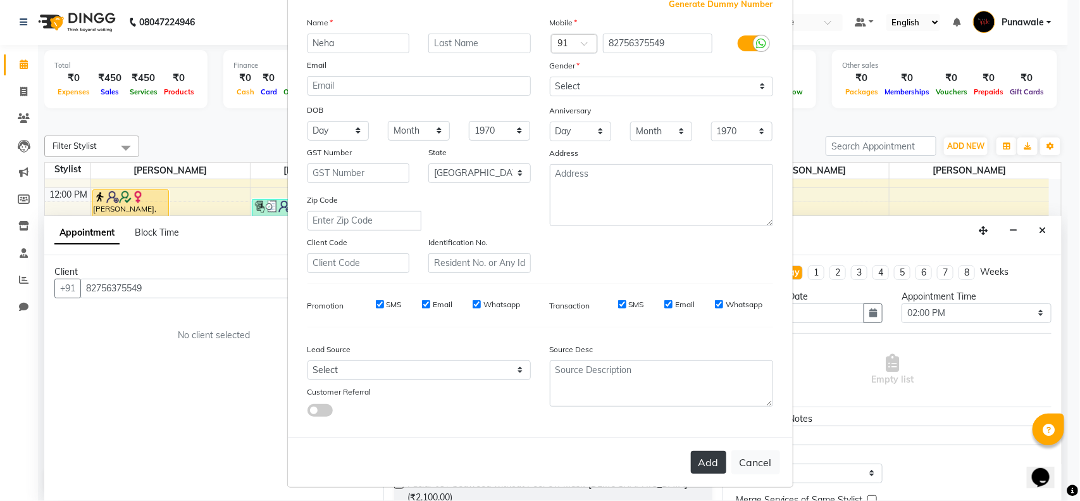
click at [708, 462] on button "Add" at bounding box center [708, 462] width 35 height 23
select select
select select "null"
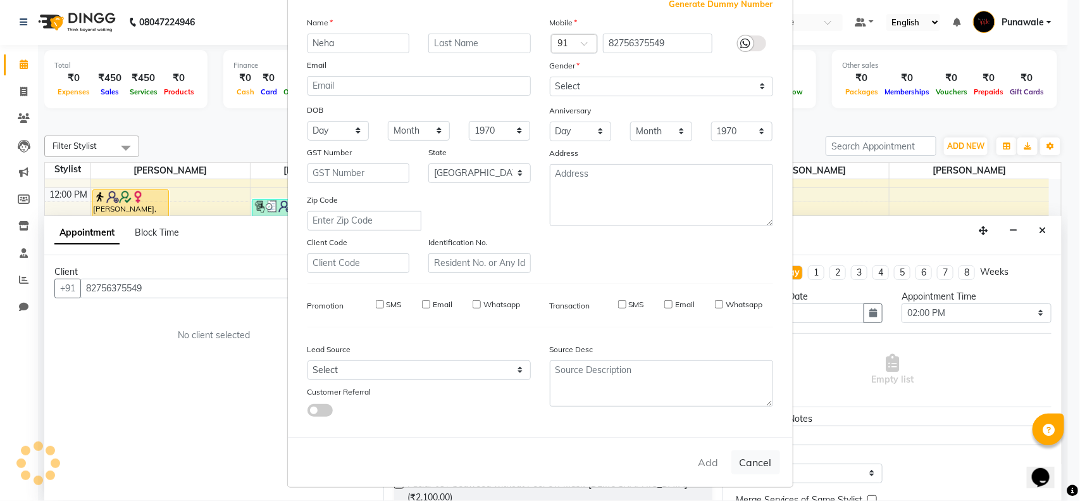
select select
checkbox input "false"
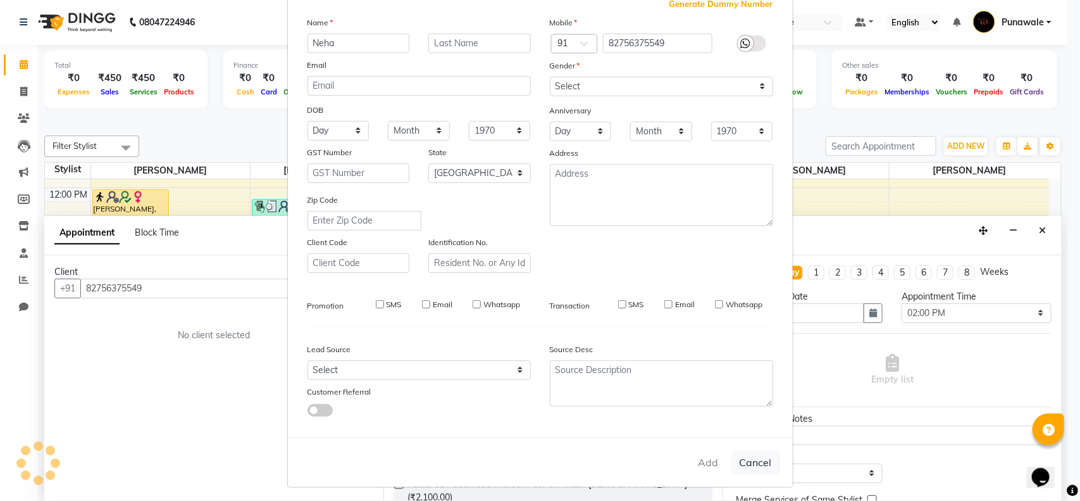
checkbox input "false"
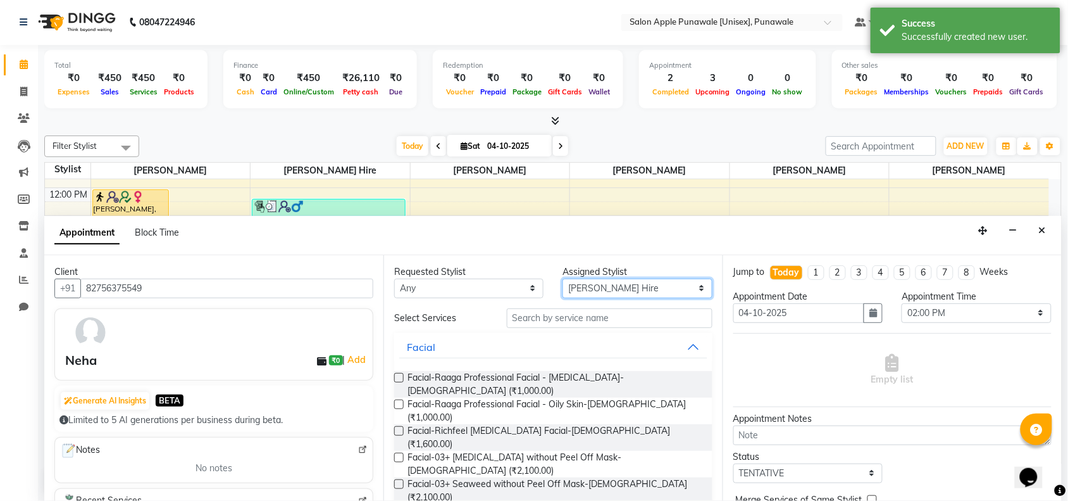
click at [609, 291] on select "Select Apurva deshmukh Avi Sonawane Pallavi Waghamare Shivani Purankar Sneha Ja…" at bounding box center [637, 288] width 149 height 20
select select "92359"
click at [563, 278] on select "Select Apurva deshmukh Avi Sonawane Pallavi Waghamare Shivani Purankar Sneha Ja…" at bounding box center [637, 288] width 149 height 20
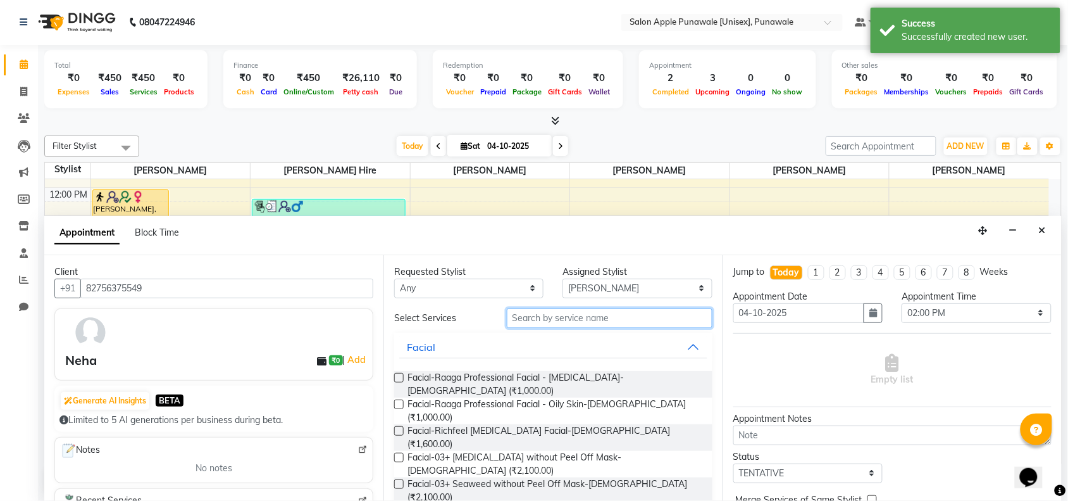
click at [549, 323] on input "text" at bounding box center [610, 318] width 206 height 20
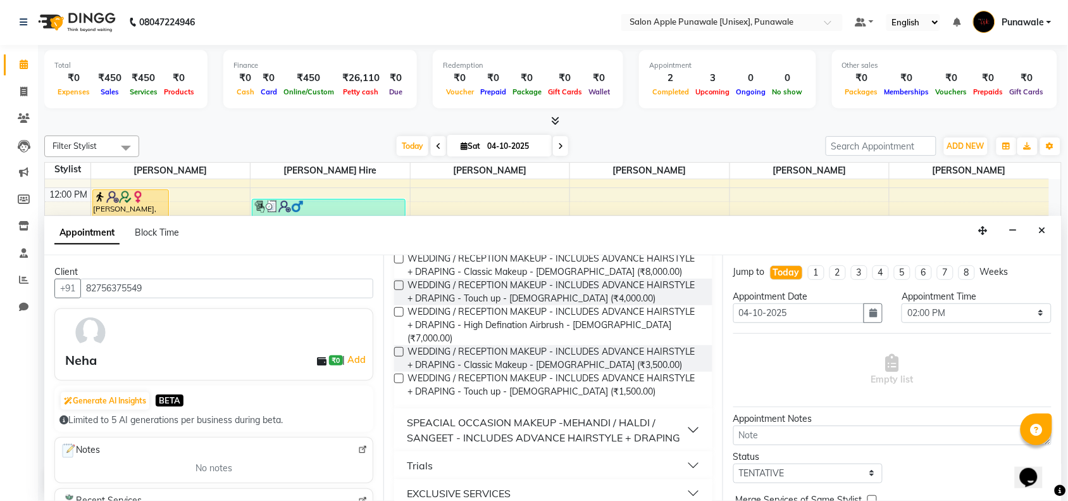
scroll to position [233, 0]
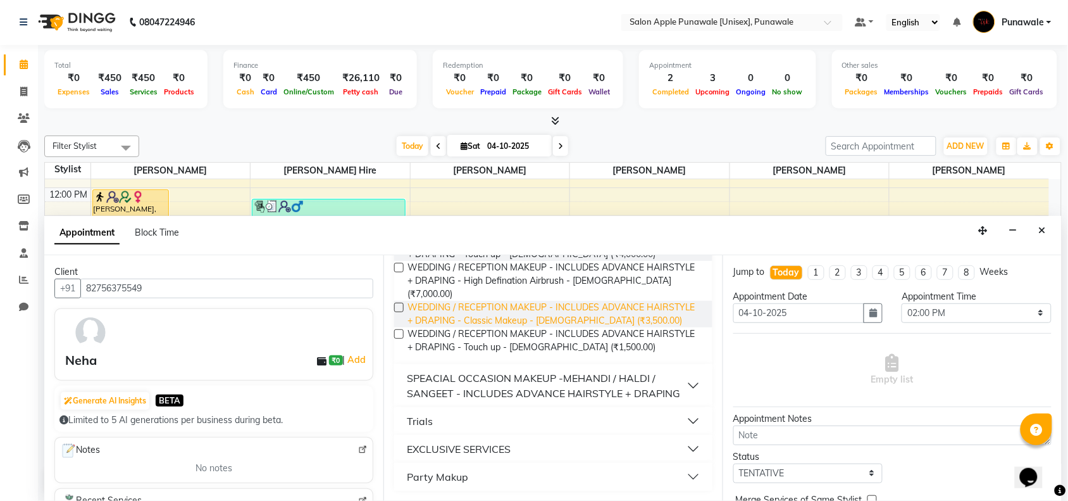
type input "make"
click at [497, 304] on span "WEDDING / RECEPTION MAKEUP - INCLUDES ADVANCE HAIRSTYLE + DRAPING - Classic Mak…" at bounding box center [555, 314] width 295 height 27
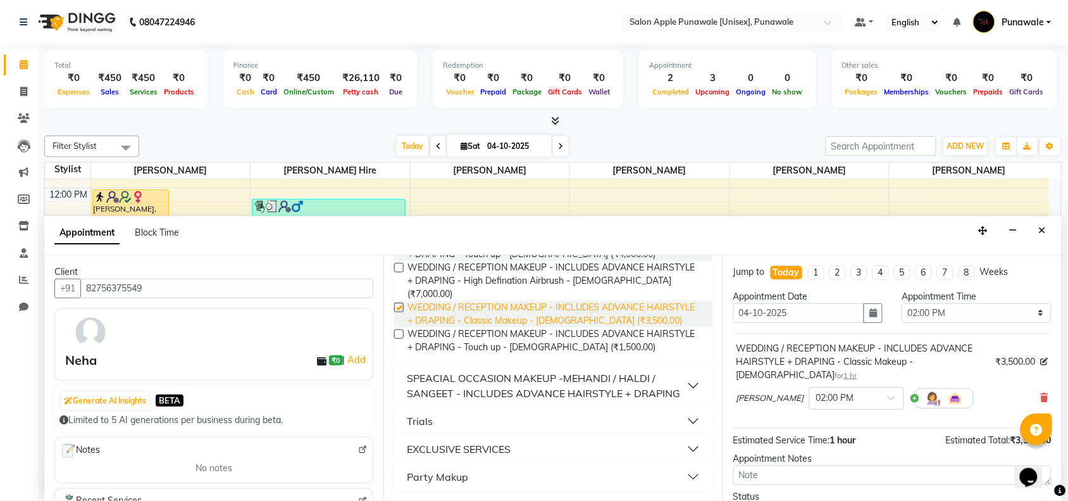
checkbox input "false"
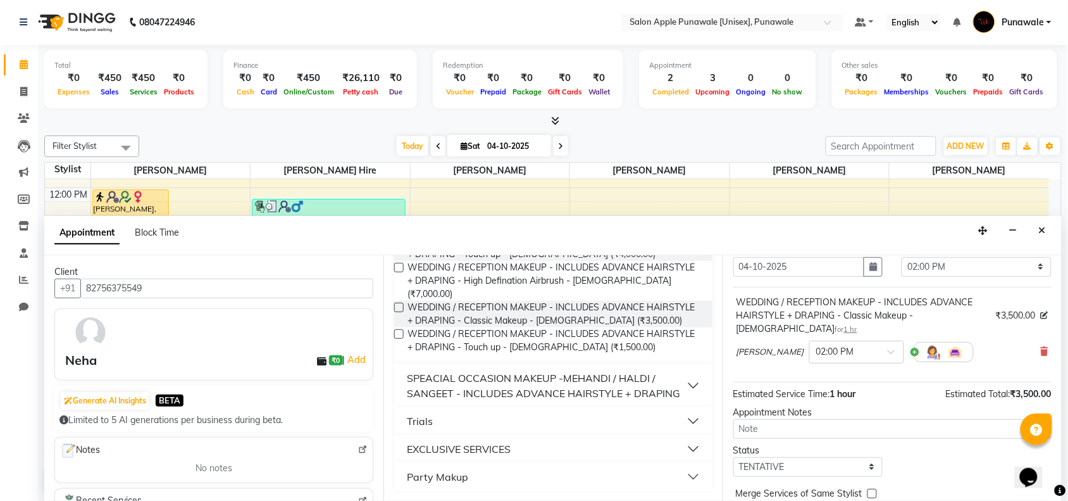
scroll to position [89, 0]
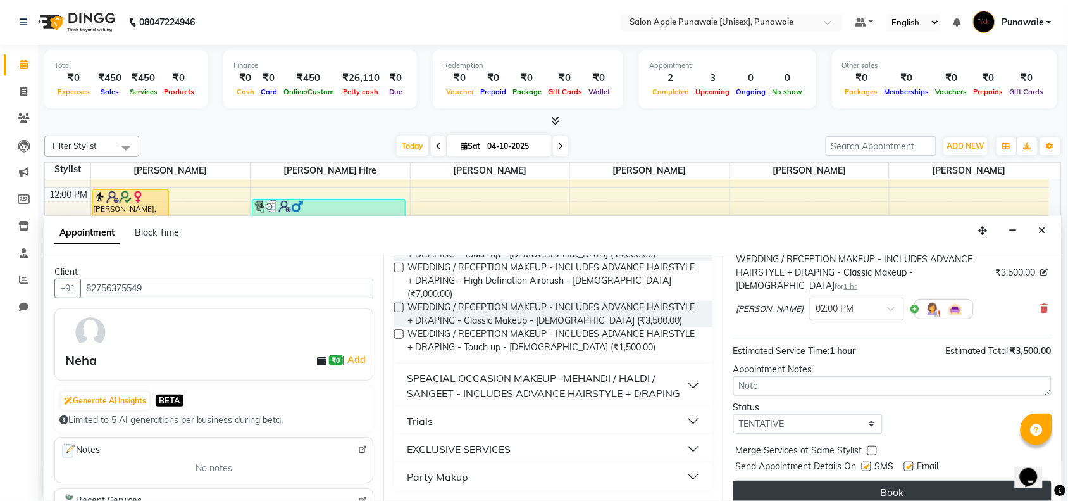
click at [896, 480] on button "Book" at bounding box center [893, 491] width 318 height 23
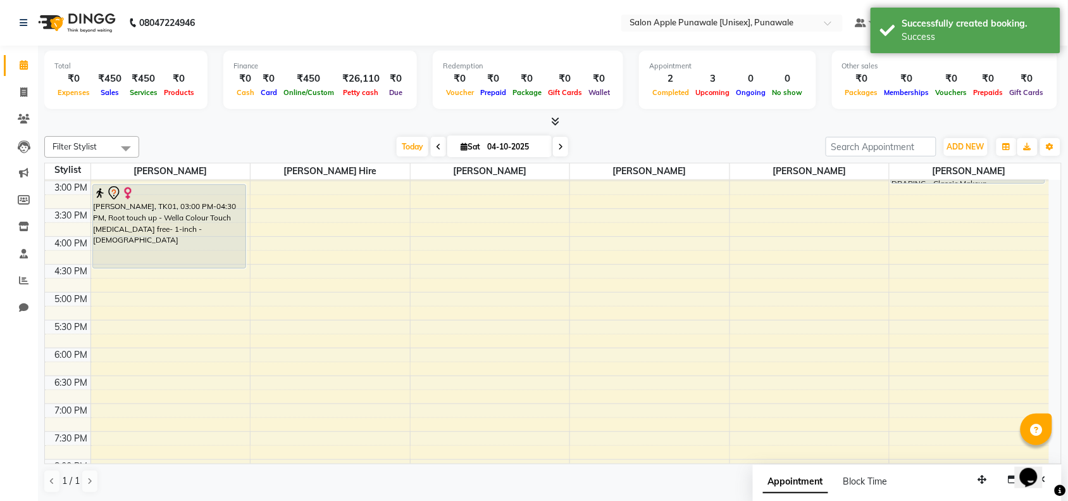
scroll to position [237, 0]
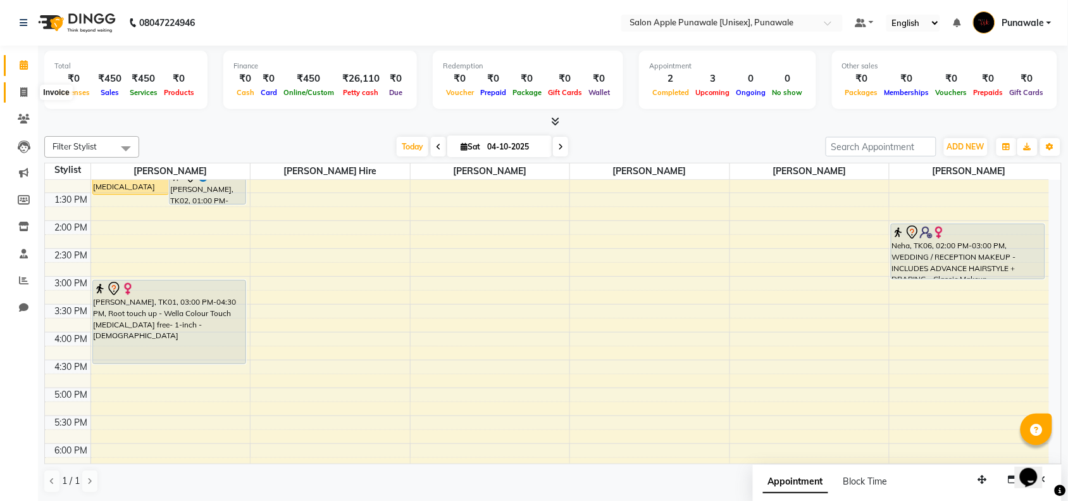
click at [23, 94] on icon at bounding box center [23, 91] width 7 height 9
select select "5421"
select select "service"
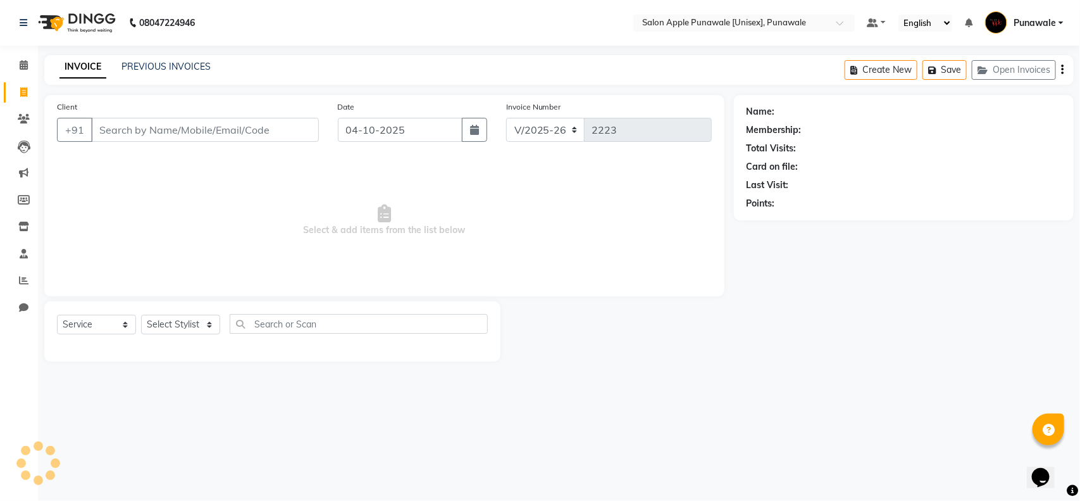
click at [147, 136] on input "Client" at bounding box center [205, 130] width 228 height 24
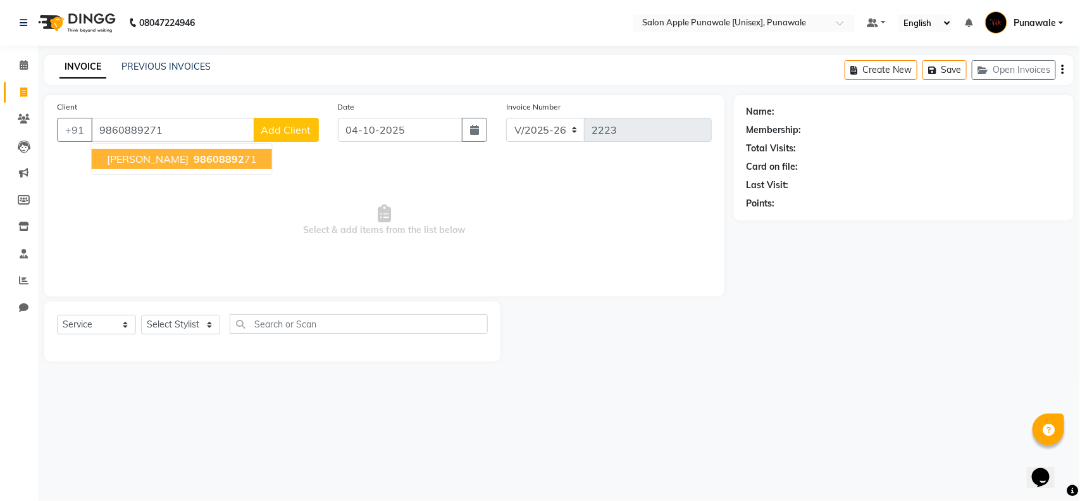
type input "9860889271"
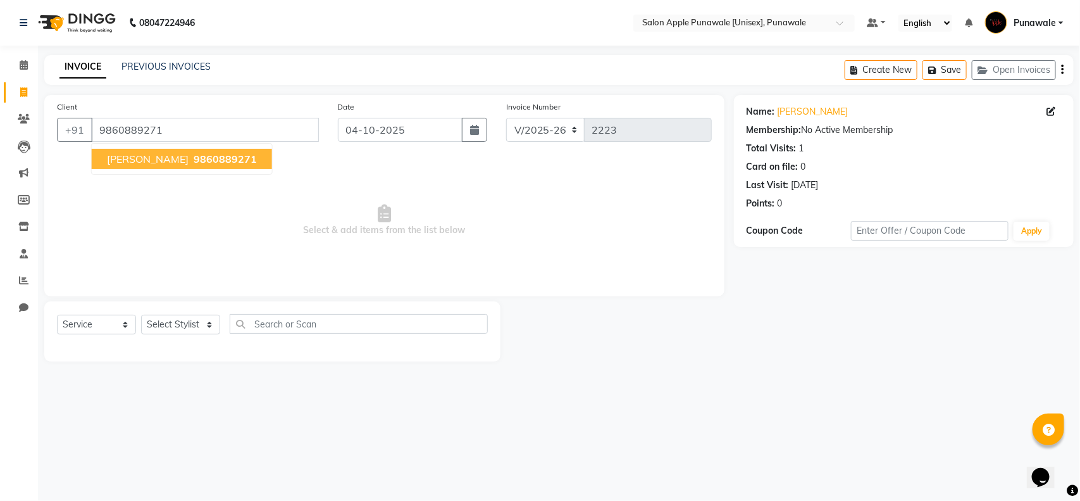
click at [157, 162] on span "Ganesh Mahanor" at bounding box center [148, 159] width 82 height 13
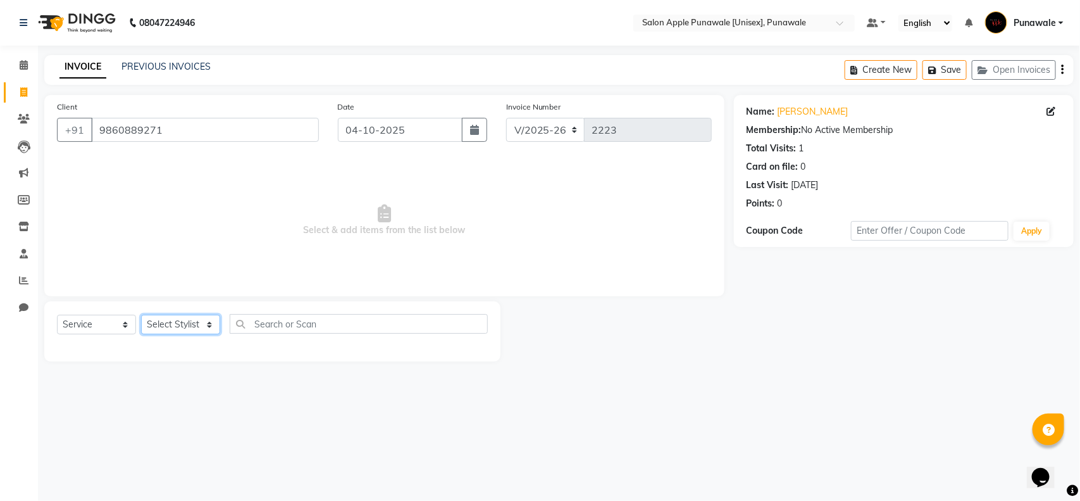
click at [166, 331] on select "Select Stylist Apurva deshmukh Avi Sonawane Kamlesh 1 Kamlesh Nikam Kaveri Nika…" at bounding box center [180, 325] width 79 height 20
select select "80185"
click at [141, 315] on select "Select Stylist Apurva deshmukh Avi Sonawane Kamlesh 1 Kamlesh Nikam Kaveri Nika…" at bounding box center [180, 325] width 79 height 20
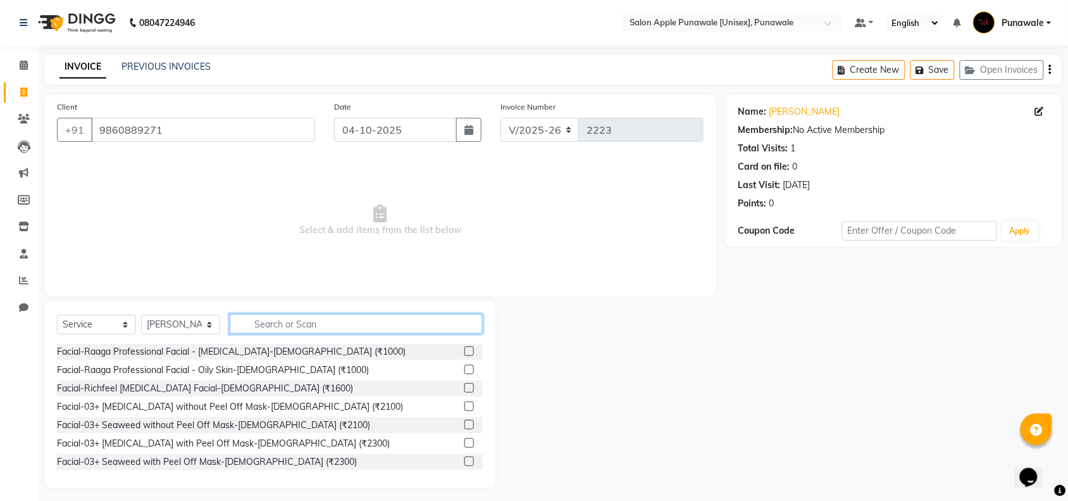
click at [328, 330] on input "text" at bounding box center [356, 324] width 253 height 20
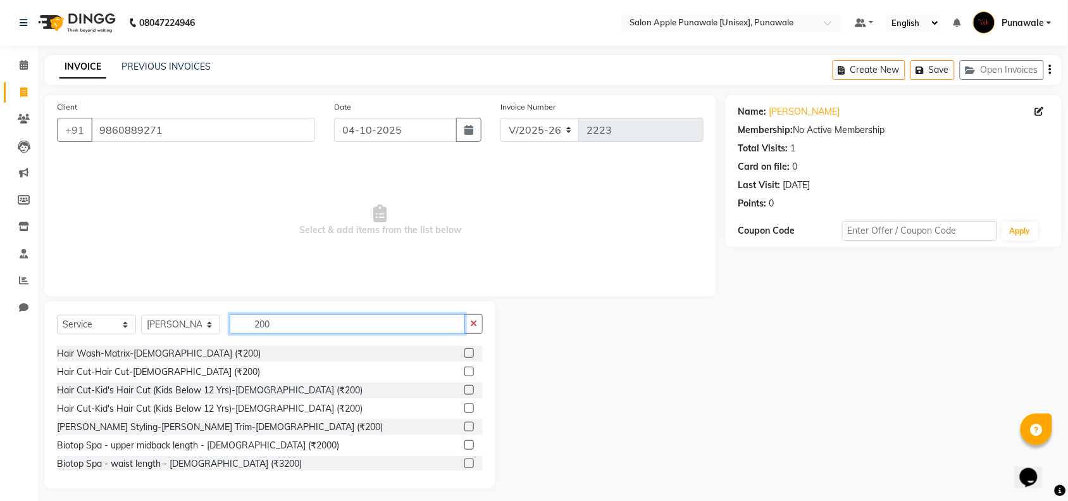
scroll to position [182, 0]
type input "200"
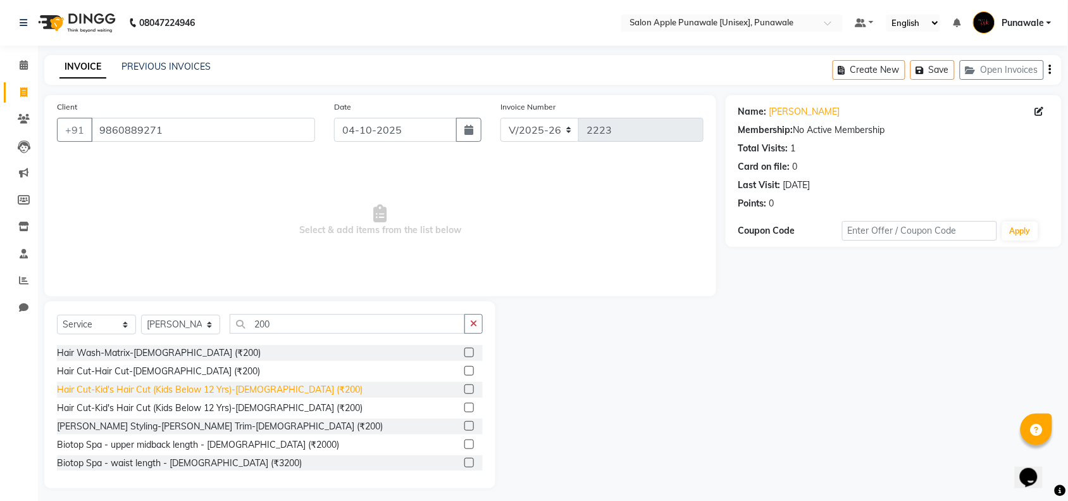
click at [255, 390] on div "Hair Cut-Kid's Hair Cut (Kids Below 12 Yrs)-Male (₹200)" at bounding box center [210, 389] width 306 height 13
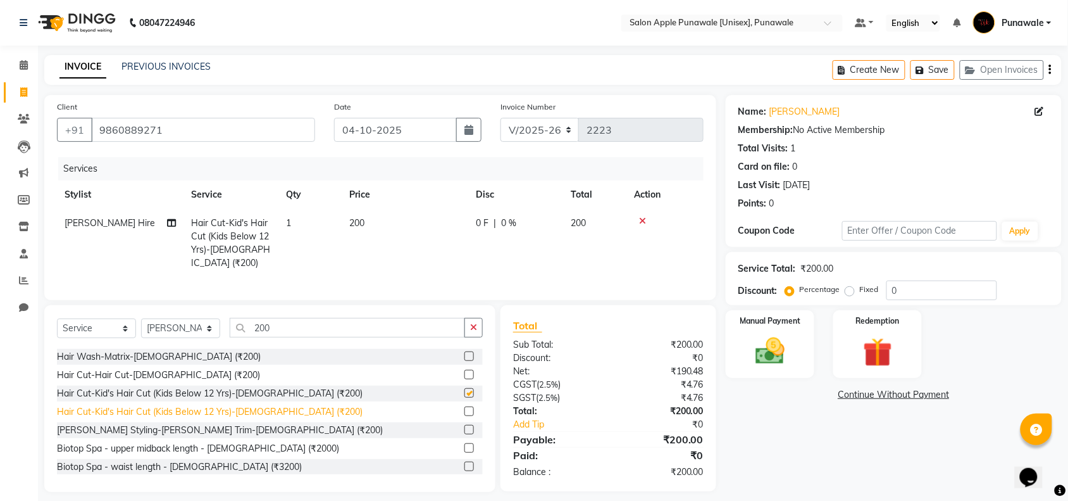
checkbox input "false"
click at [249, 409] on div "Hair Cut-Kid's Hair Cut (Kids Below 12 Yrs)-Female (₹200)" at bounding box center [210, 411] width 306 height 13
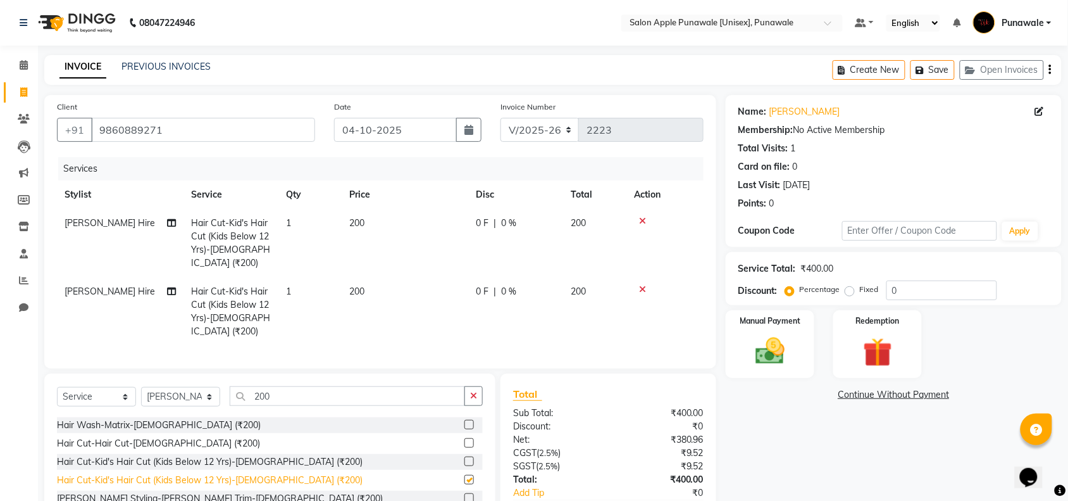
checkbox input "false"
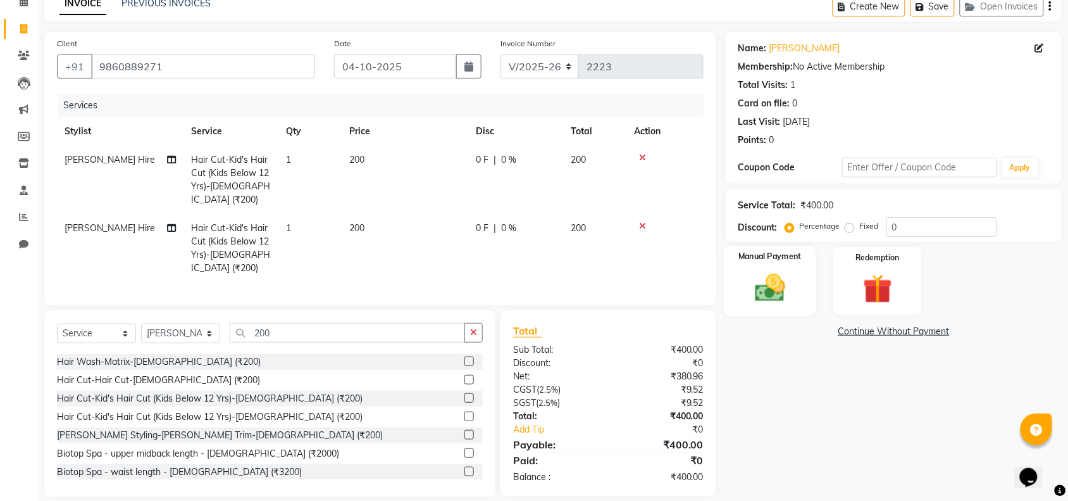
click at [773, 292] on img at bounding box center [770, 287] width 49 height 35
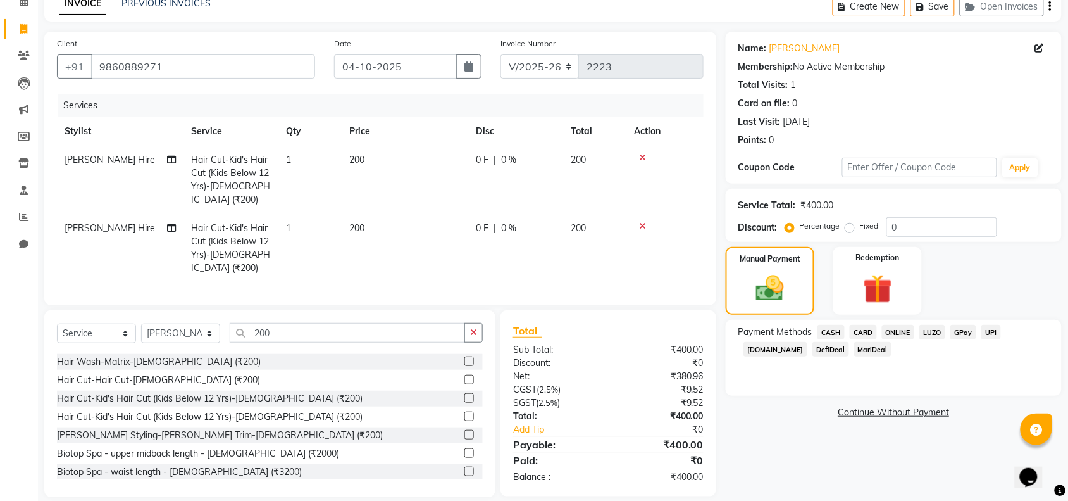
click at [892, 335] on span "ONLINE" at bounding box center [898, 332] width 33 height 15
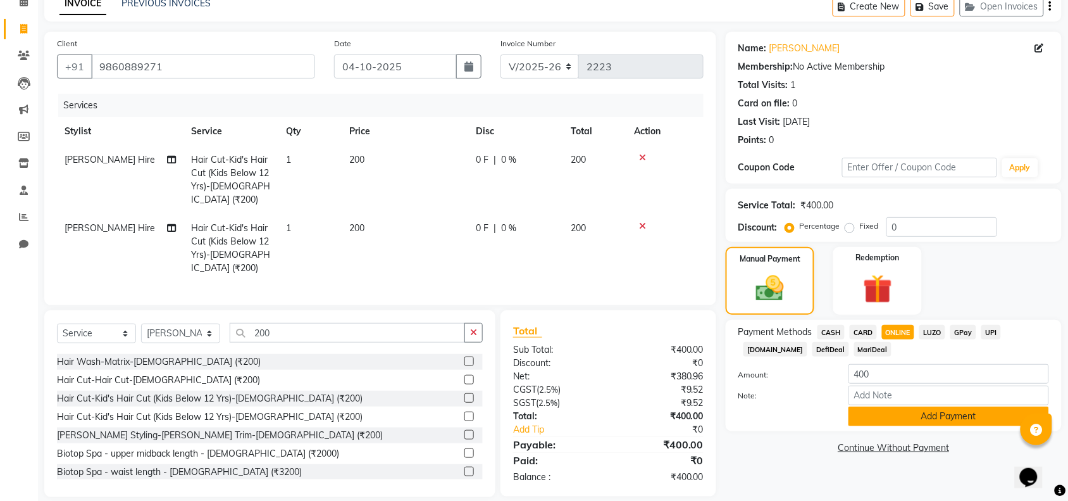
click at [906, 421] on button "Add Payment" at bounding box center [949, 416] width 201 height 20
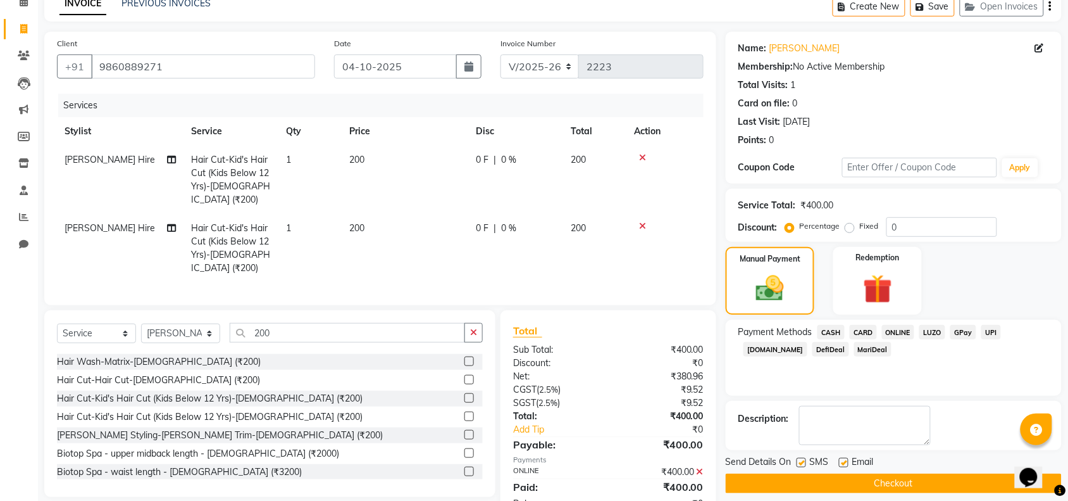
scroll to position [89, 0]
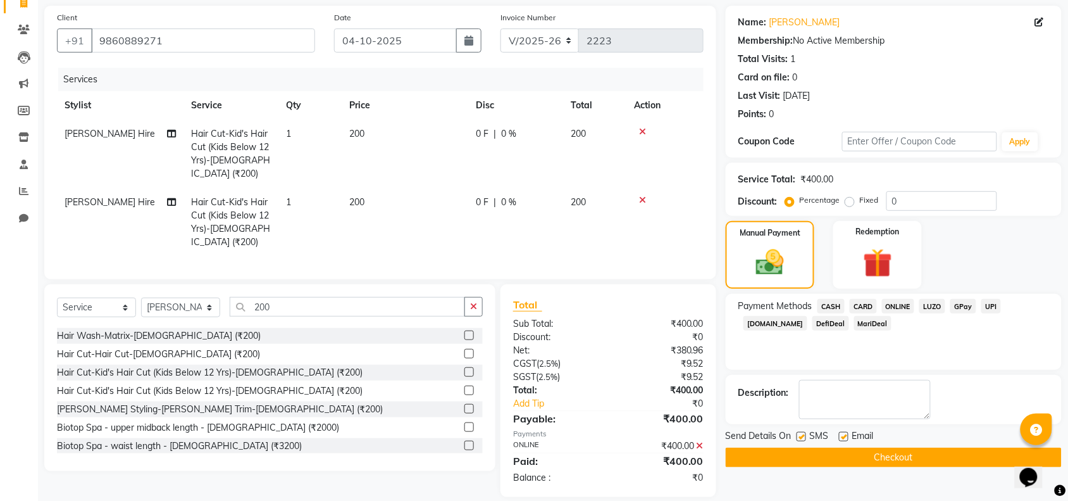
click at [896, 460] on button "Checkout" at bounding box center [894, 457] width 336 height 20
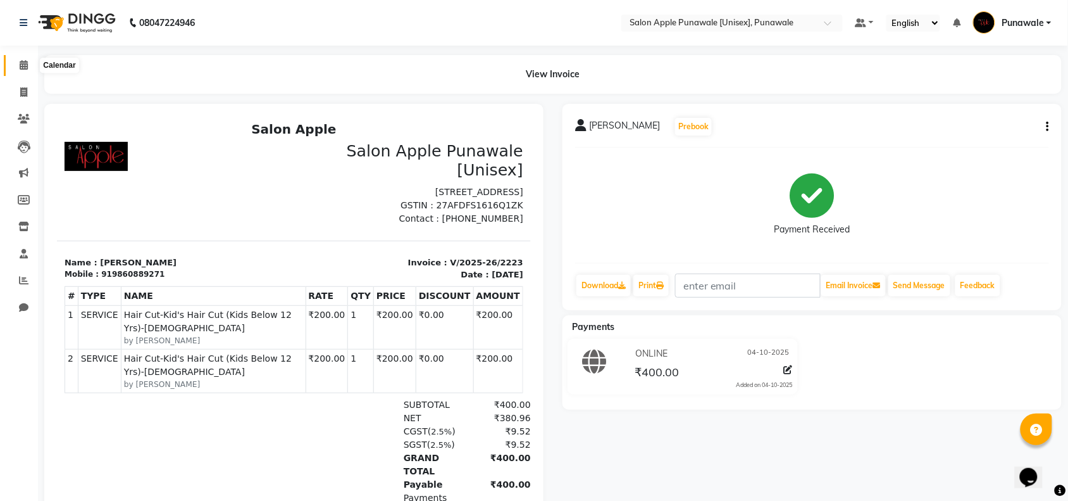
click at [23, 70] on icon at bounding box center [24, 64] width 8 height 9
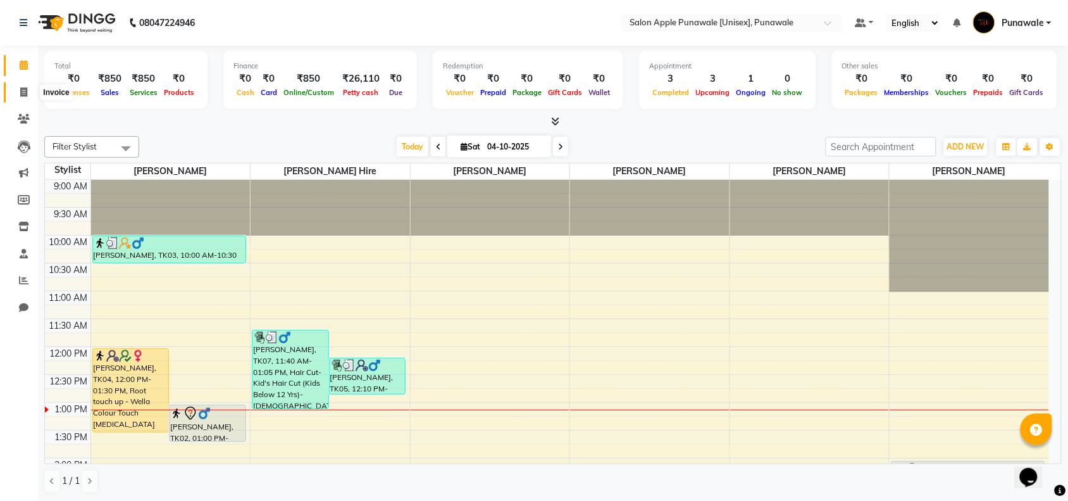
click at [13, 92] on span at bounding box center [24, 92] width 22 height 15
select select "service"
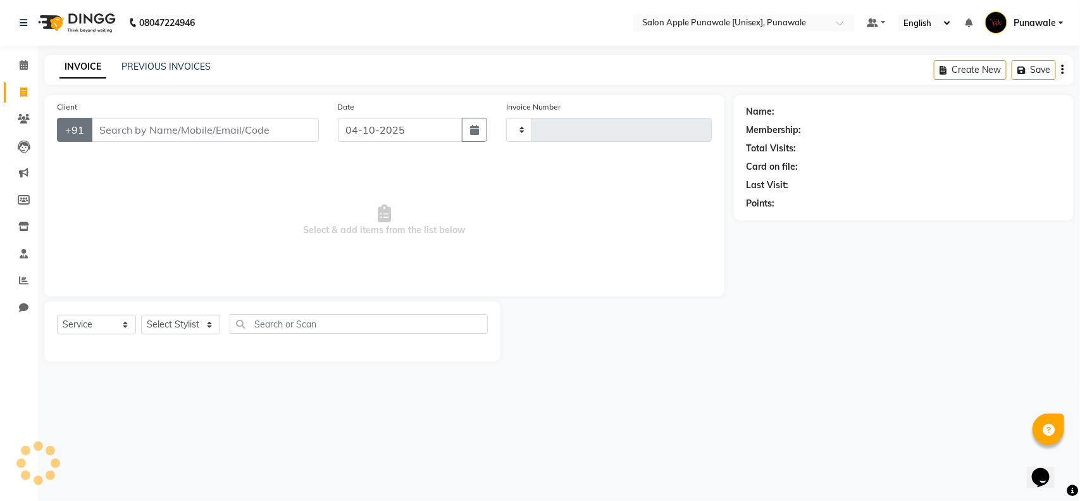
type input "2224"
select select "5421"
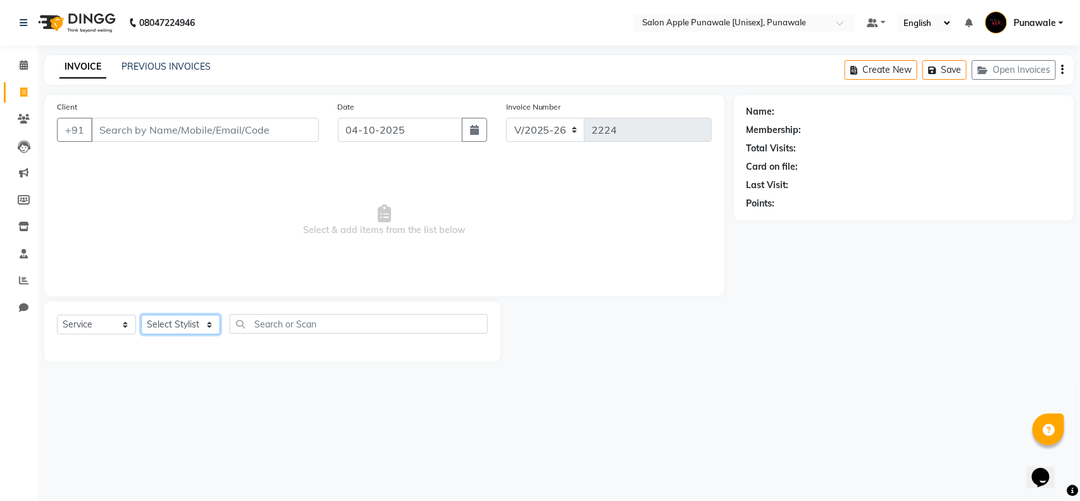
click at [166, 327] on select "Select Stylist Apurva deshmukh Avi Sonawane Kamlesh 1 Kamlesh Nikam Kaveri Nika…" at bounding box center [180, 325] width 79 height 20
select select "85508"
click at [141, 315] on select "Select Stylist Apurva deshmukh Avi Sonawane Kamlesh 1 Kamlesh Nikam Kaveri Nika…" at bounding box center [180, 325] width 79 height 20
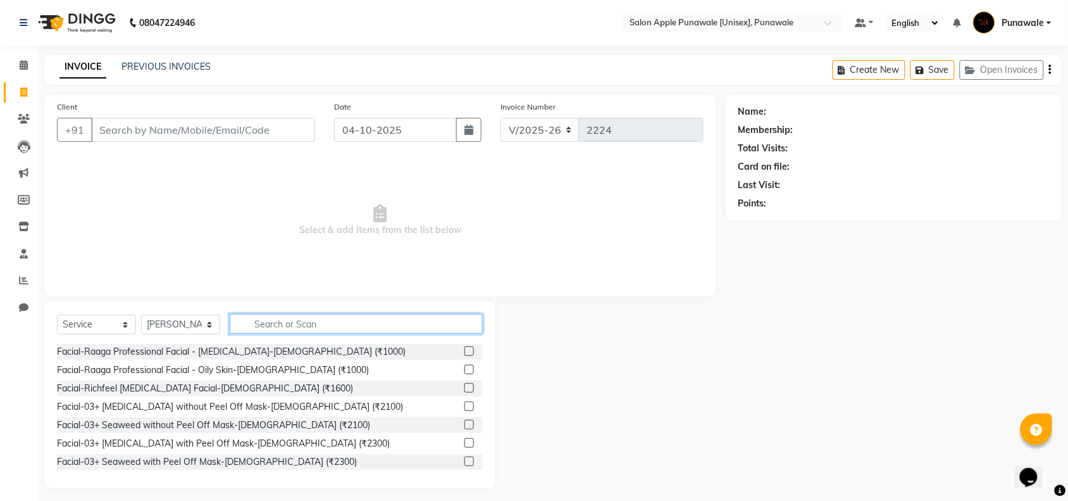
click at [264, 320] on input "text" at bounding box center [356, 324] width 253 height 20
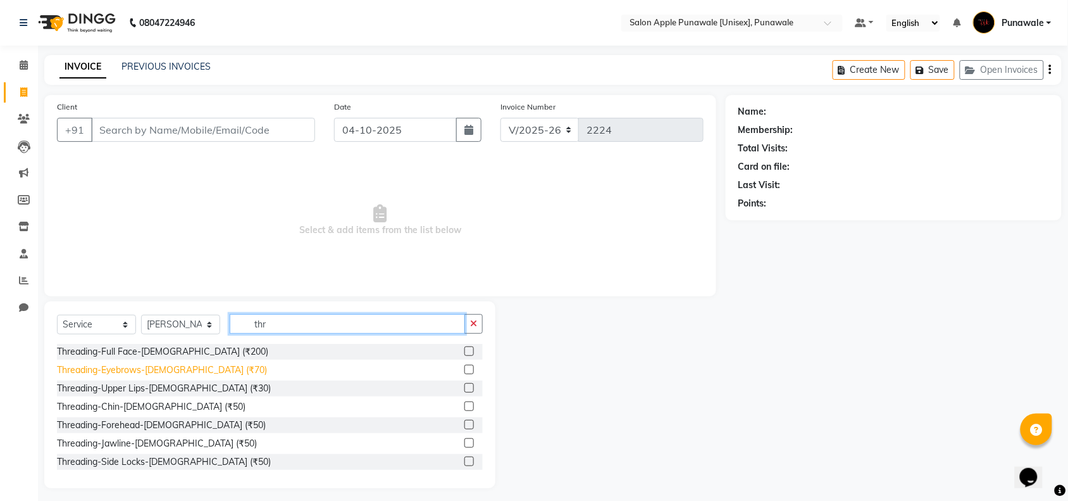
type input "thr"
click at [170, 370] on div "Threading-Eyebrows-Female (₹70)" at bounding box center [162, 369] width 210 height 13
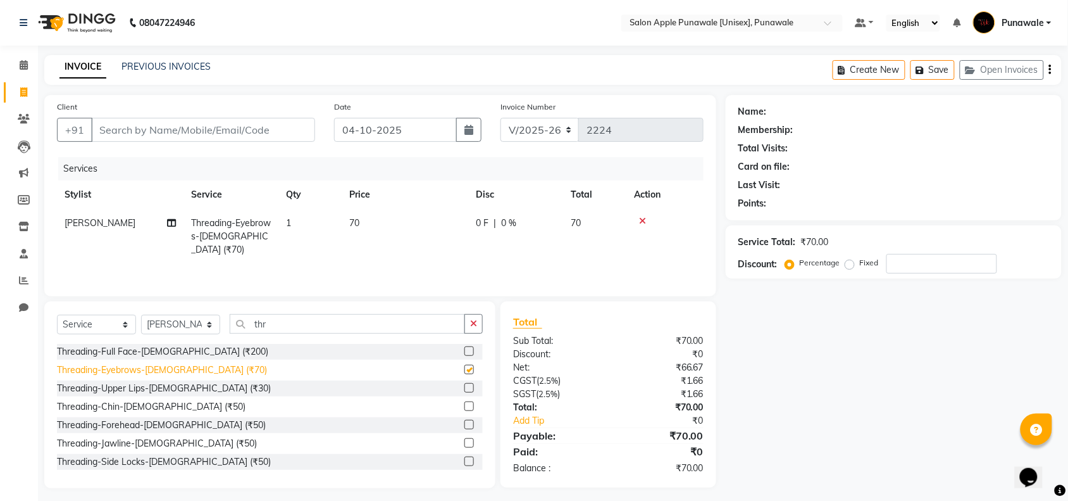
checkbox input "false"
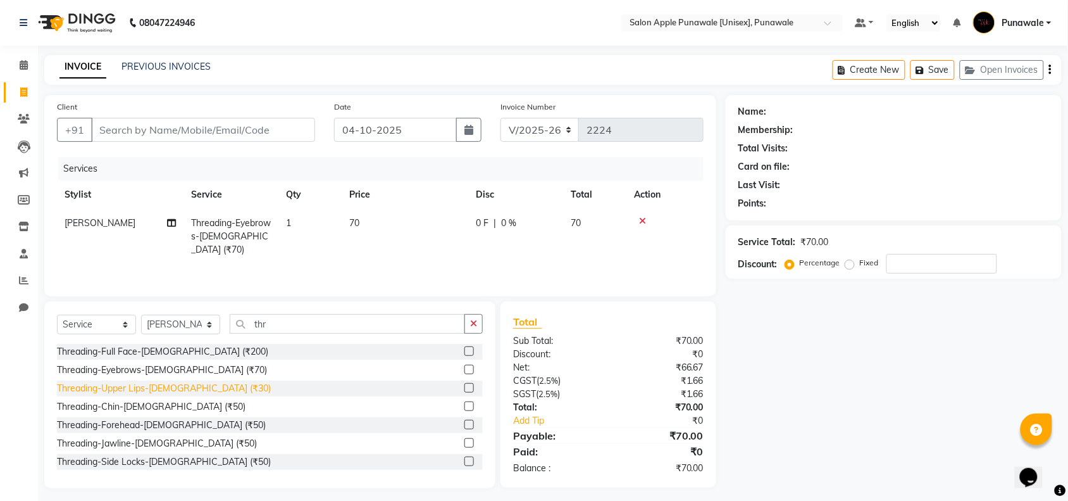
click at [168, 390] on div "Threading-Upper Lips-Female (₹30)" at bounding box center [164, 388] width 214 height 13
checkbox input "false"
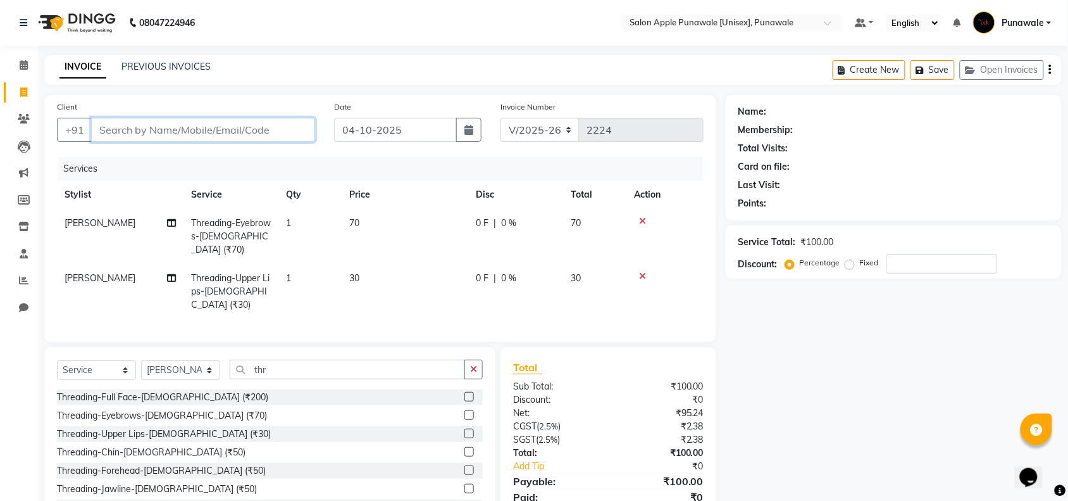
click at [220, 130] on input "Client" at bounding box center [203, 130] width 224 height 24
type input "9"
type input "0"
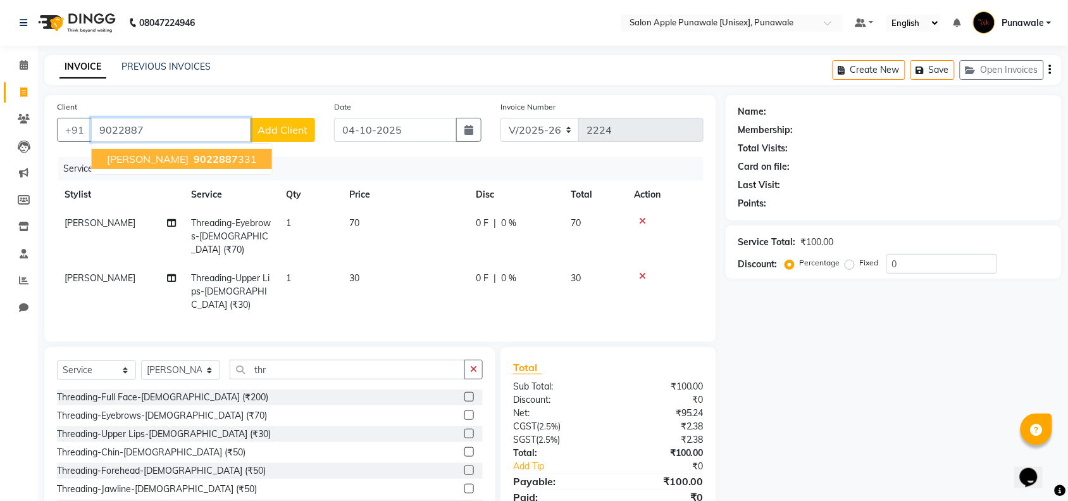
click at [209, 158] on span "9022887" at bounding box center [216, 159] width 44 height 13
type input "9022887331"
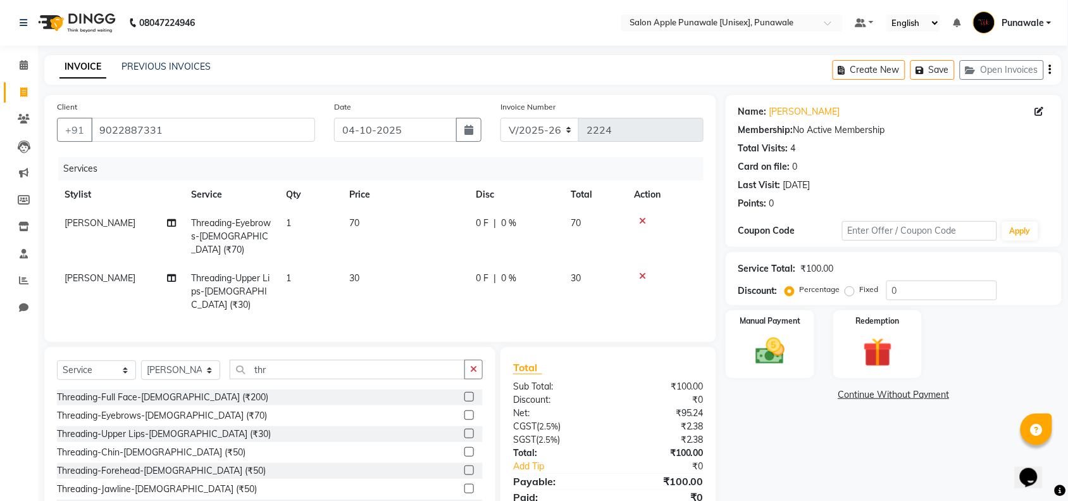
scroll to position [37, 0]
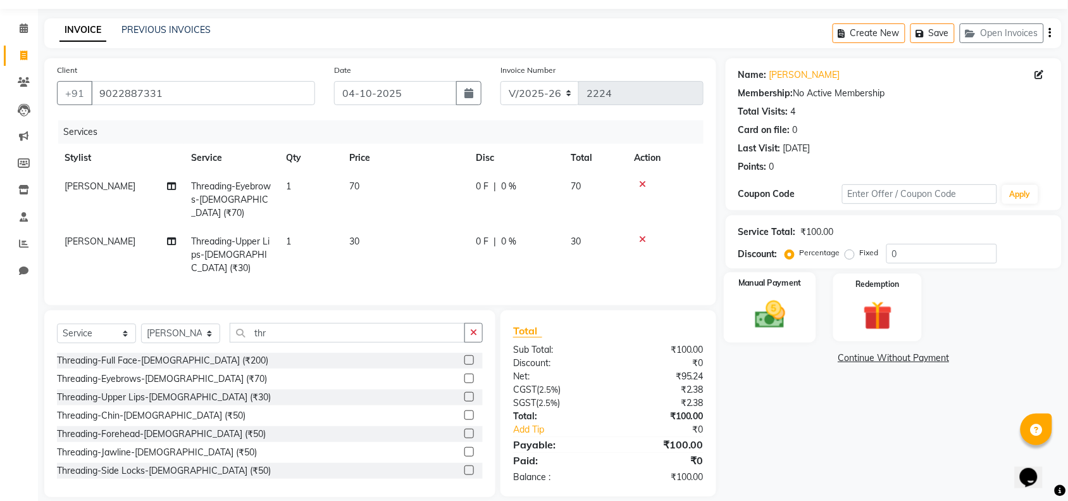
click at [782, 320] on img at bounding box center [770, 314] width 49 height 35
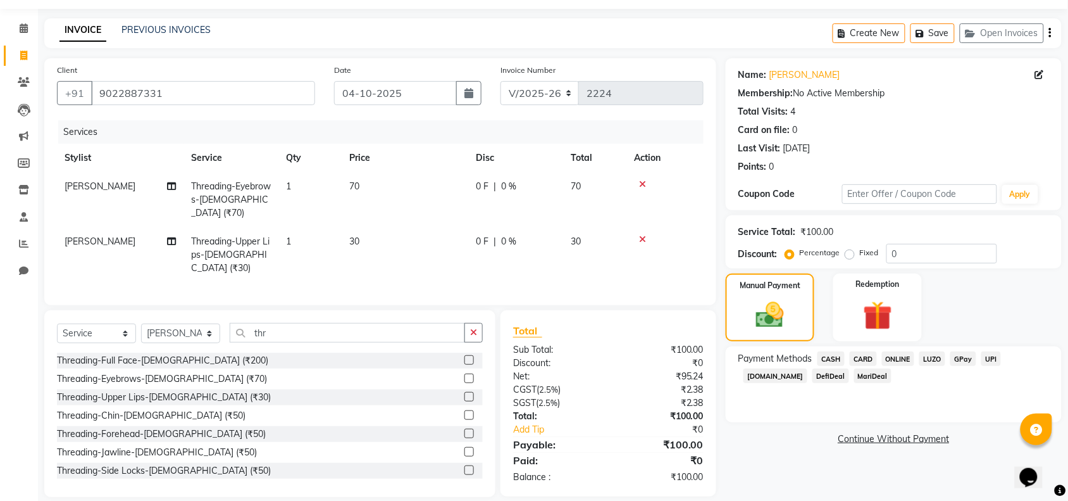
click at [894, 355] on span "ONLINE" at bounding box center [898, 358] width 33 height 15
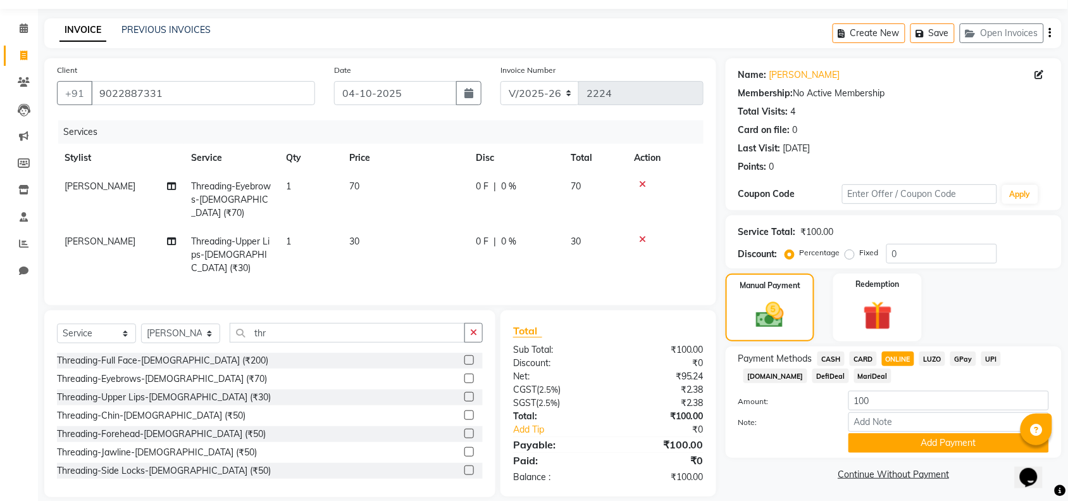
scroll to position [38, 0]
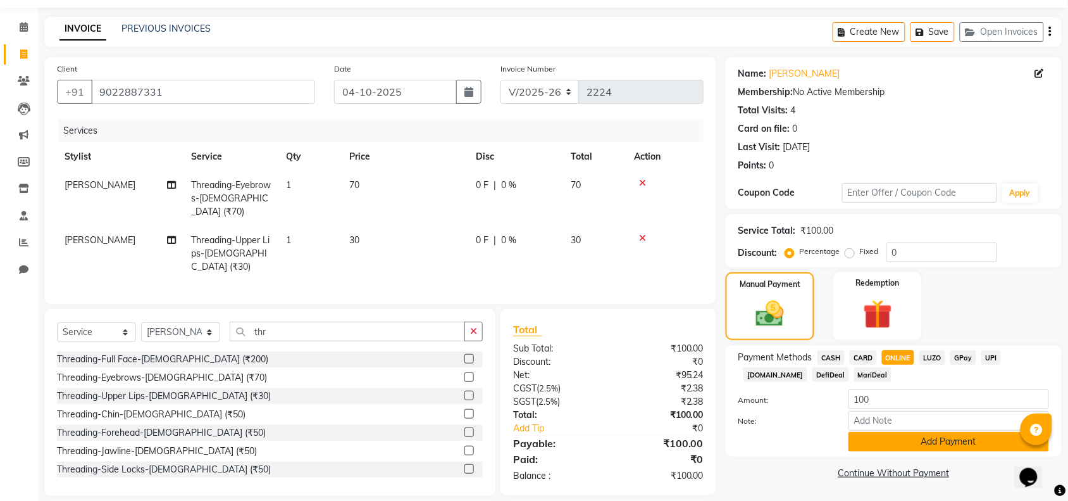
click at [928, 439] on button "Add Payment" at bounding box center [949, 442] width 201 height 20
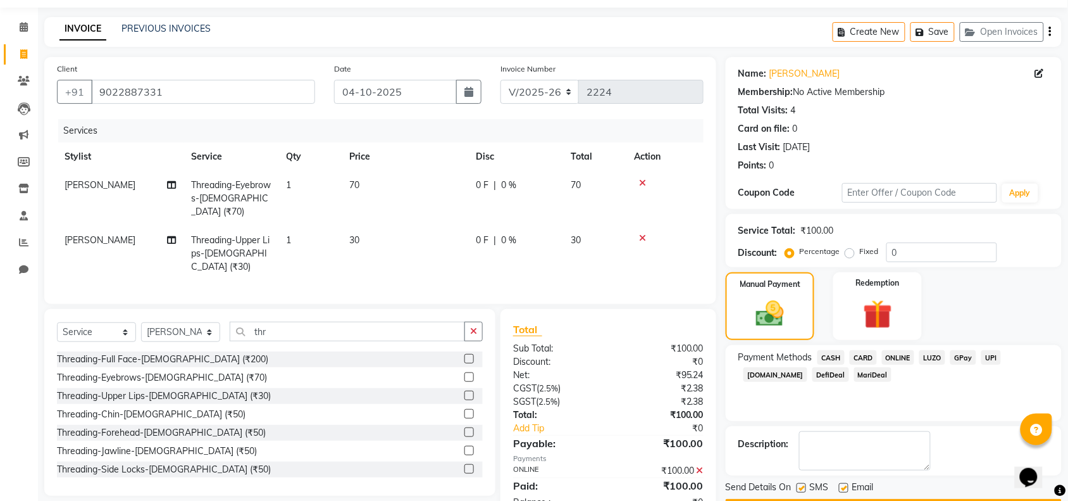
scroll to position [75, 0]
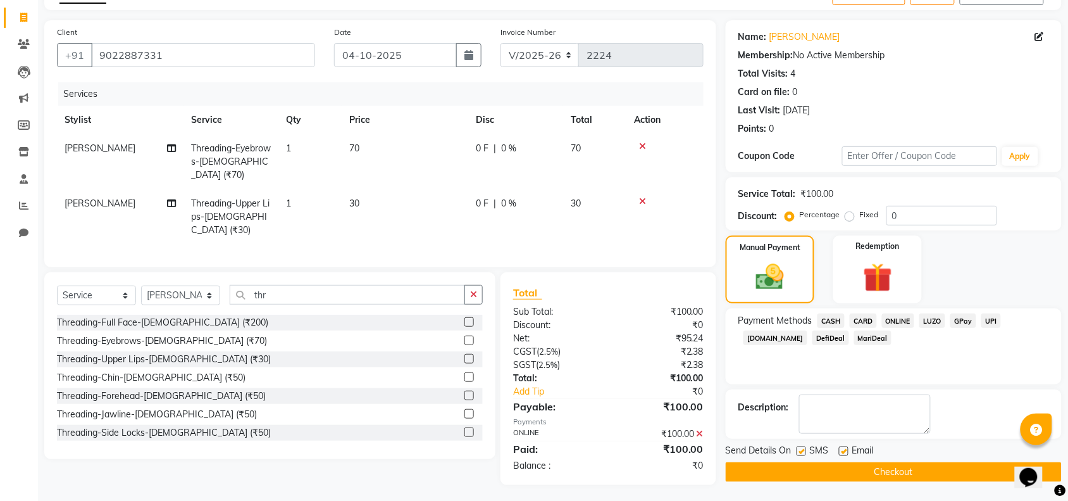
click at [942, 467] on button "Checkout" at bounding box center [894, 472] width 336 height 20
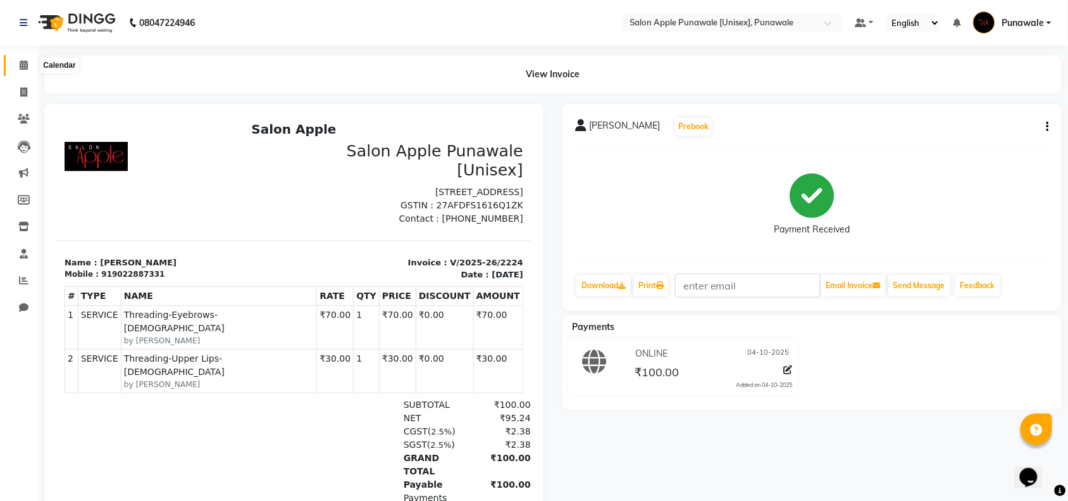
click at [24, 70] on span at bounding box center [24, 65] width 22 height 15
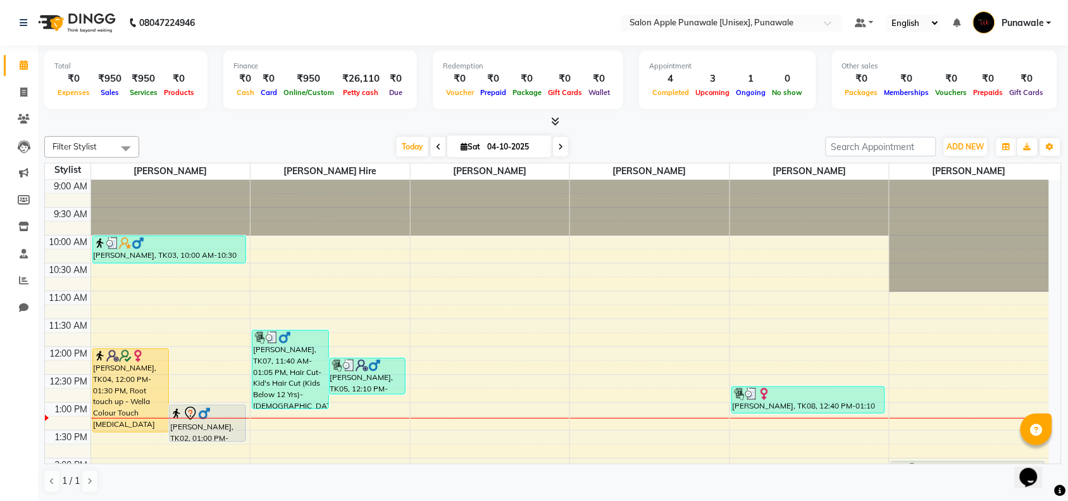
click at [565, 143] on span at bounding box center [560, 147] width 15 height 20
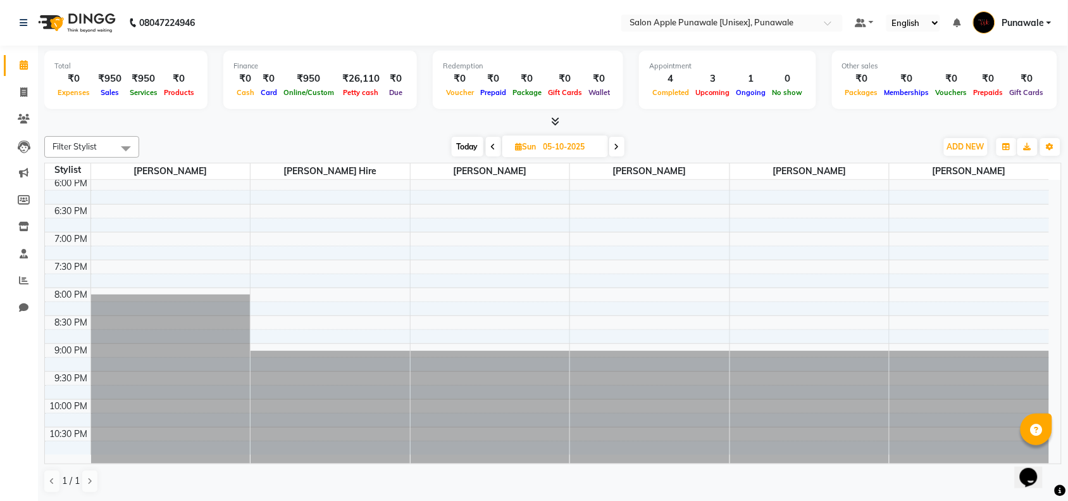
scroll to position [1, 0]
click at [469, 144] on span "Today" at bounding box center [468, 146] width 32 height 20
type input "04-10-2025"
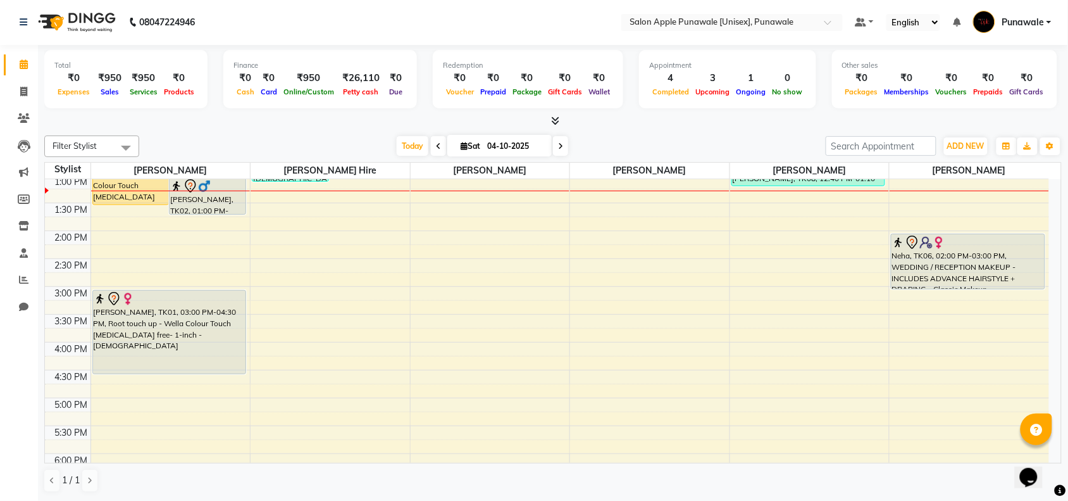
scroll to position [30, 0]
